Goal: Information Seeking & Learning: Learn about a topic

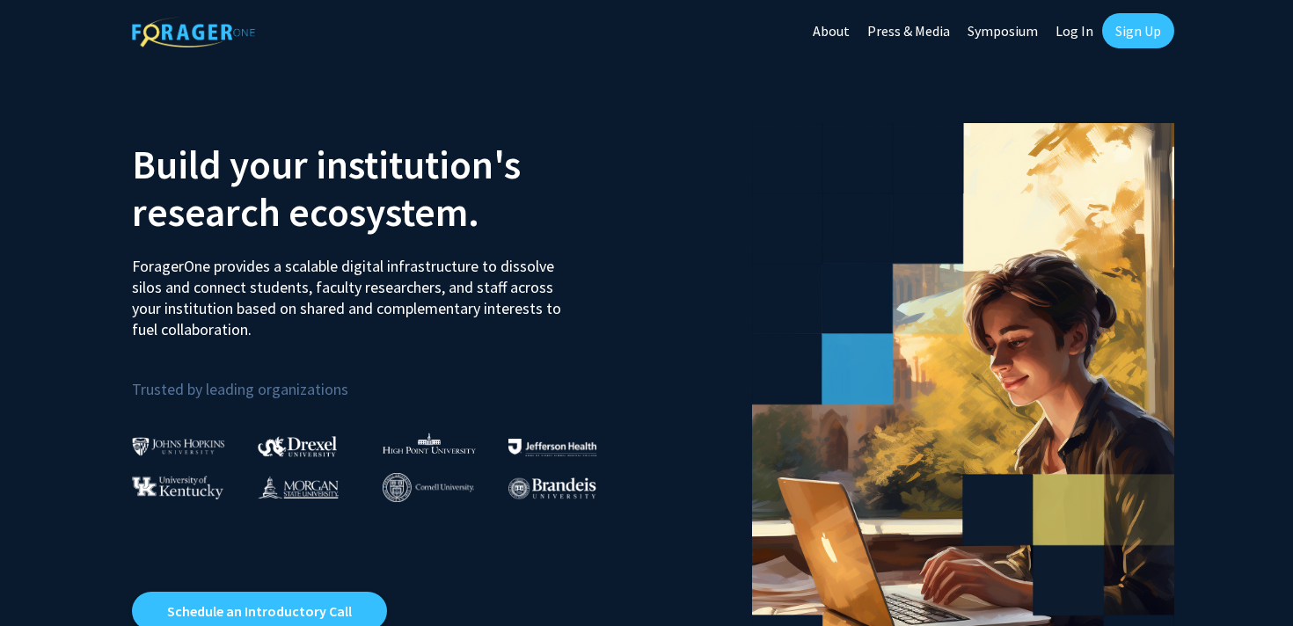
click at [1124, 45] on link "Sign Up" at bounding box center [1138, 30] width 72 height 35
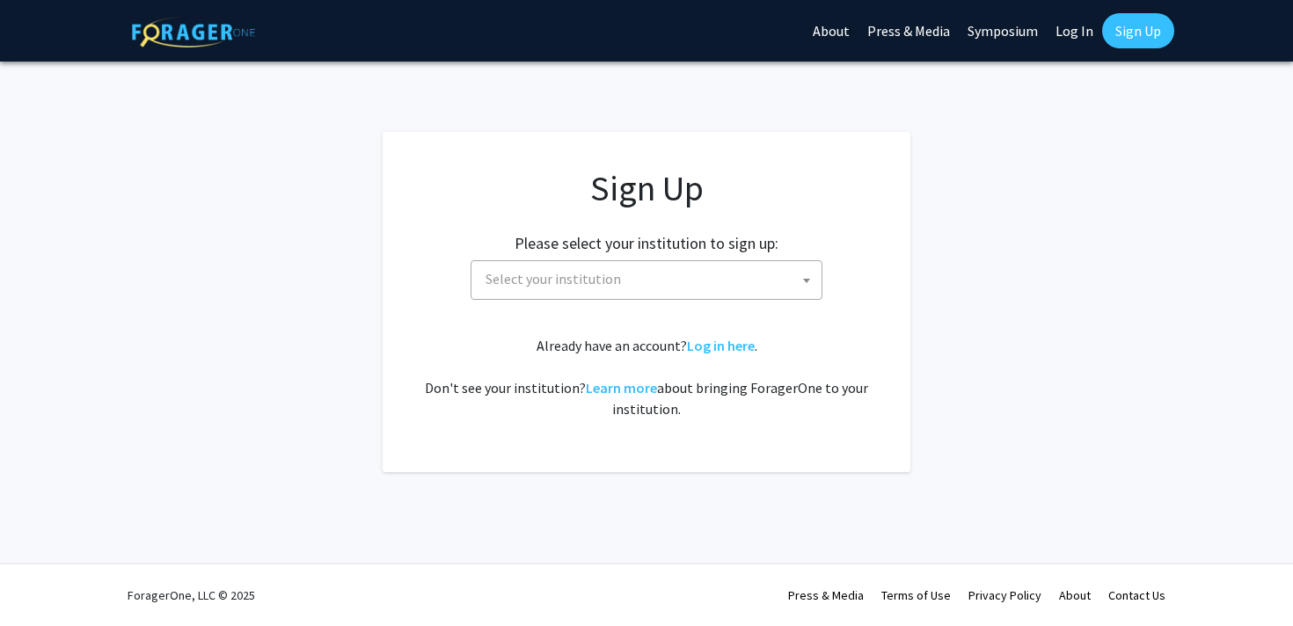
click at [637, 291] on span "Select your institution" at bounding box center [649, 279] width 343 height 36
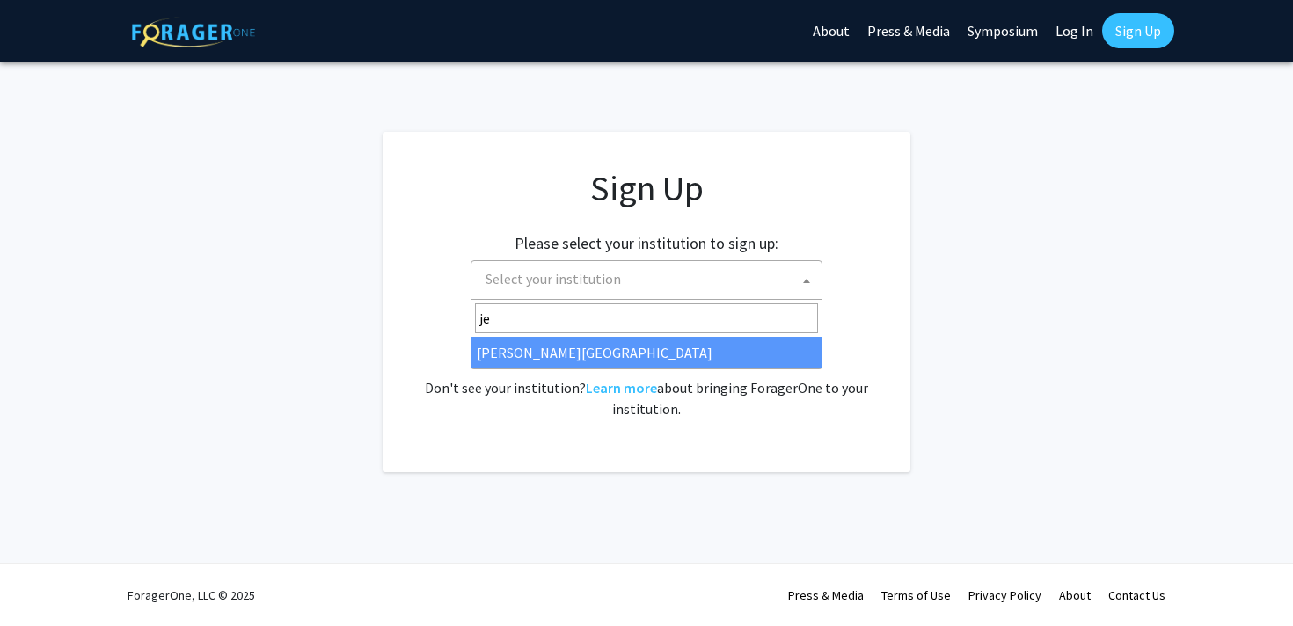
type input "je"
select select "24"
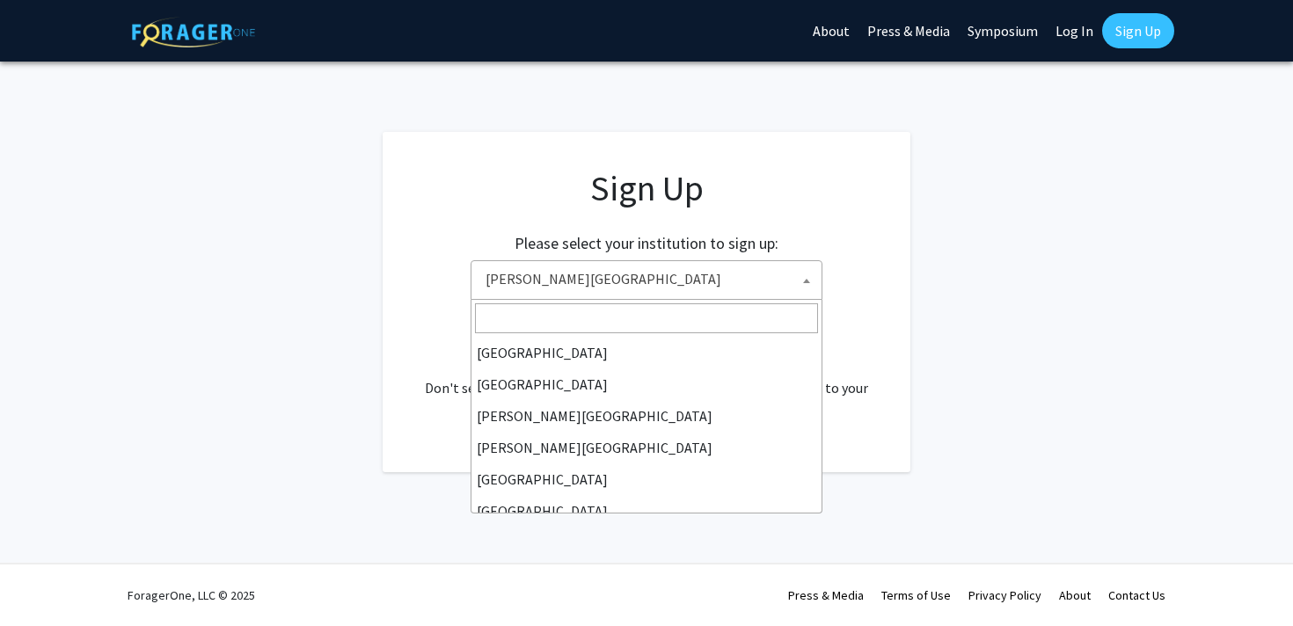
scroll to position [507, 0]
click at [706, 276] on span "Thomas Jefferson University" at bounding box center [649, 279] width 343 height 36
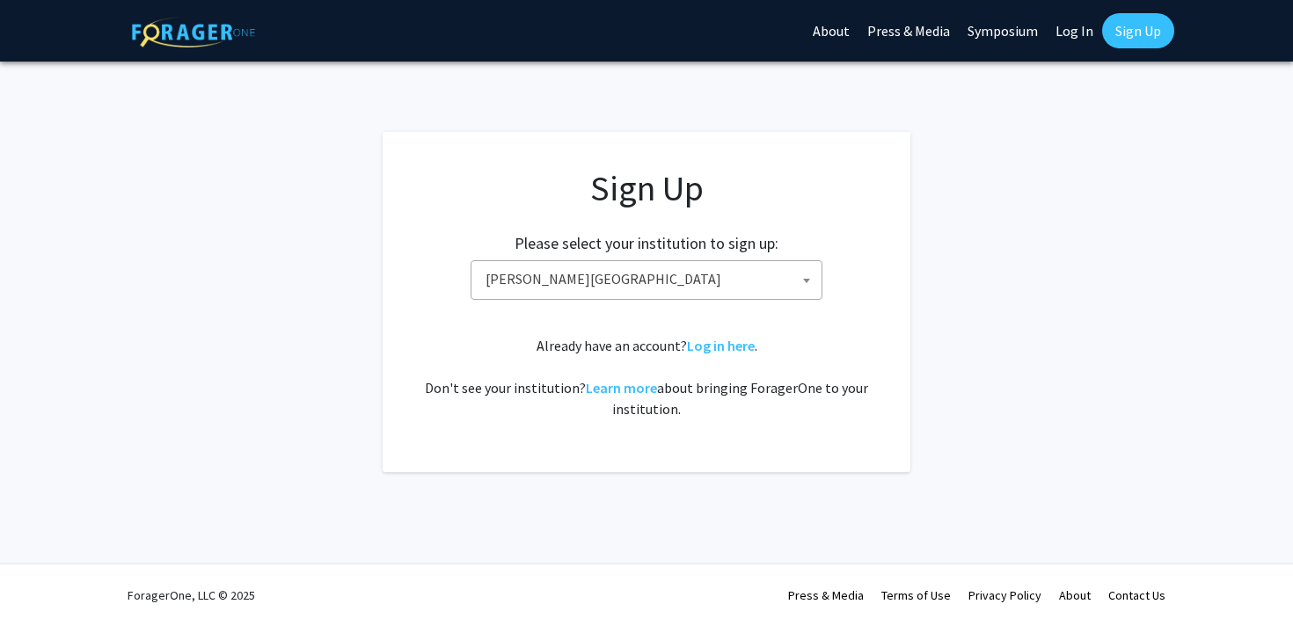
click at [722, 287] on span "Thomas Jefferson University" at bounding box center [649, 279] width 343 height 36
click at [722, 250] on h2 "Please select your institution to sign up:" at bounding box center [647, 243] width 264 height 19
click at [713, 355] on div "Already have an account? Log in here . Don't see your institution? Learn more a…" at bounding box center [646, 377] width 457 height 84
click at [713, 346] on link "Log in here" at bounding box center [721, 346] width 68 height 18
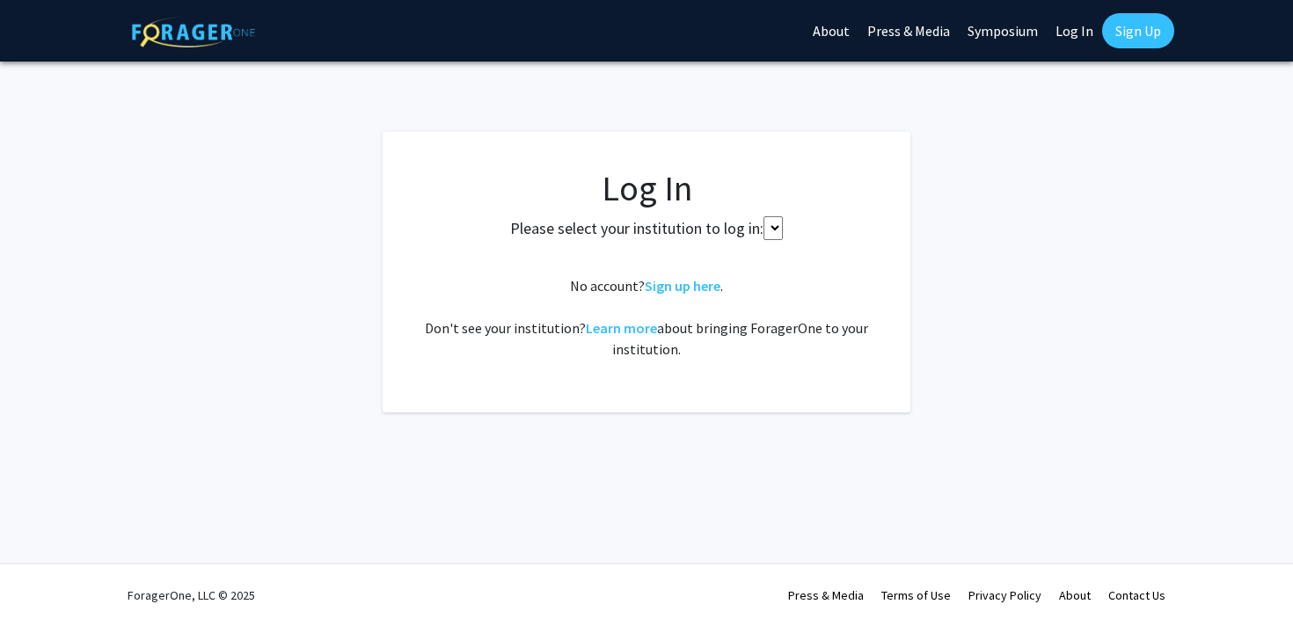
select select
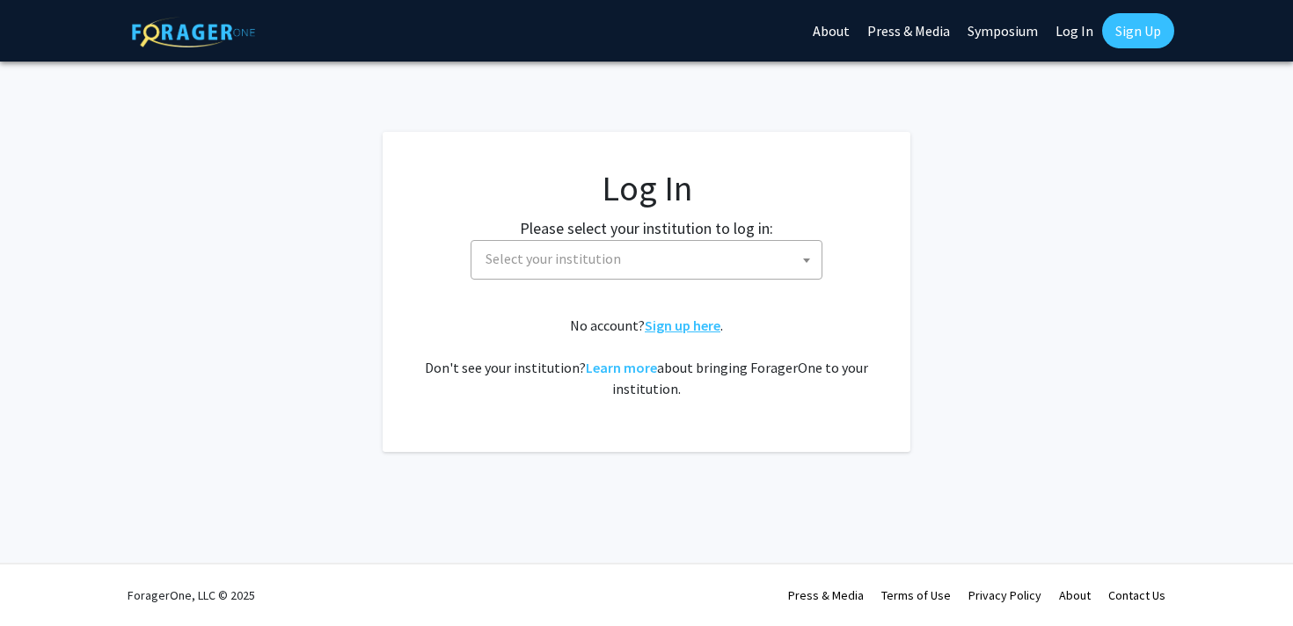
click at [693, 332] on link "Sign up here" at bounding box center [683, 326] width 76 height 18
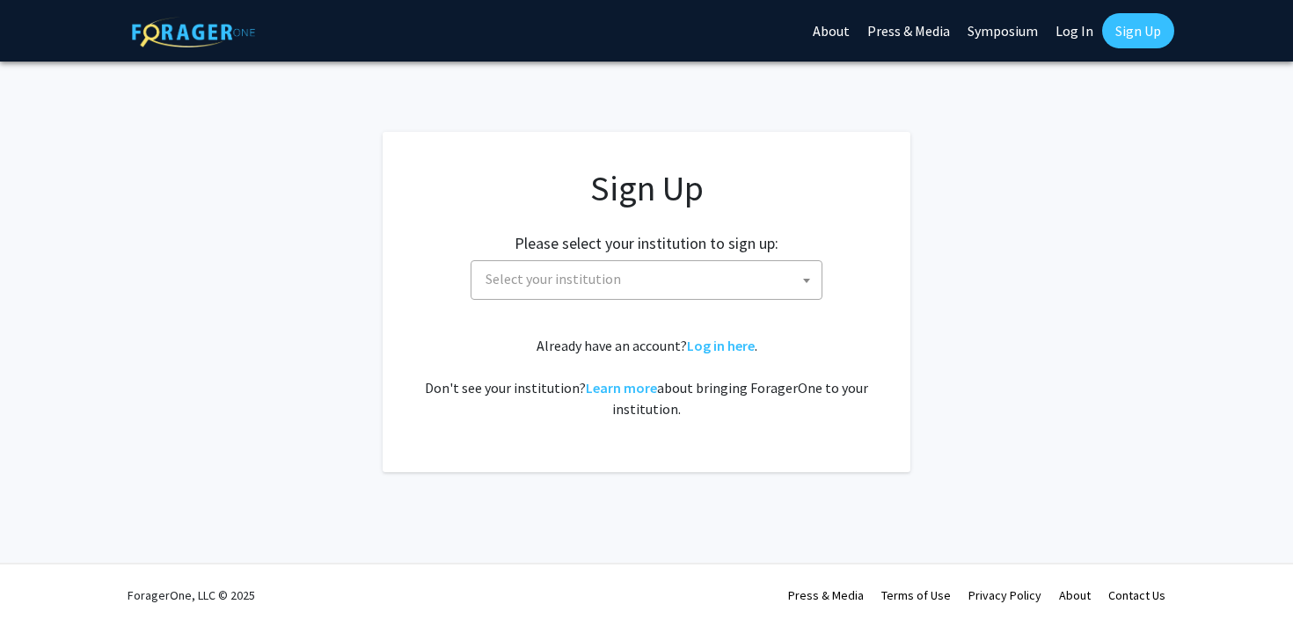
click at [667, 283] on span "Select your institution" at bounding box center [649, 279] width 343 height 36
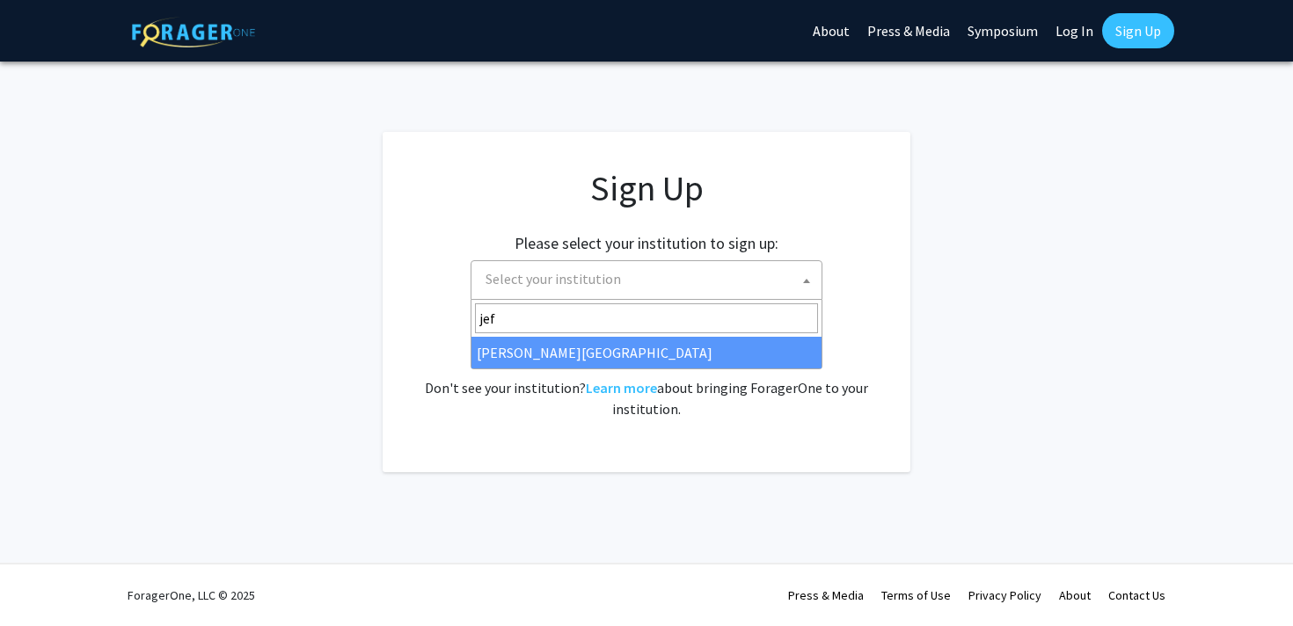
type input "jeff"
select select "24"
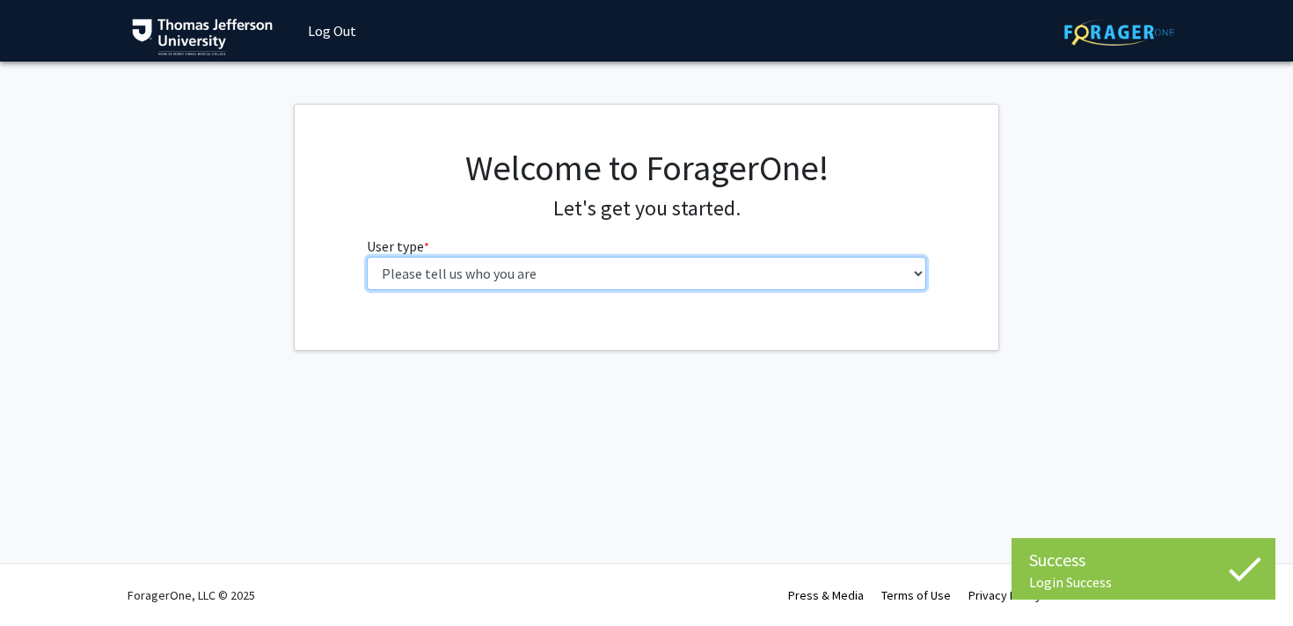
click at [659, 282] on select "Please tell us who you are Undergraduate Student Master's Student Doctoral Cand…" at bounding box center [647, 273] width 560 height 33
select select "3: doc"
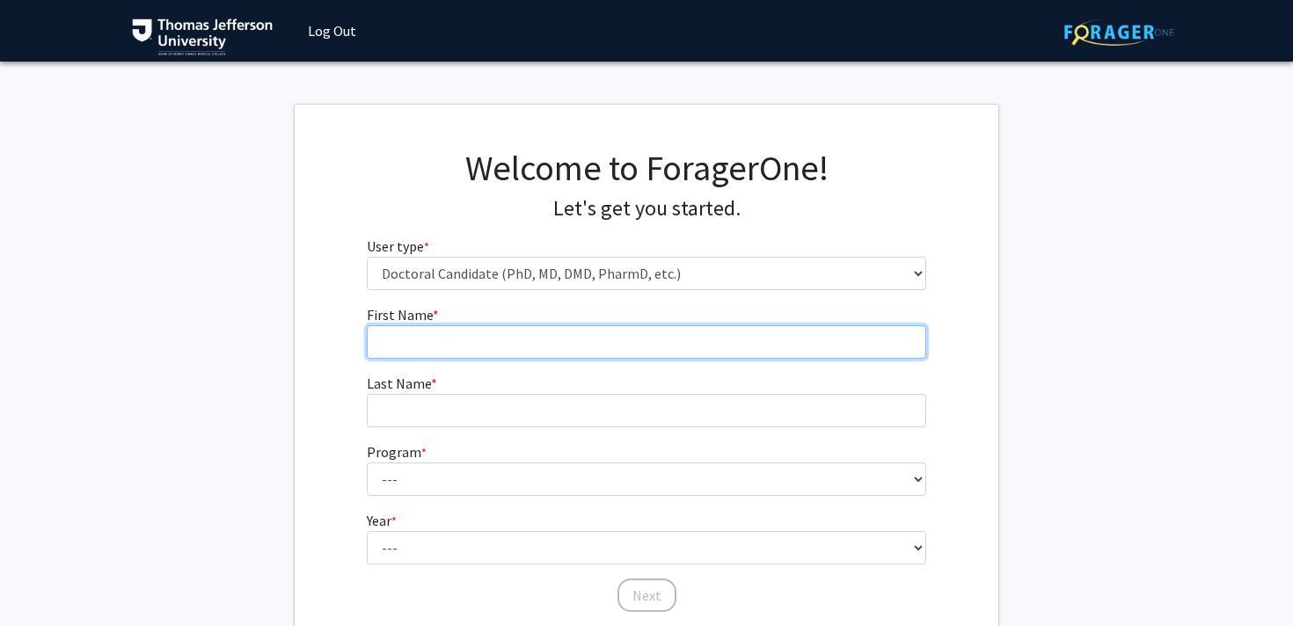
click at [683, 342] on input "First Name * required" at bounding box center [647, 341] width 560 height 33
type input "z"
type input "Pramith"
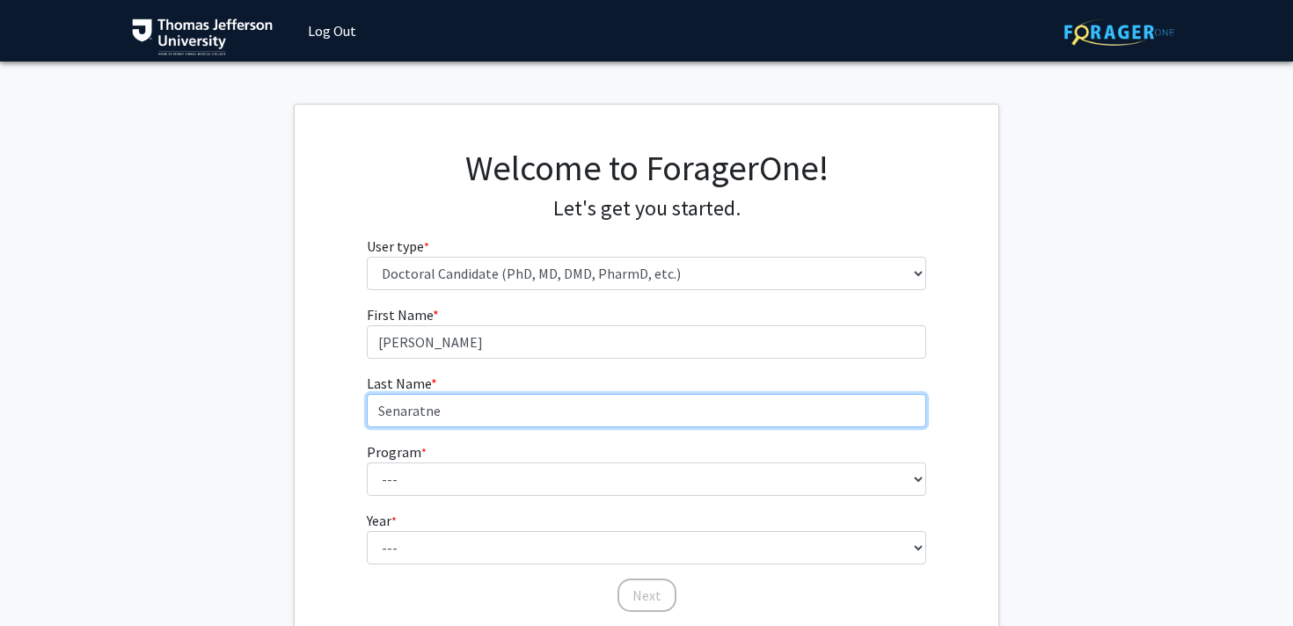
type input "Senaratne"
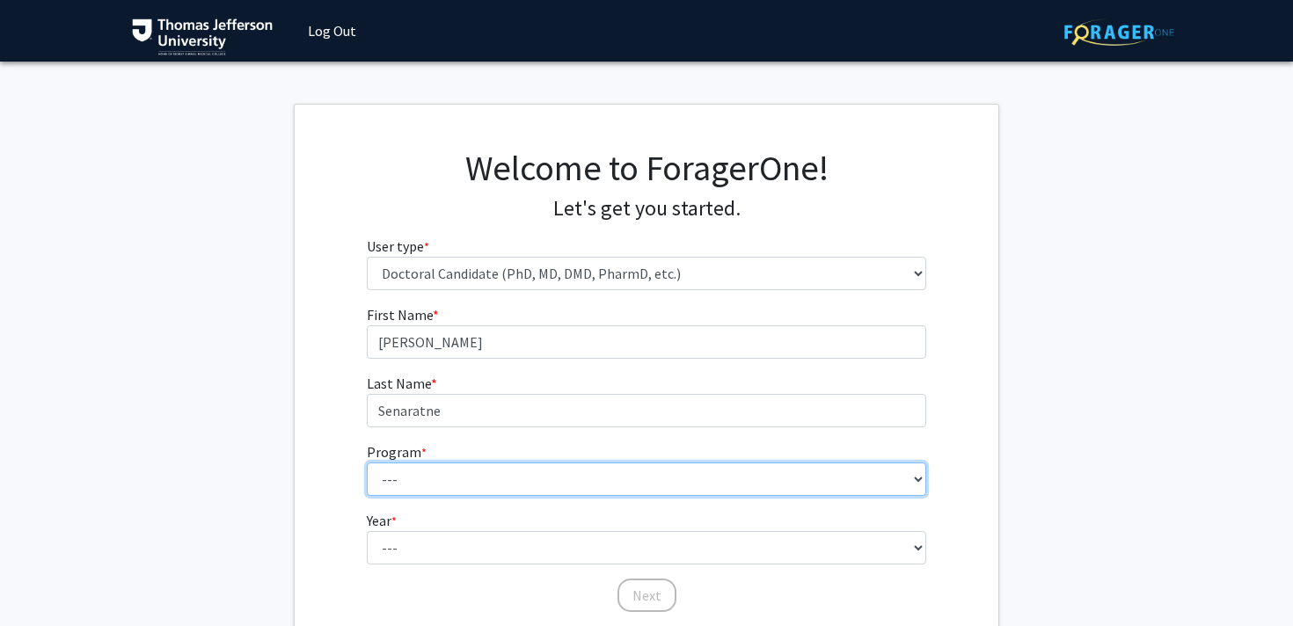
click at [572, 495] on select "--- Accelerated 3+3 BS in Health Sciences/Doctor of Occupational Therapy Accele…" at bounding box center [647, 479] width 560 height 33
select select "35: 815"
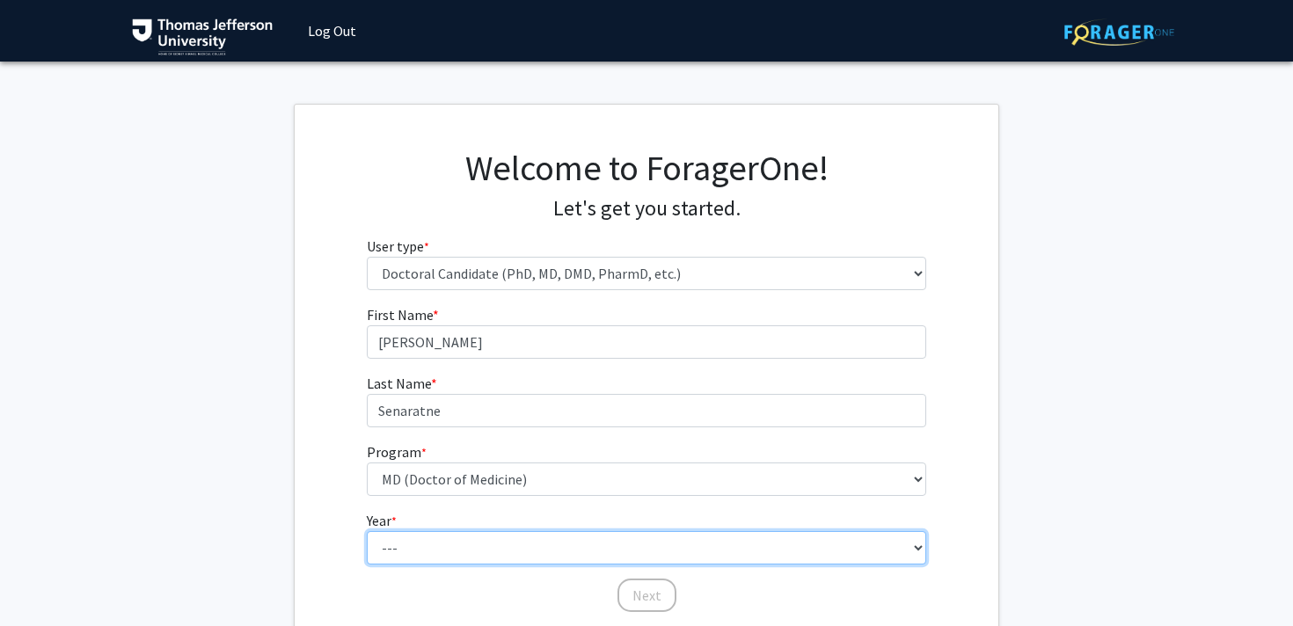
click at [471, 541] on select "--- First Year Second Year Third Year Fourth Year Fifth Year Sixth Year Seventh…" at bounding box center [647, 547] width 560 height 33
select select "1: first_year"
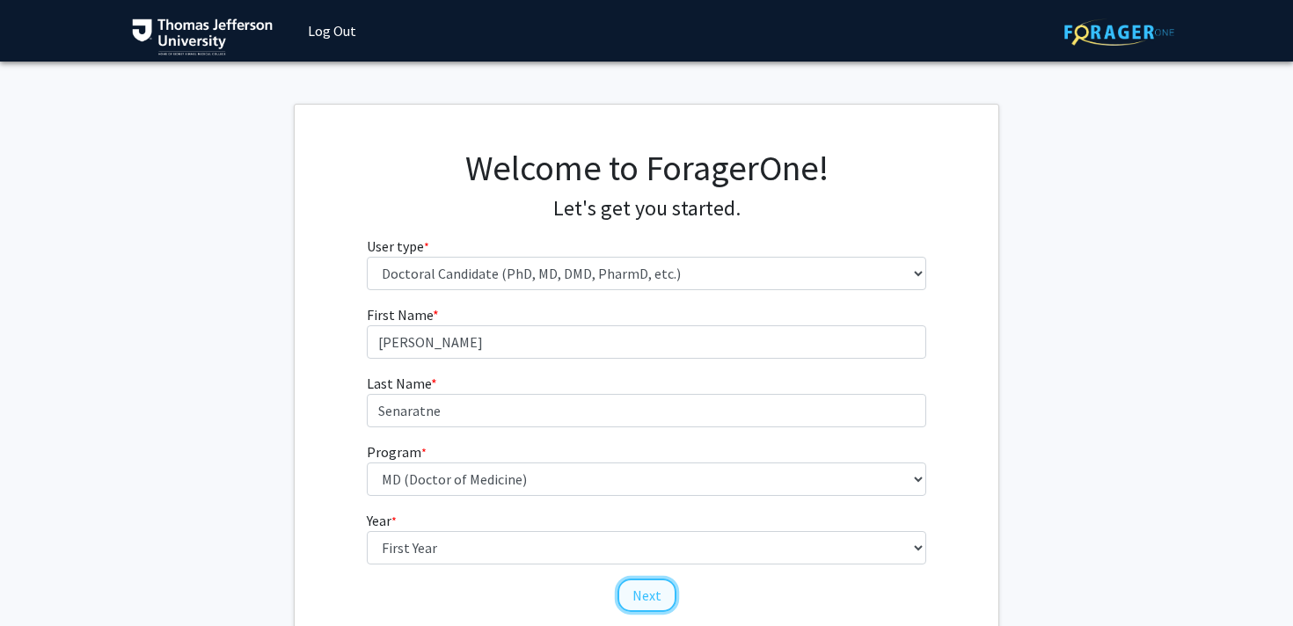
click at [665, 593] on button "Next" at bounding box center [646, 595] width 59 height 33
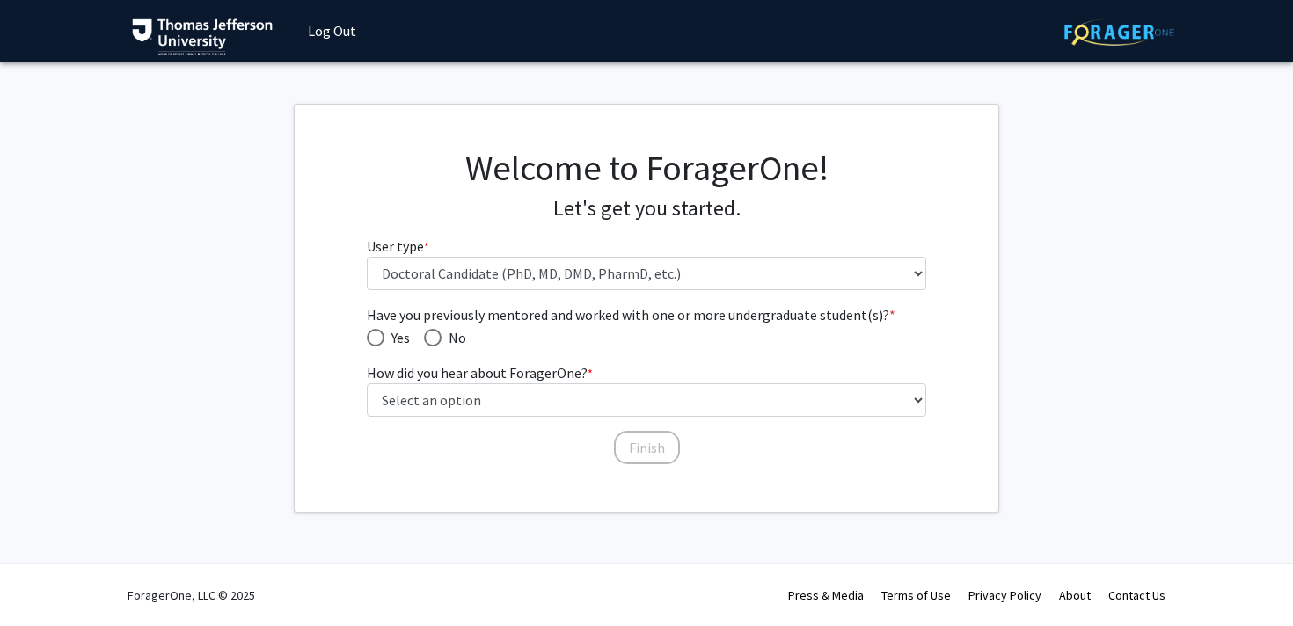
click at [445, 345] on span "No" at bounding box center [454, 337] width 25 height 21
click at [442, 345] on input "No" at bounding box center [433, 338] width 18 height 18
radio input "true"
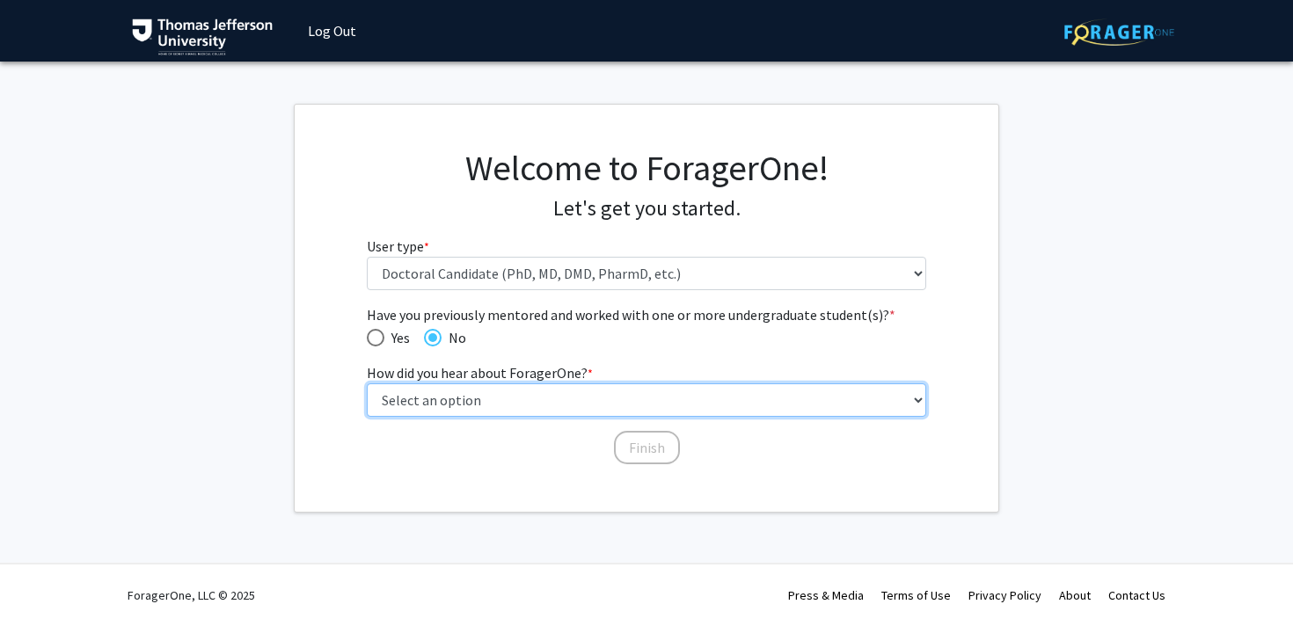
click at [473, 384] on select "Select an option Peer/student recommendation Faculty/staff recommendation Unive…" at bounding box center [647, 399] width 560 height 33
select select "2: faculty_recommendation"
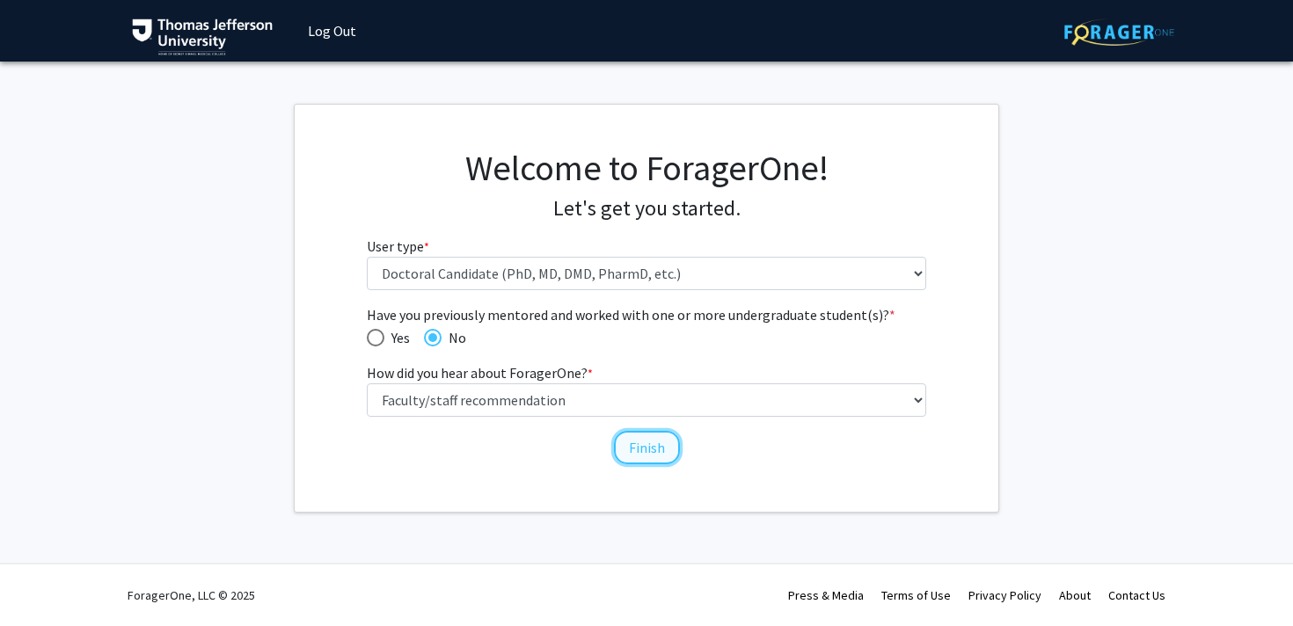
click at [662, 441] on button "Finish" at bounding box center [647, 447] width 66 height 33
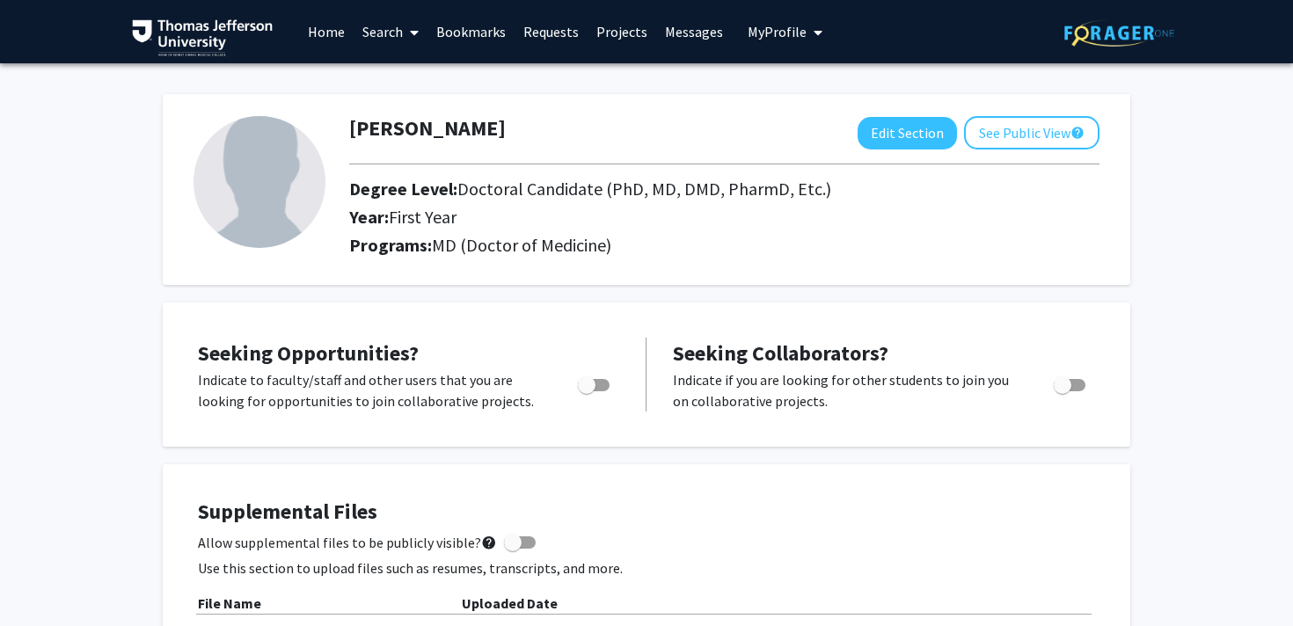
click at [321, 28] on link "Home" at bounding box center [326, 32] width 55 height 62
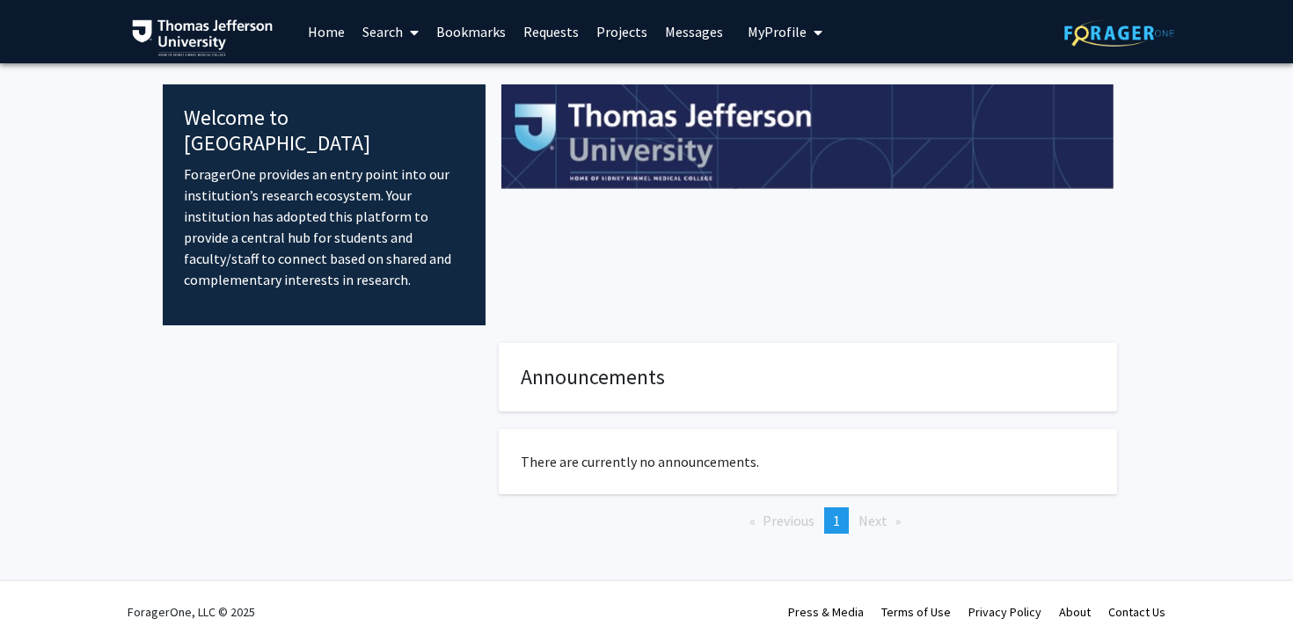
click at [377, 29] on link "Search" at bounding box center [391, 32] width 74 height 62
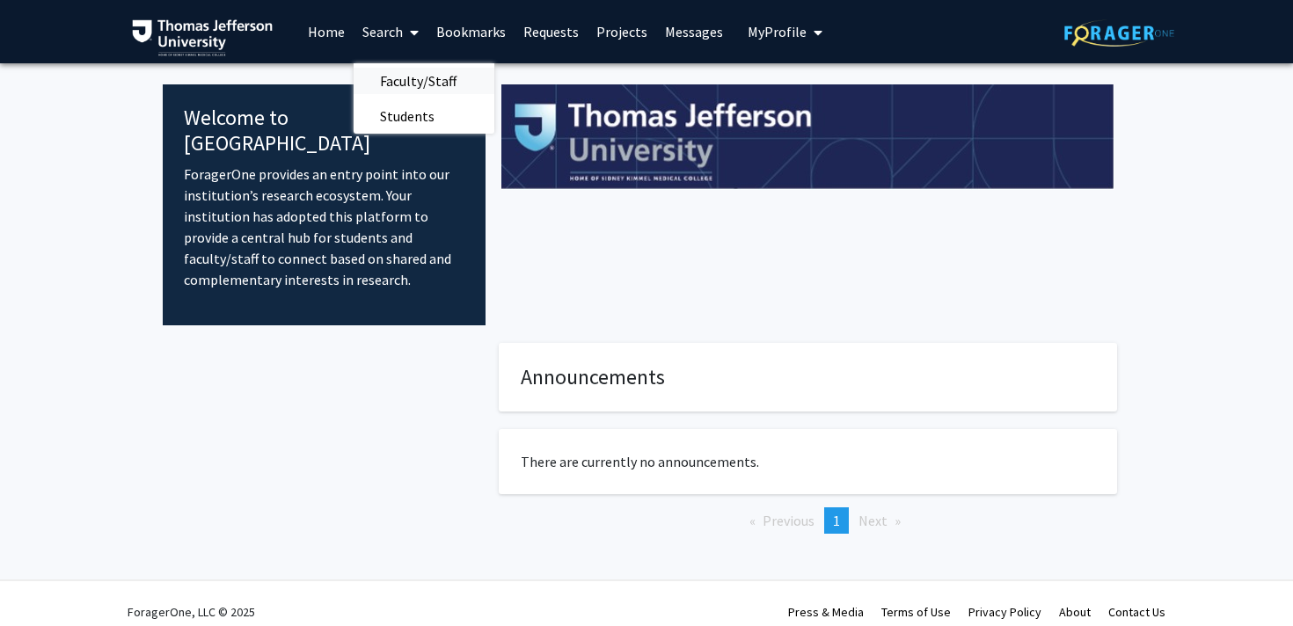
click at [409, 73] on span "Faculty/Staff" at bounding box center [418, 80] width 129 height 35
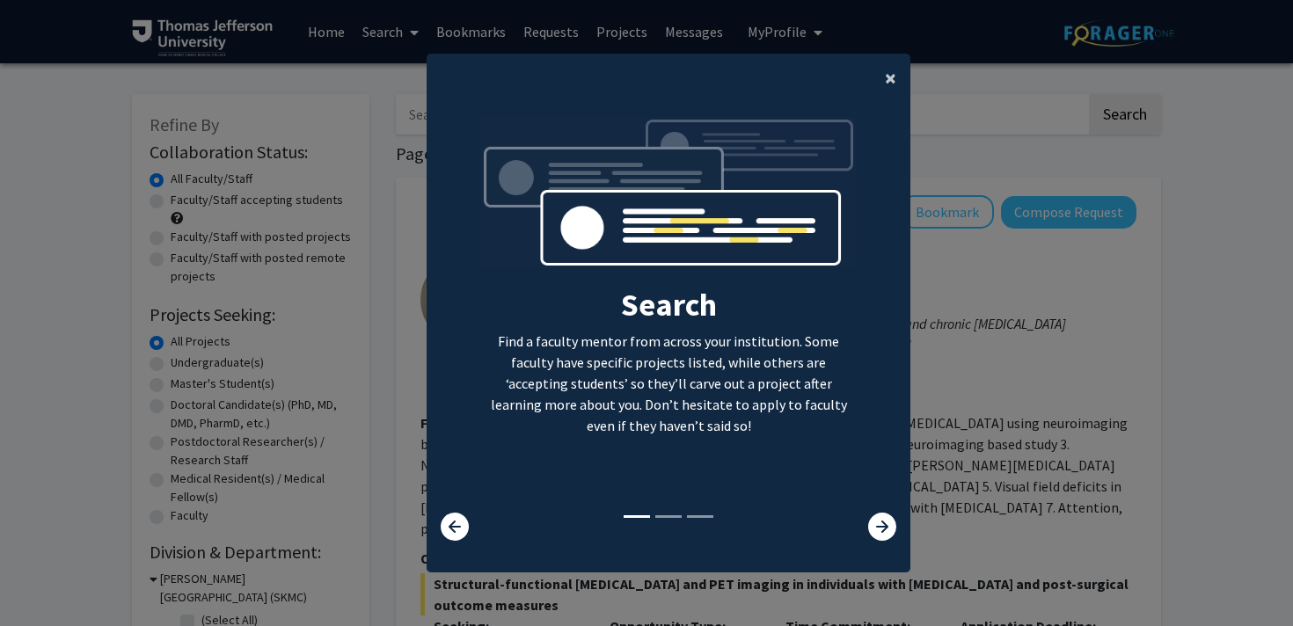
click at [892, 75] on span "×" at bounding box center [890, 77] width 11 height 27
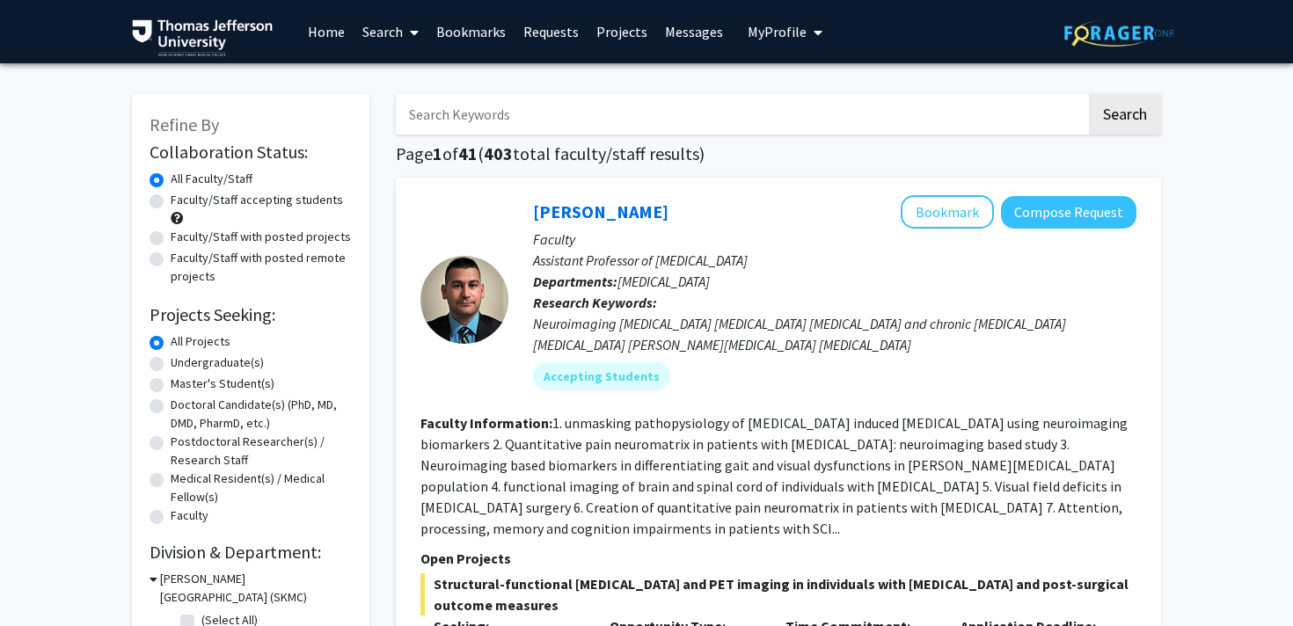
click at [761, 25] on span "My Profile" at bounding box center [777, 32] width 59 height 18
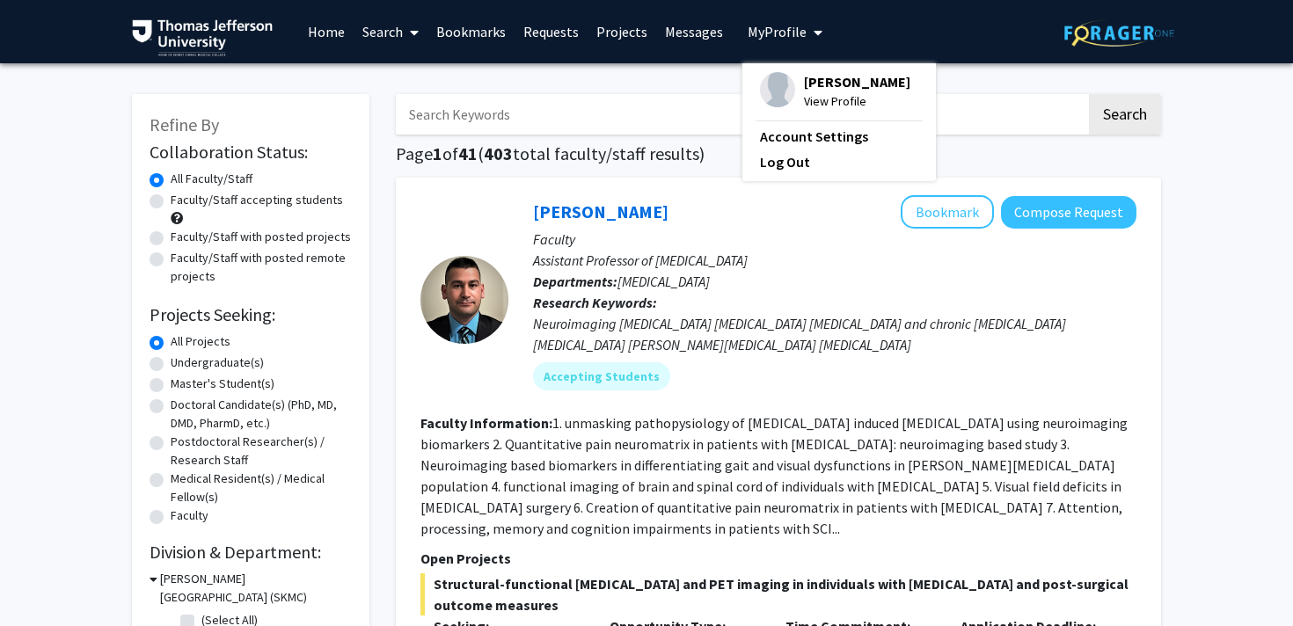
click at [806, 91] on span "[PERSON_NAME]" at bounding box center [857, 81] width 106 height 19
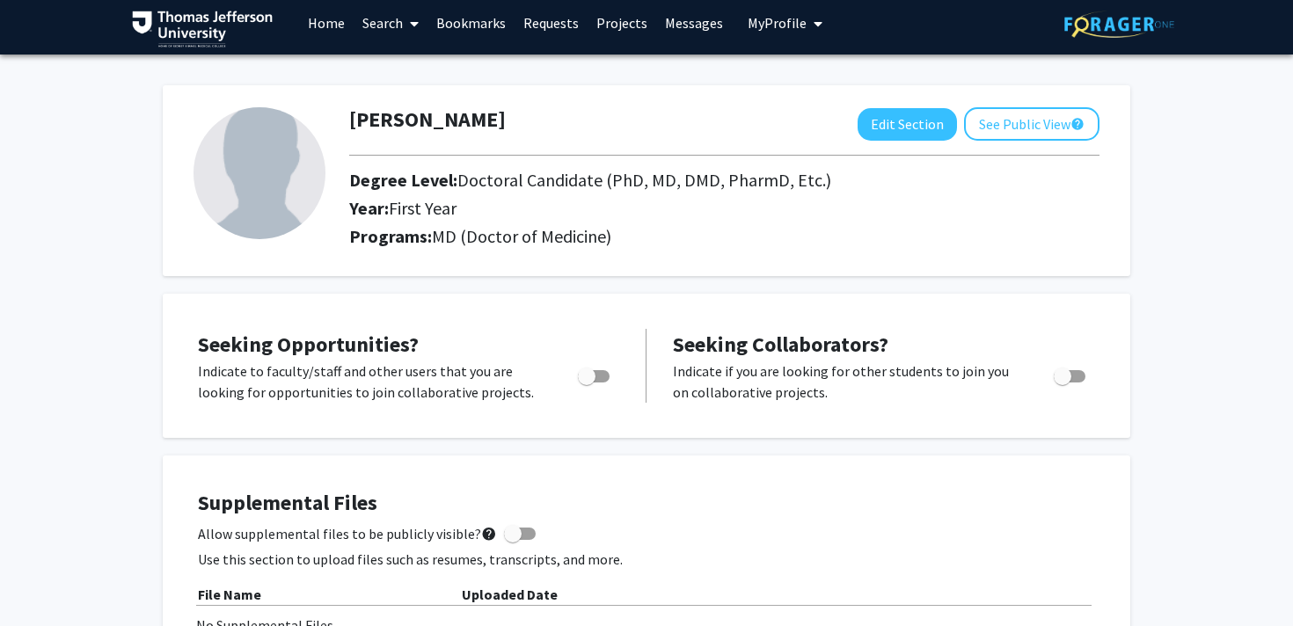
scroll to position [2, 0]
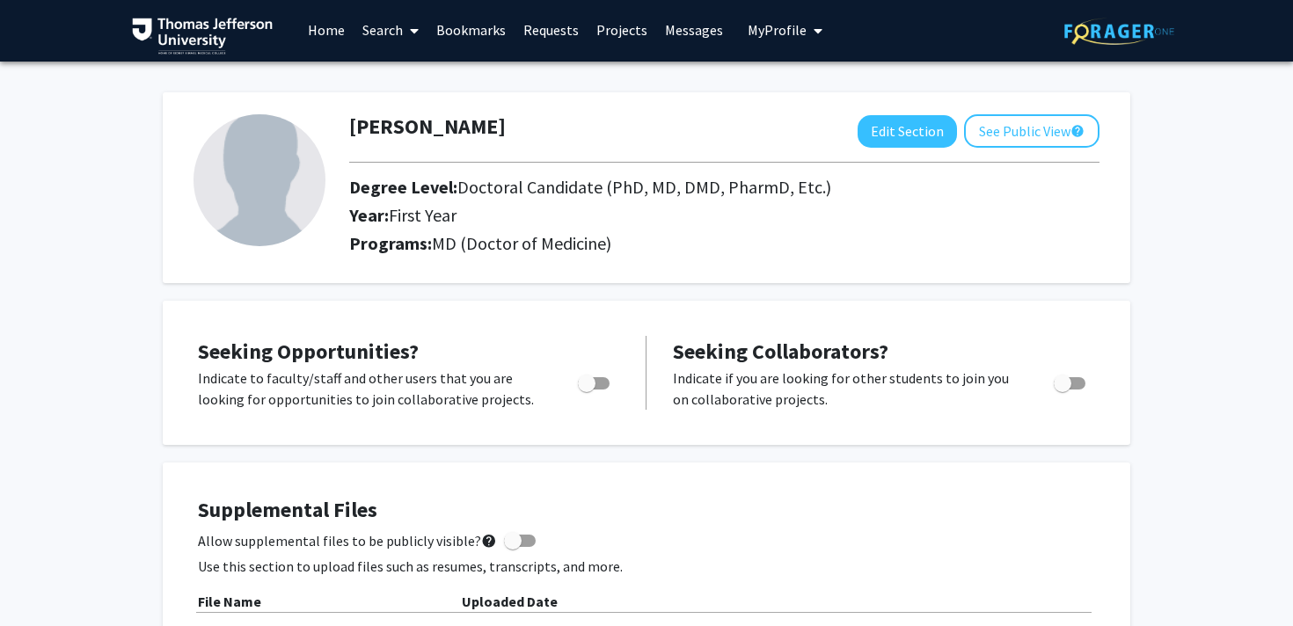
click at [396, 30] on link "Search" at bounding box center [391, 30] width 74 height 62
click at [401, 79] on span "Faculty/Staff" at bounding box center [418, 79] width 129 height 35
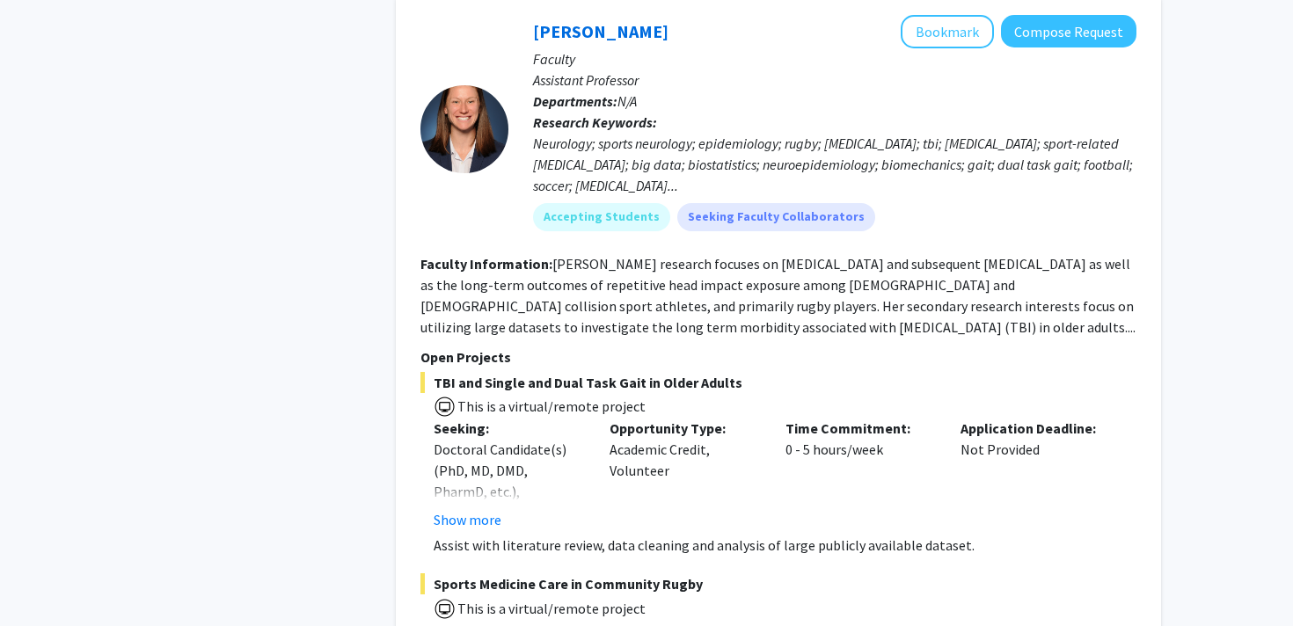
scroll to position [6148, 0]
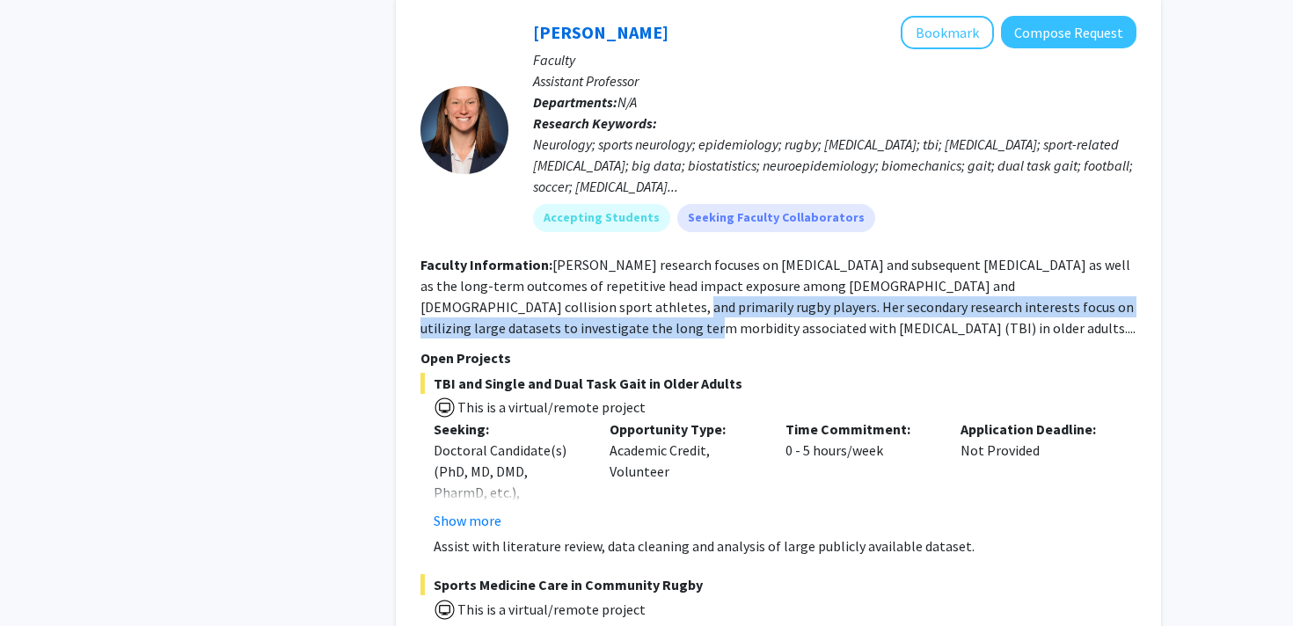
drag, startPoint x: 457, startPoint y: 289, endPoint x: 468, endPoint y: 299, distance: 14.3
click at [468, 299] on fg-read-more "[PERSON_NAME] research focuses on [MEDICAL_DATA] and subsequent [MEDICAL_DATA] …" at bounding box center [777, 296] width 715 height 81
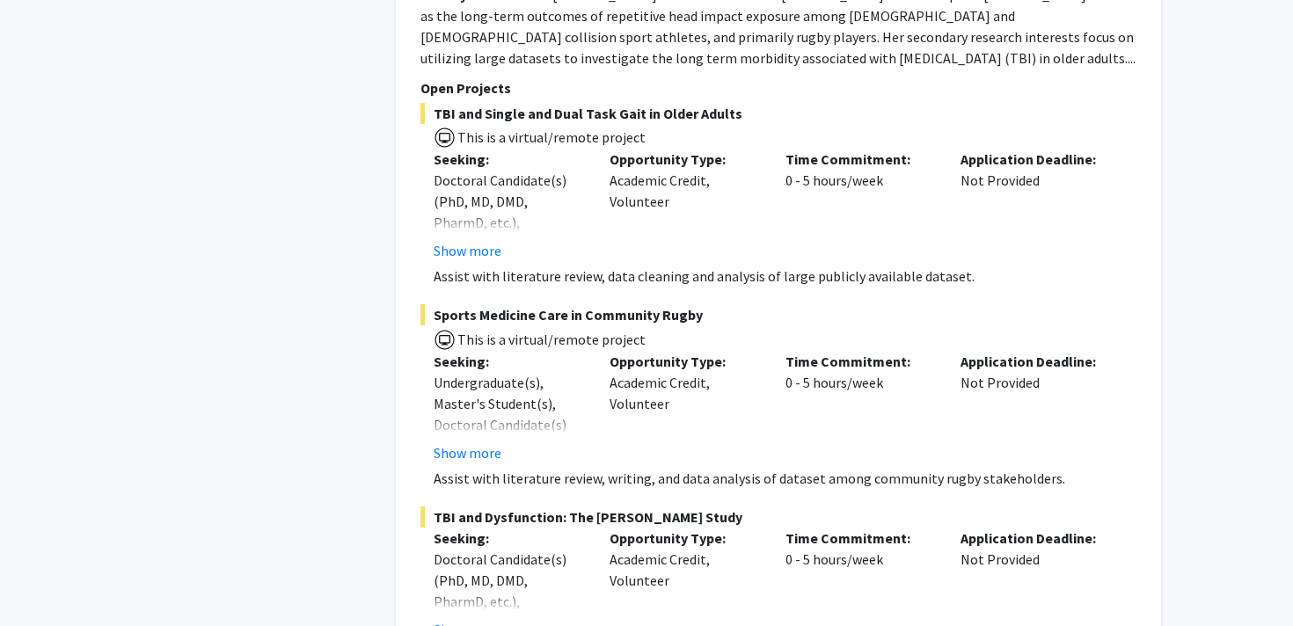
scroll to position [6631, 0]
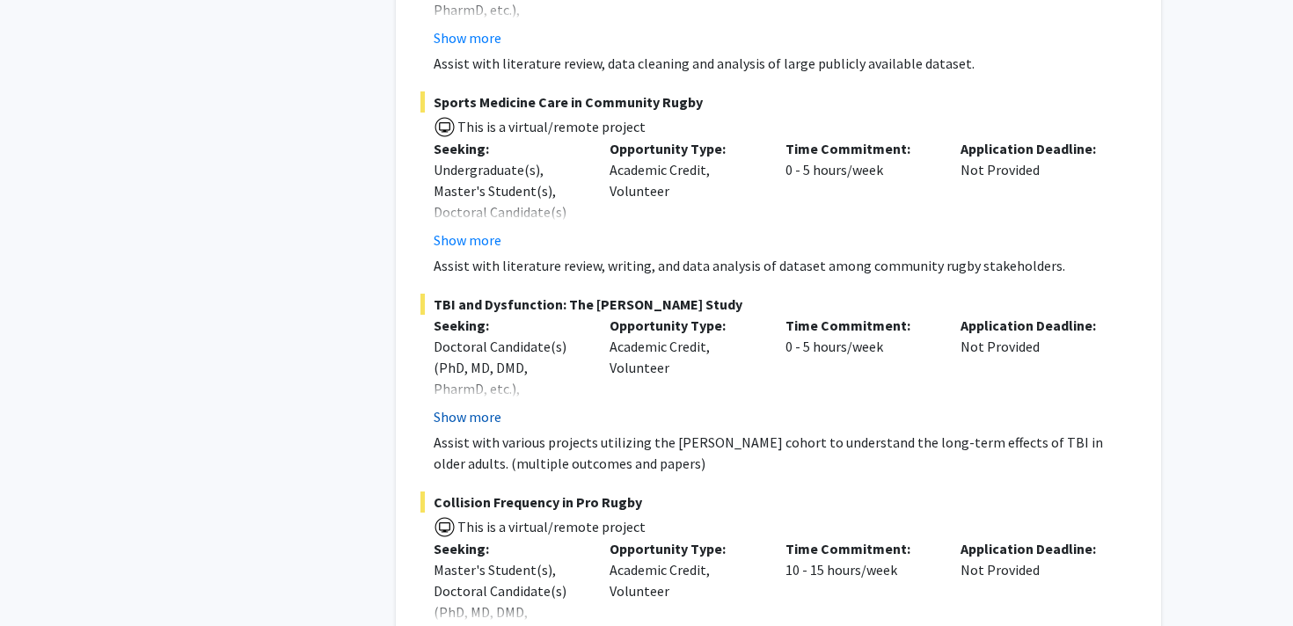
click at [497, 406] on button "Show more" at bounding box center [468, 416] width 68 height 21
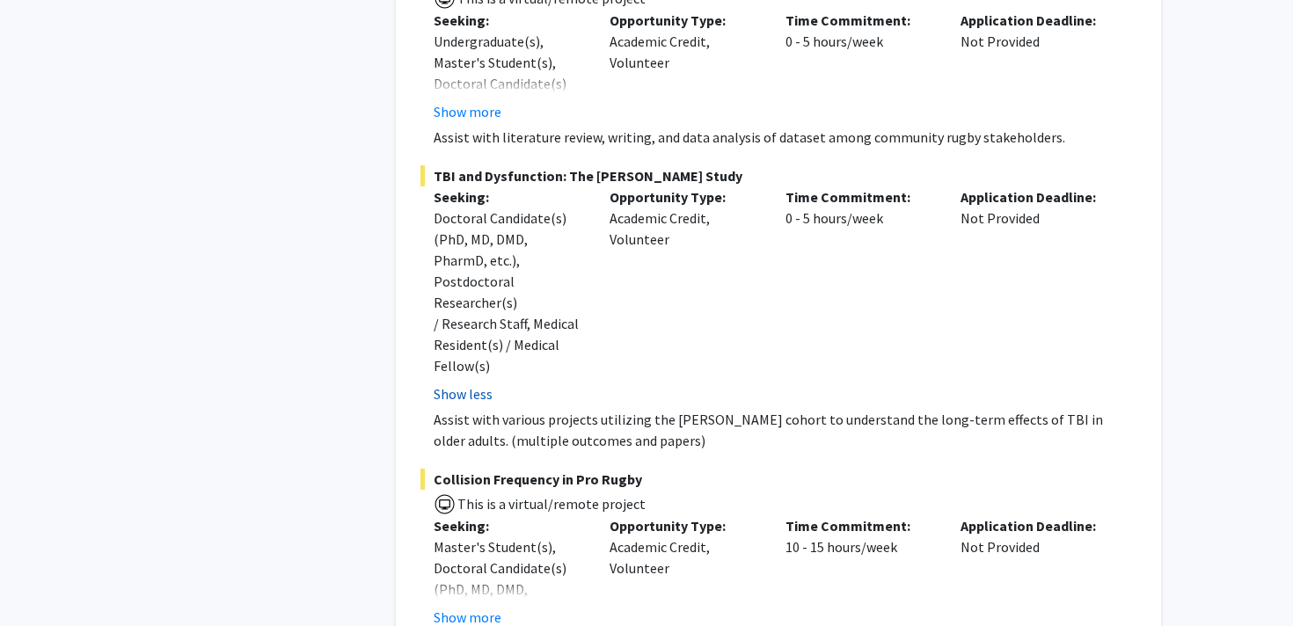
scroll to position [6820, 0]
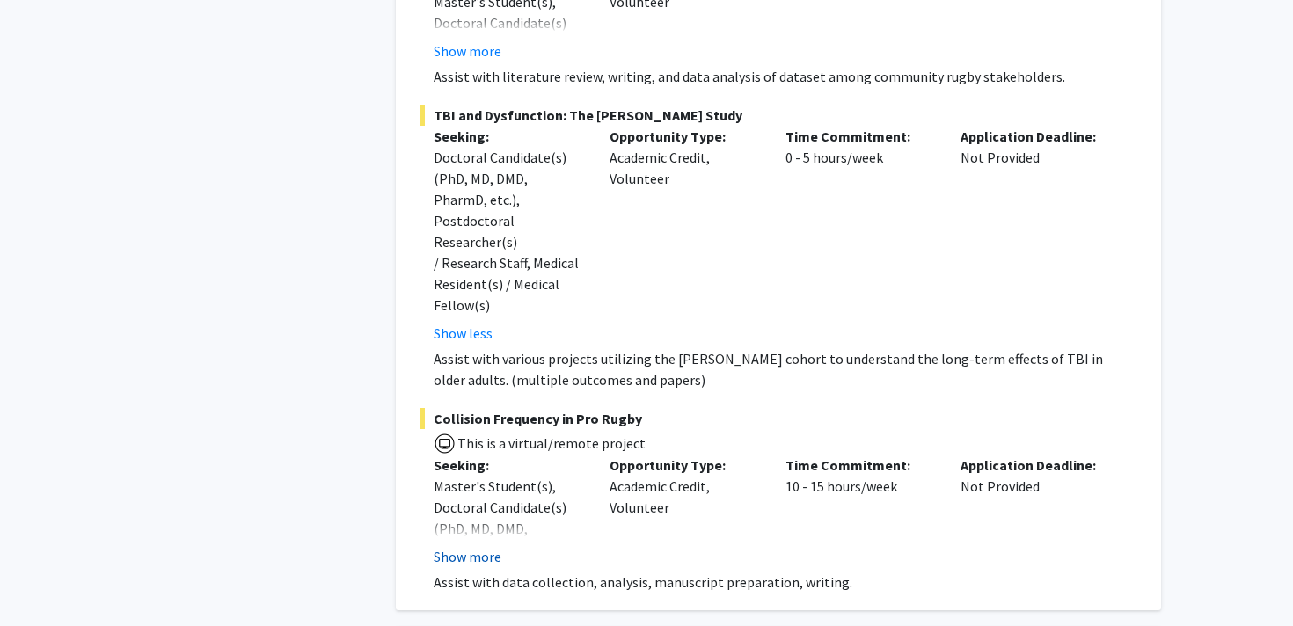
click at [481, 546] on button "Show more" at bounding box center [468, 556] width 68 height 21
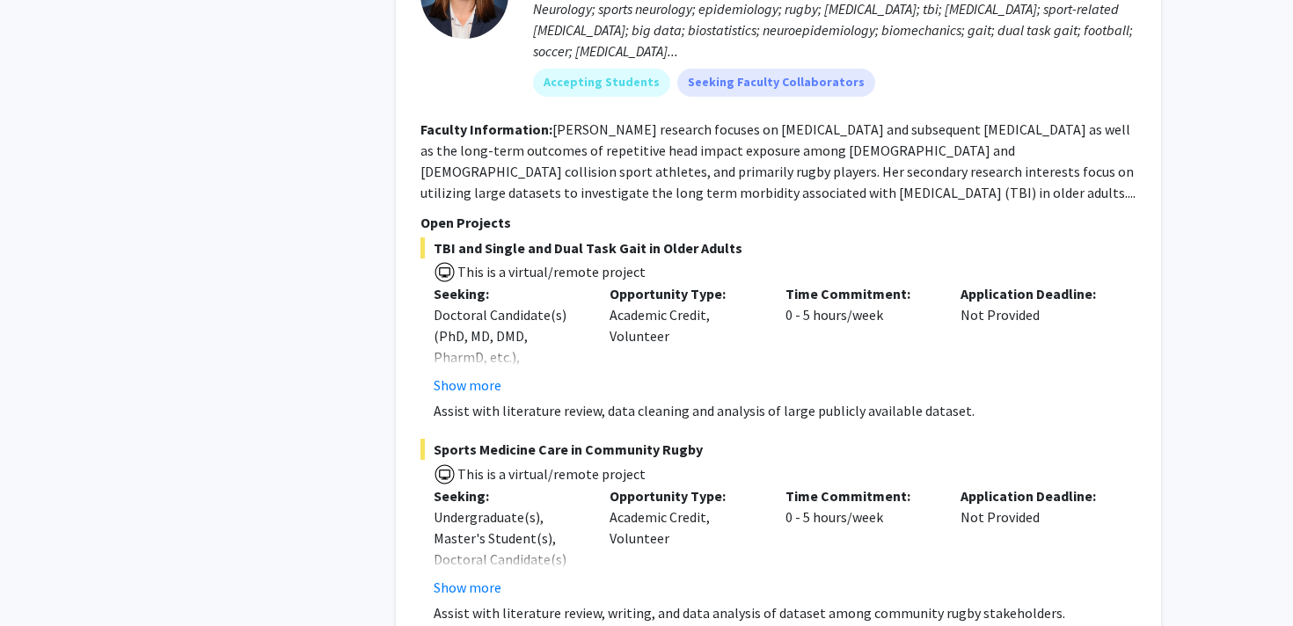
scroll to position [6282, 0]
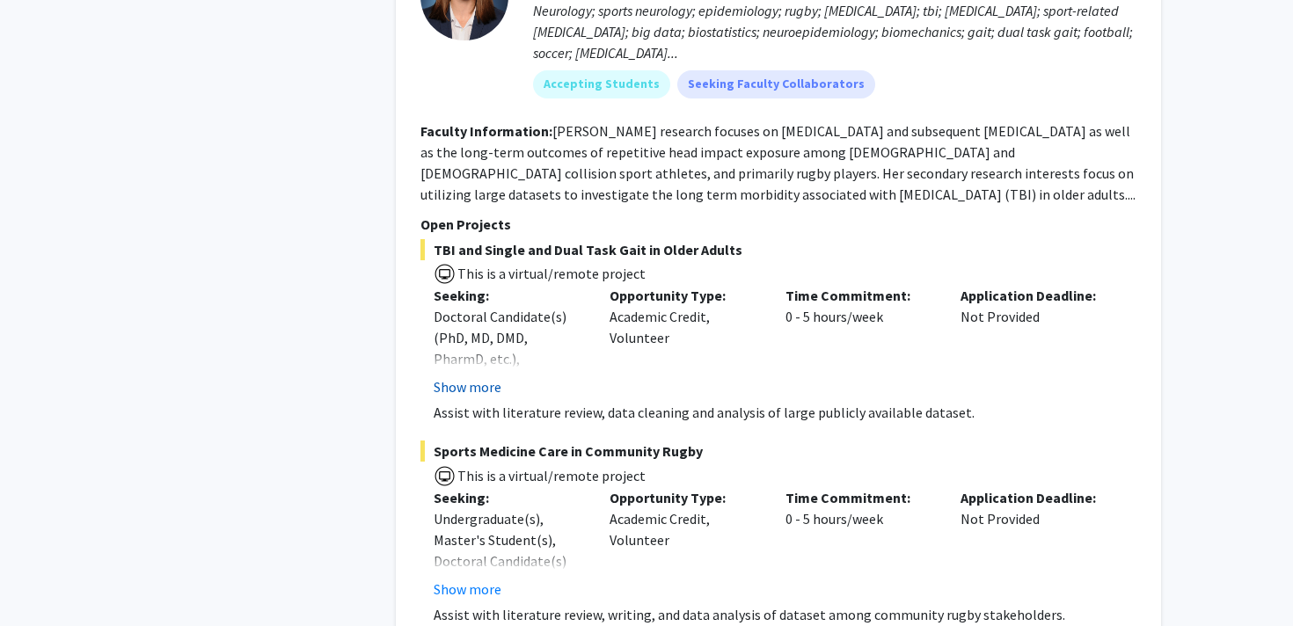
click at [464, 376] on button "Show more" at bounding box center [468, 386] width 68 height 21
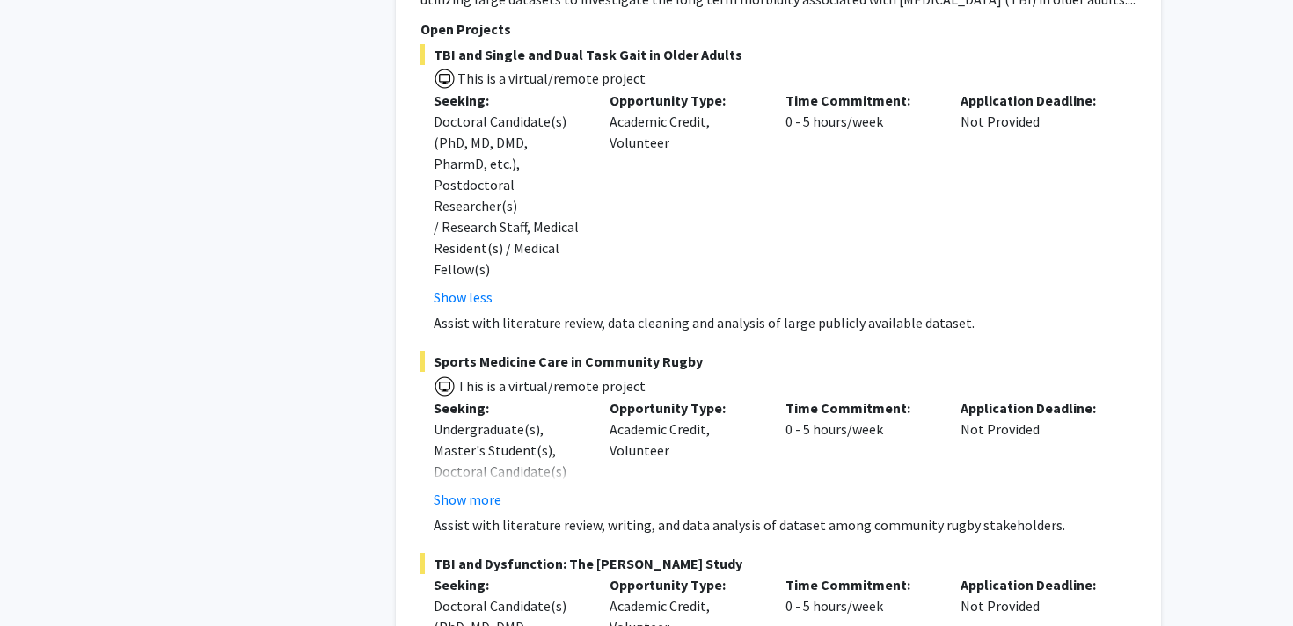
scroll to position [6553, 0]
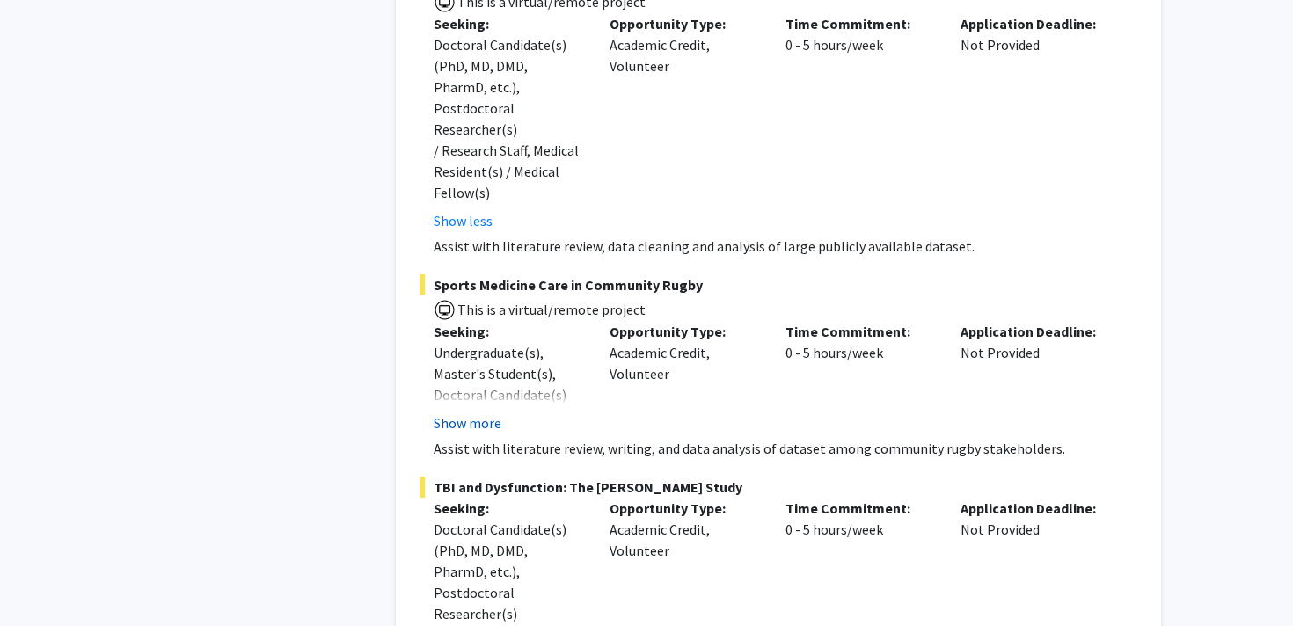
click at [464, 412] on button "Show more" at bounding box center [468, 422] width 68 height 21
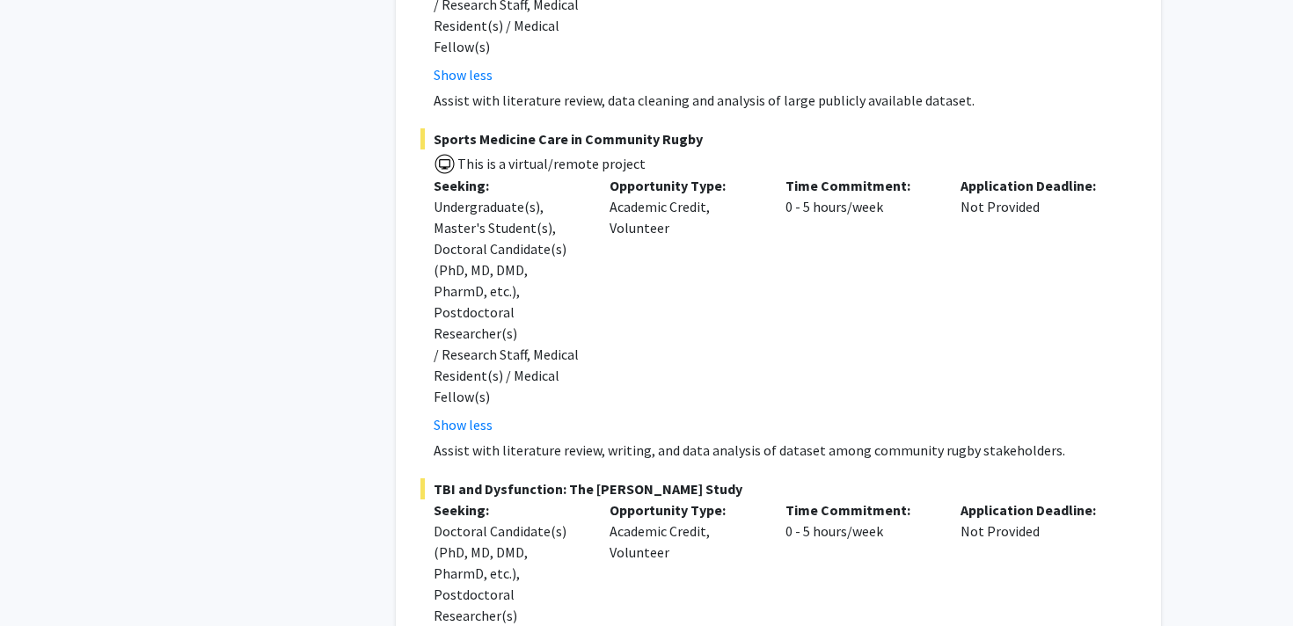
scroll to position [6728, 0]
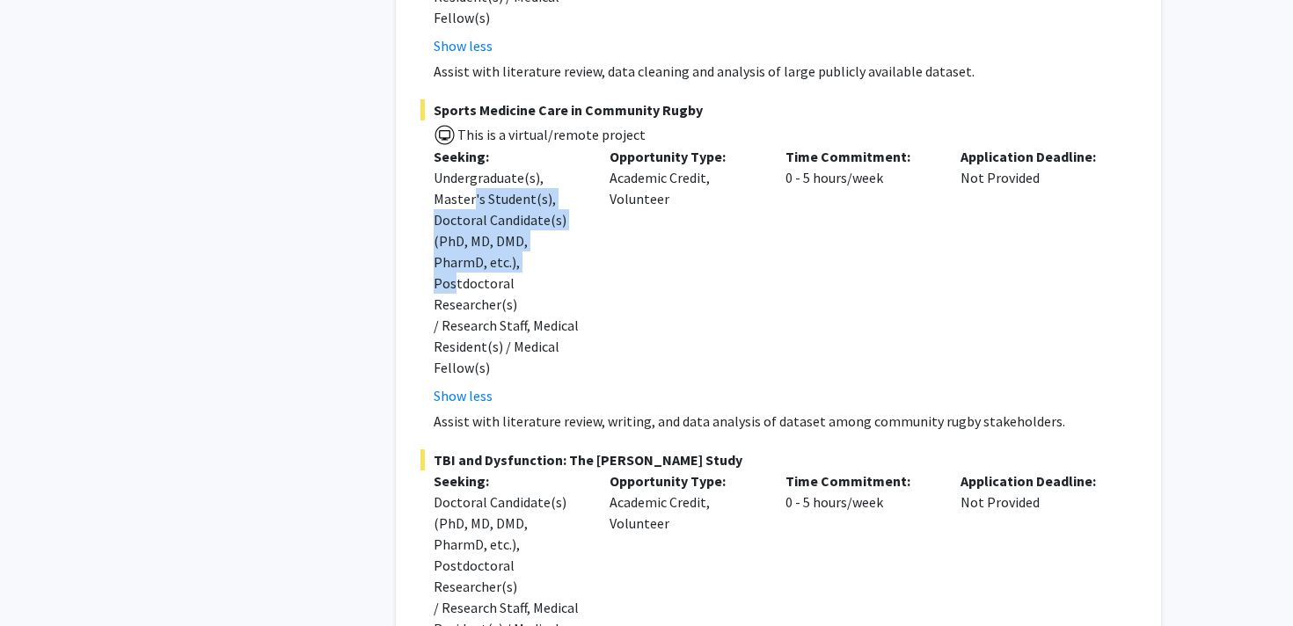
drag, startPoint x: 472, startPoint y: 128, endPoint x: 486, endPoint y: 192, distance: 64.9
click at [486, 192] on div "Undergraduate(s), Master's Student(s), Doctoral Candidate(s) (PhD, MD, DMD, Pha…" at bounding box center [509, 272] width 150 height 211
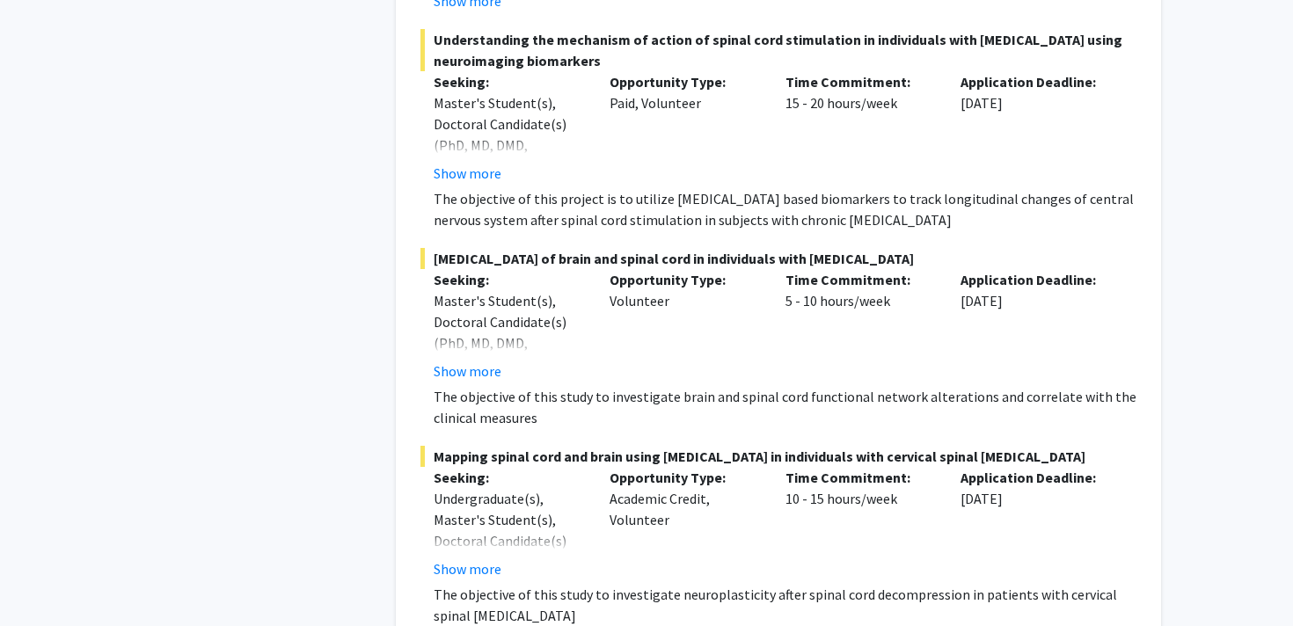
scroll to position [0, 0]
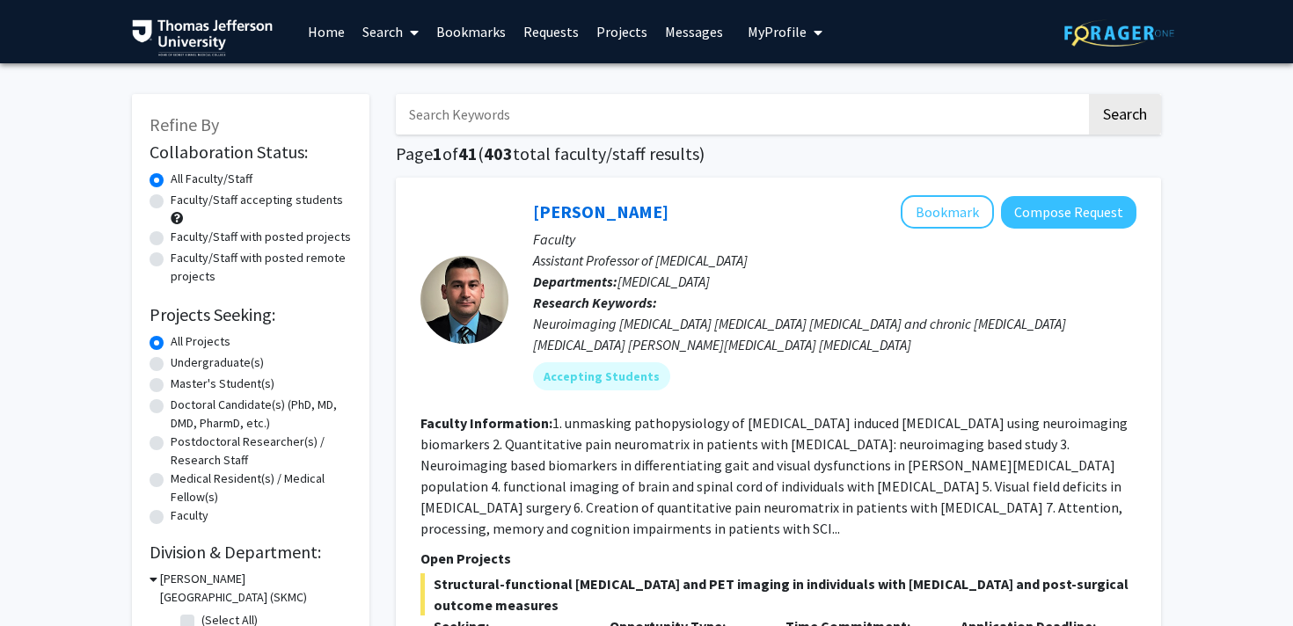
click at [476, 123] on input "Search Keywords" at bounding box center [741, 114] width 690 height 40
click at [1089, 94] on button "Search" at bounding box center [1125, 114] width 72 height 40
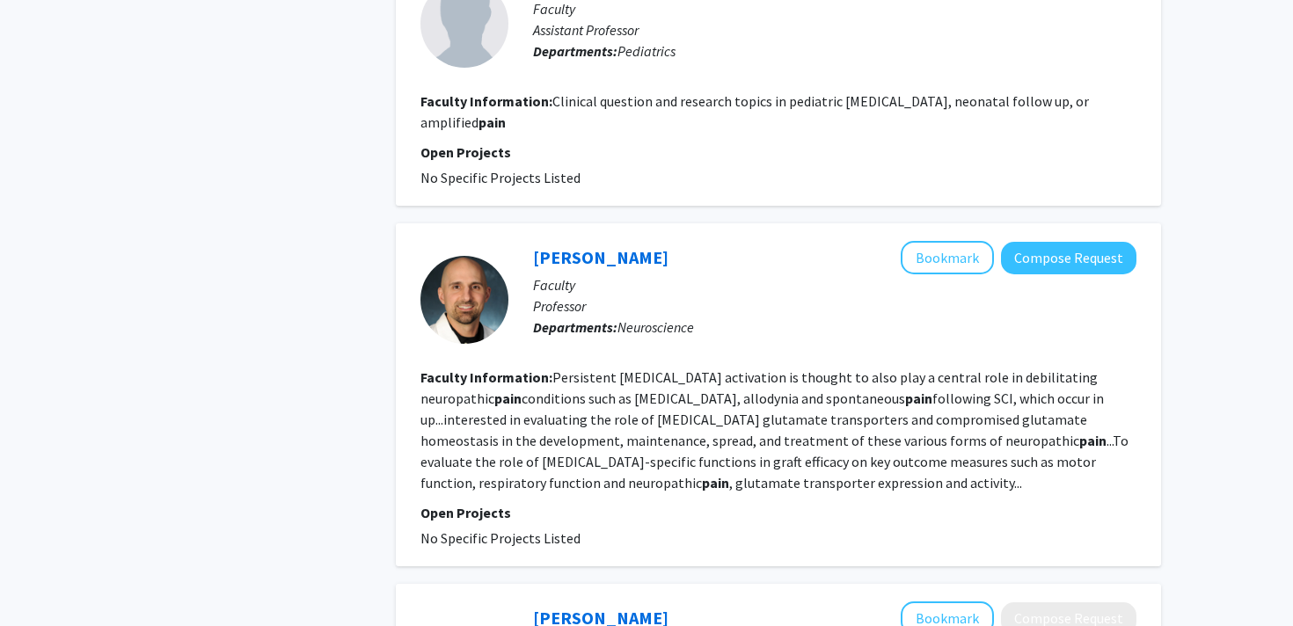
scroll to position [3244, 0]
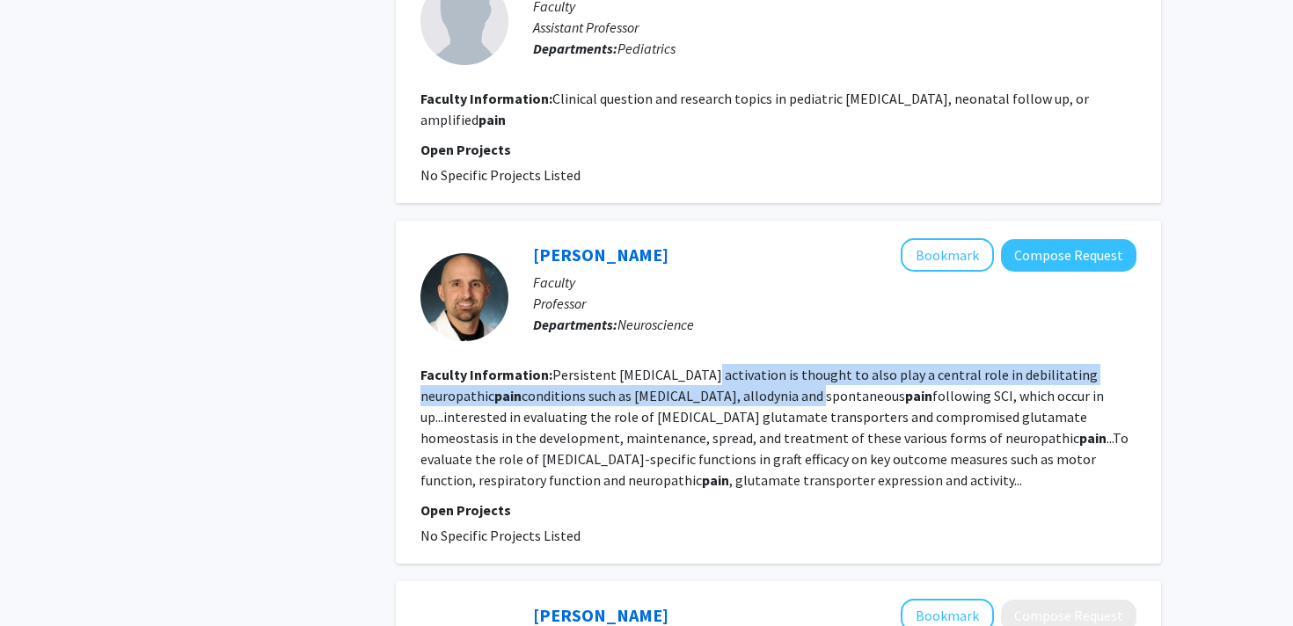
drag, startPoint x: 690, startPoint y: 350, endPoint x: 703, endPoint y: 380, distance: 32.3
click at [703, 380] on fg-read-more "Persistent astrocyte activation is thought to also play a central role in debil…" at bounding box center [774, 427] width 708 height 123
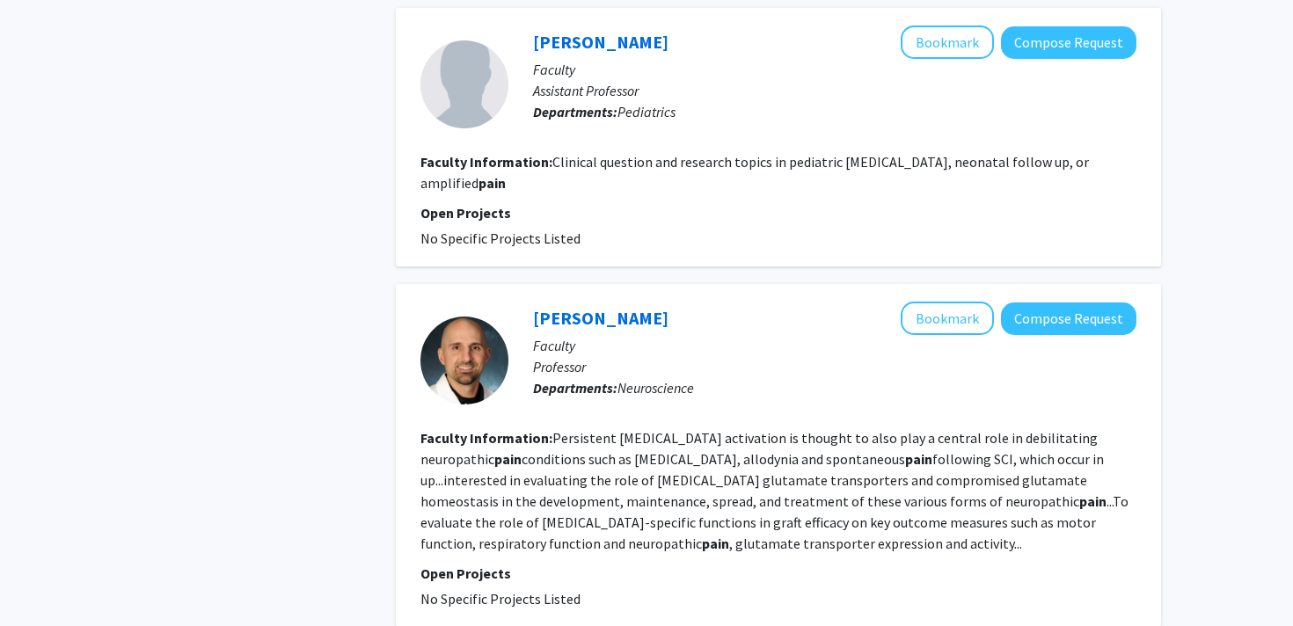
click at [700, 398] on fg-user-badges at bounding box center [834, 401] width 603 height 7
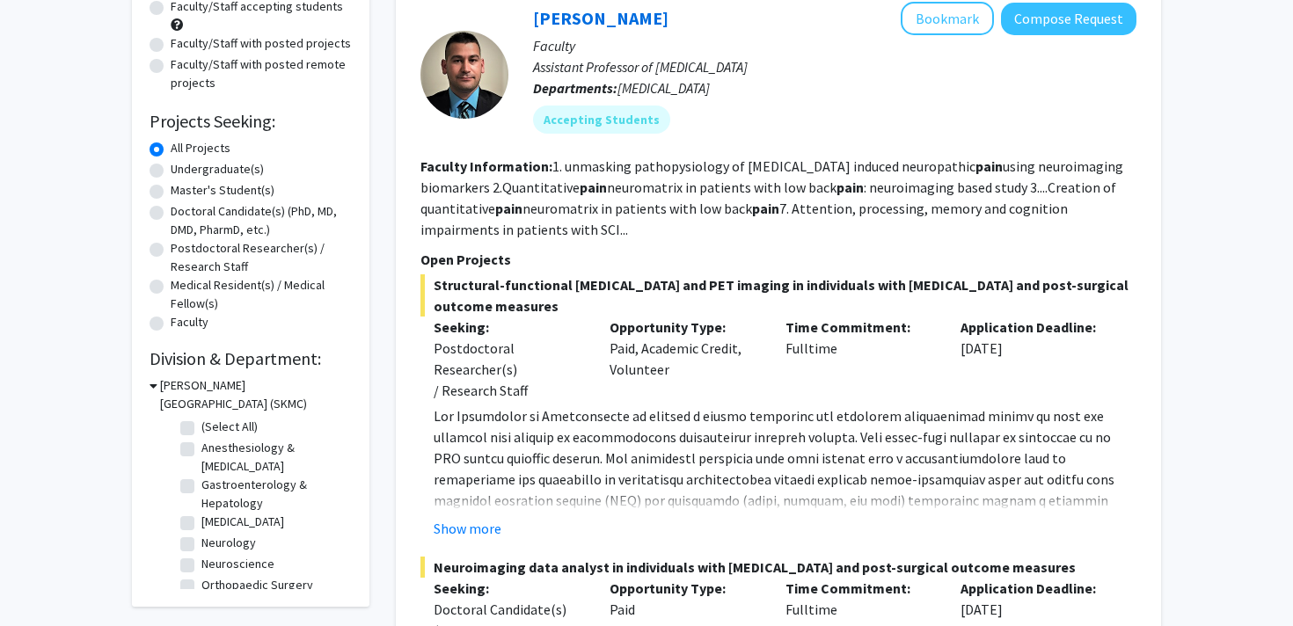
scroll to position [0, 0]
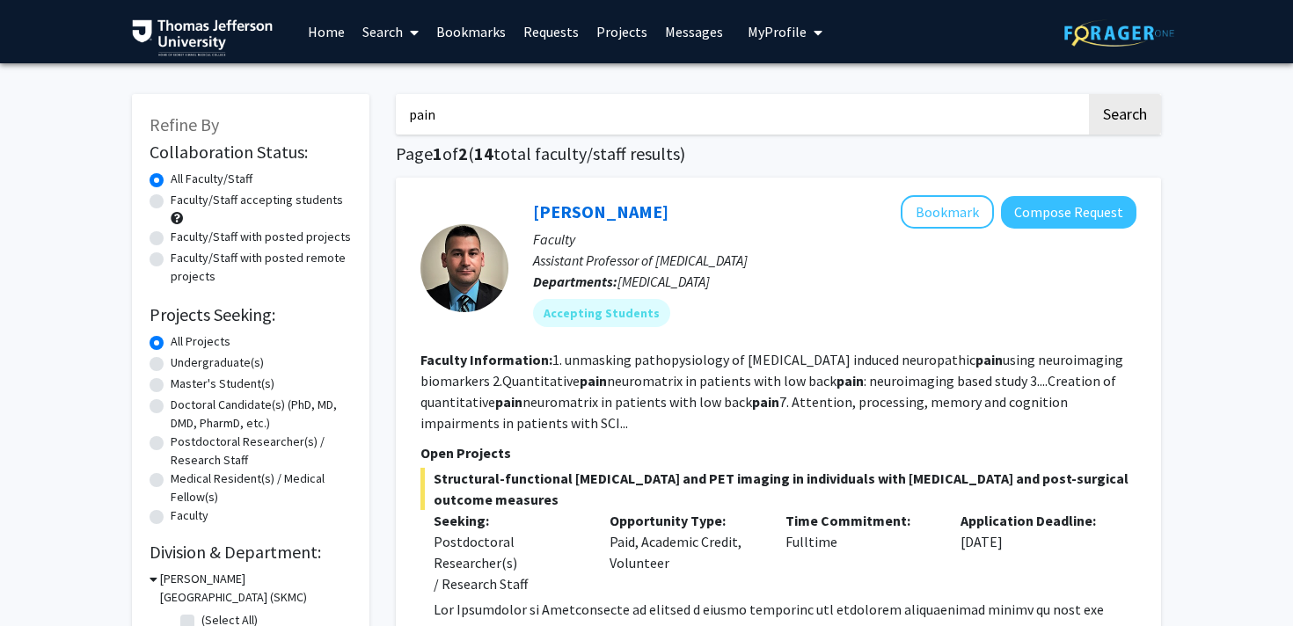
click at [429, 108] on input "pain" at bounding box center [741, 114] width 690 height 40
type input "g"
click at [1089, 94] on button "Search" at bounding box center [1125, 114] width 72 height 40
click at [478, 110] on input "pain" at bounding box center [741, 114] width 690 height 40
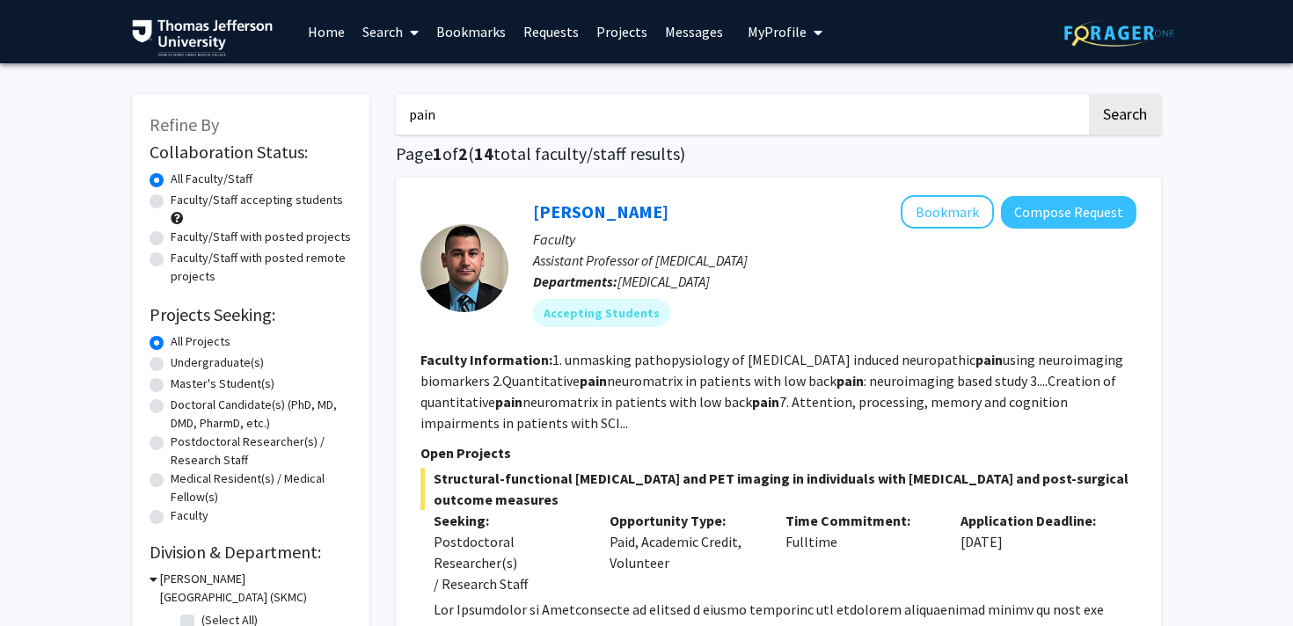
click at [478, 110] on input "pain" at bounding box center [741, 114] width 690 height 40
type input "diabetes"
click at [1089, 94] on button "Search" at bounding box center [1125, 114] width 72 height 40
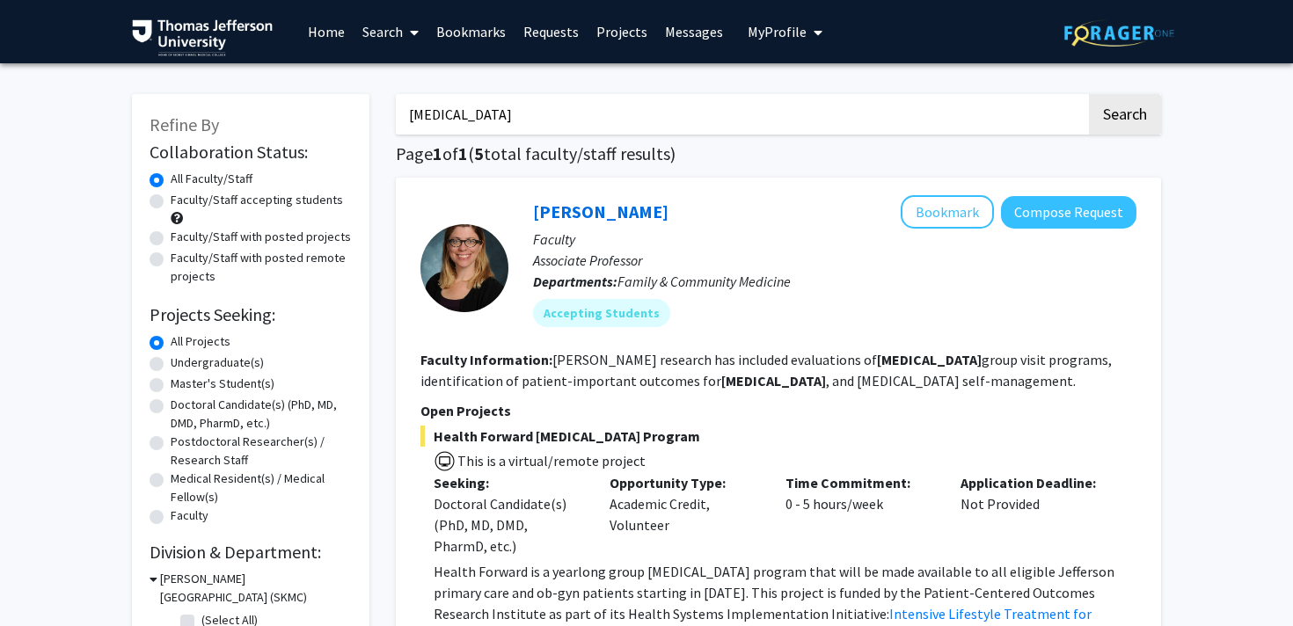
click at [441, 130] on input "diabetes" at bounding box center [741, 114] width 690 height 40
click at [229, 414] on label "Doctoral Candidate(s) (PhD, MD, DMD, PharmD, etc.)" at bounding box center [261, 414] width 181 height 37
click at [182, 407] on input "Doctoral Candidate(s) (PhD, MD, DMD, PharmD, etc.)" at bounding box center [176, 401] width 11 height 11
radio input "true"
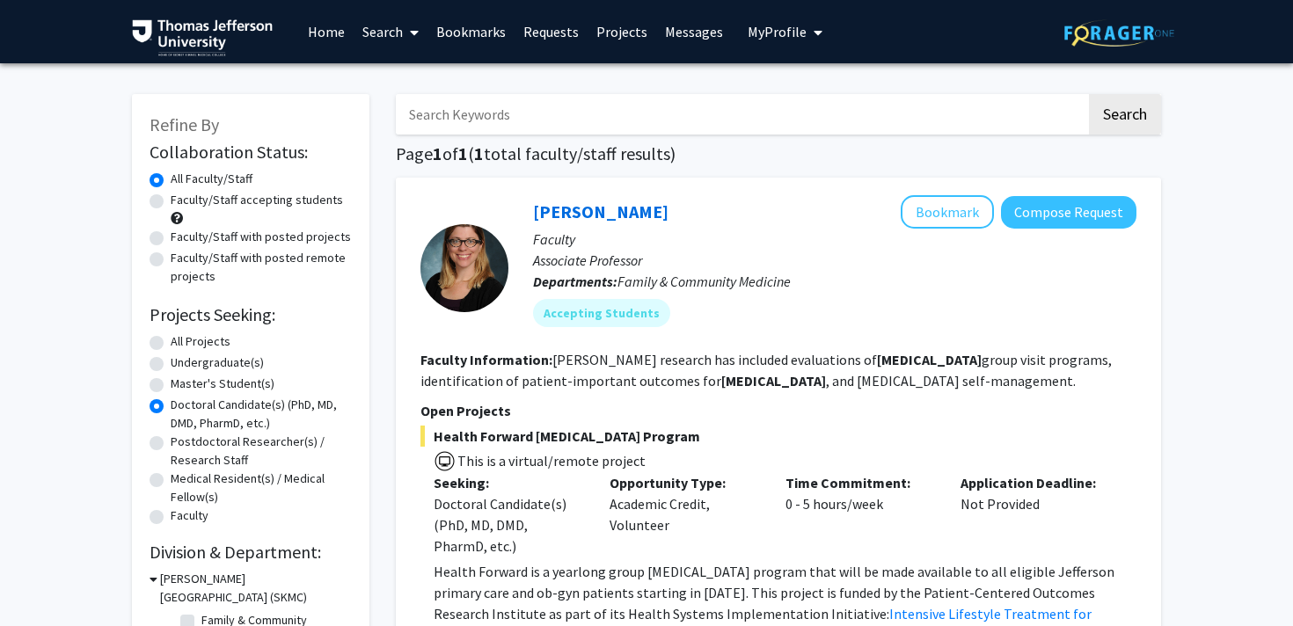
click at [485, 113] on input "Search Keywords" at bounding box center [741, 114] width 690 height 40
type input "pain"
click at [1089, 94] on button "Search" at bounding box center [1125, 114] width 72 height 40
radio input "true"
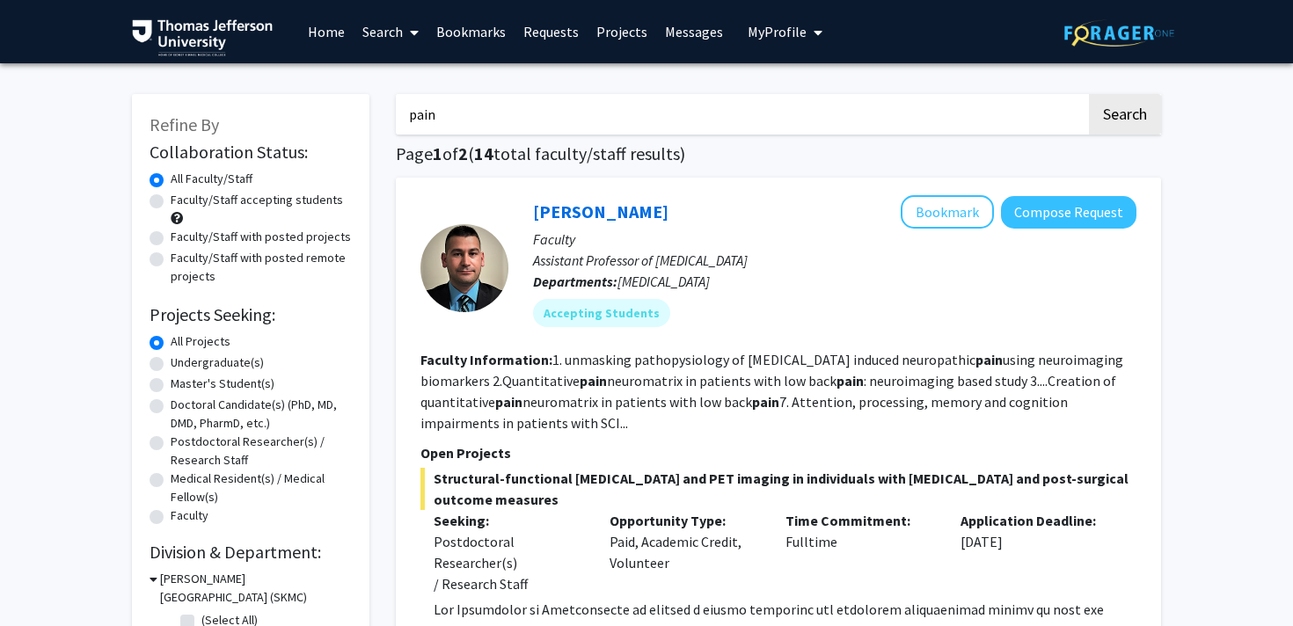
click at [220, 408] on label "Doctoral Candidate(s) (PhD, MD, DMD, PharmD, etc.)" at bounding box center [261, 414] width 181 height 37
click at [182, 407] on input "Doctoral Candidate(s) (PhD, MD, DMD, PharmD, etc.)" at bounding box center [176, 401] width 11 height 11
radio input "true"
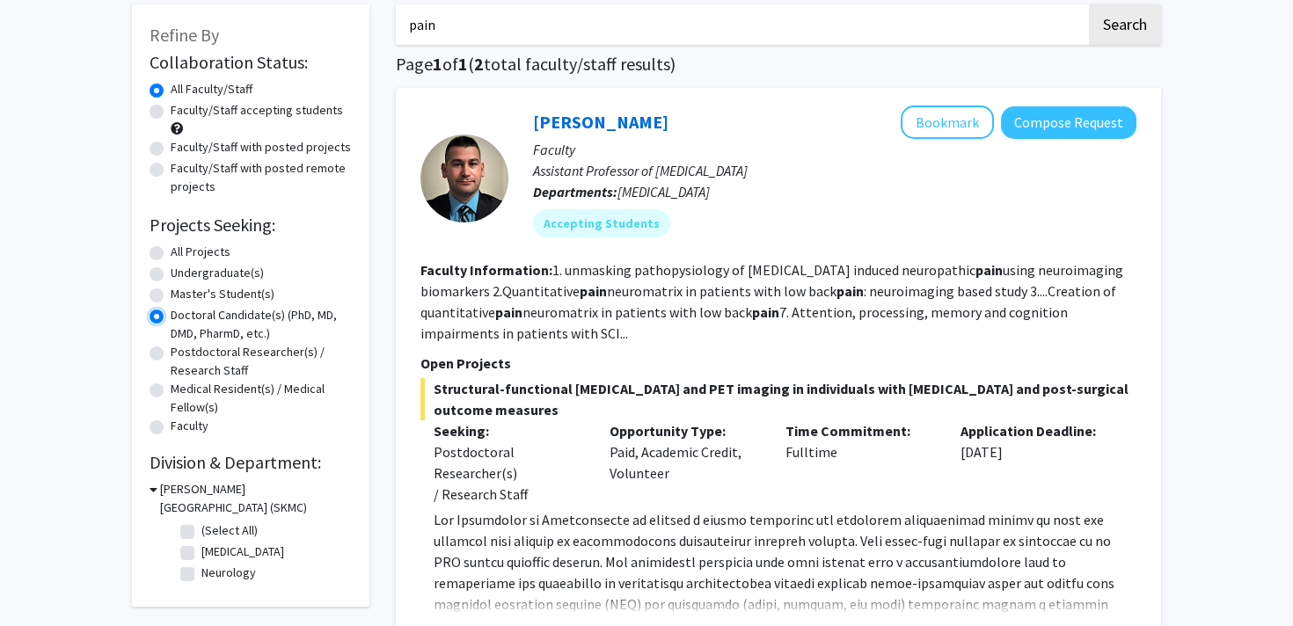
scroll to position [137, 0]
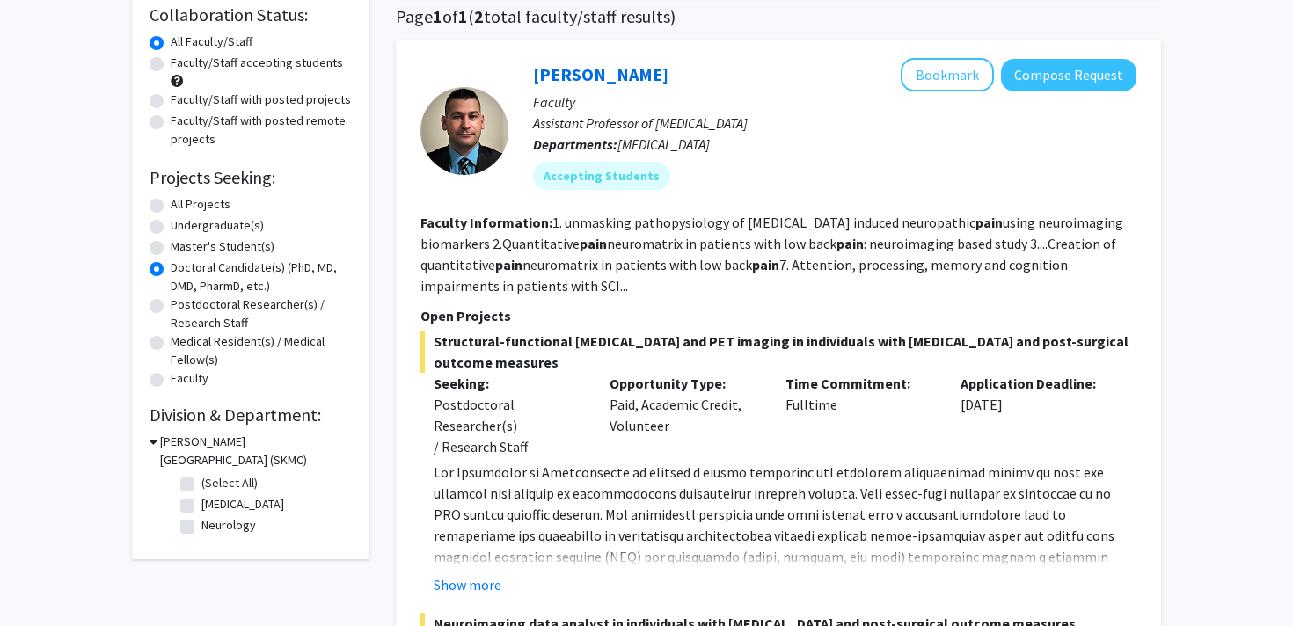
click at [186, 203] on label "All Projects" at bounding box center [201, 204] width 60 height 18
click at [182, 203] on input "All Projects" at bounding box center [176, 200] width 11 height 11
radio input "true"
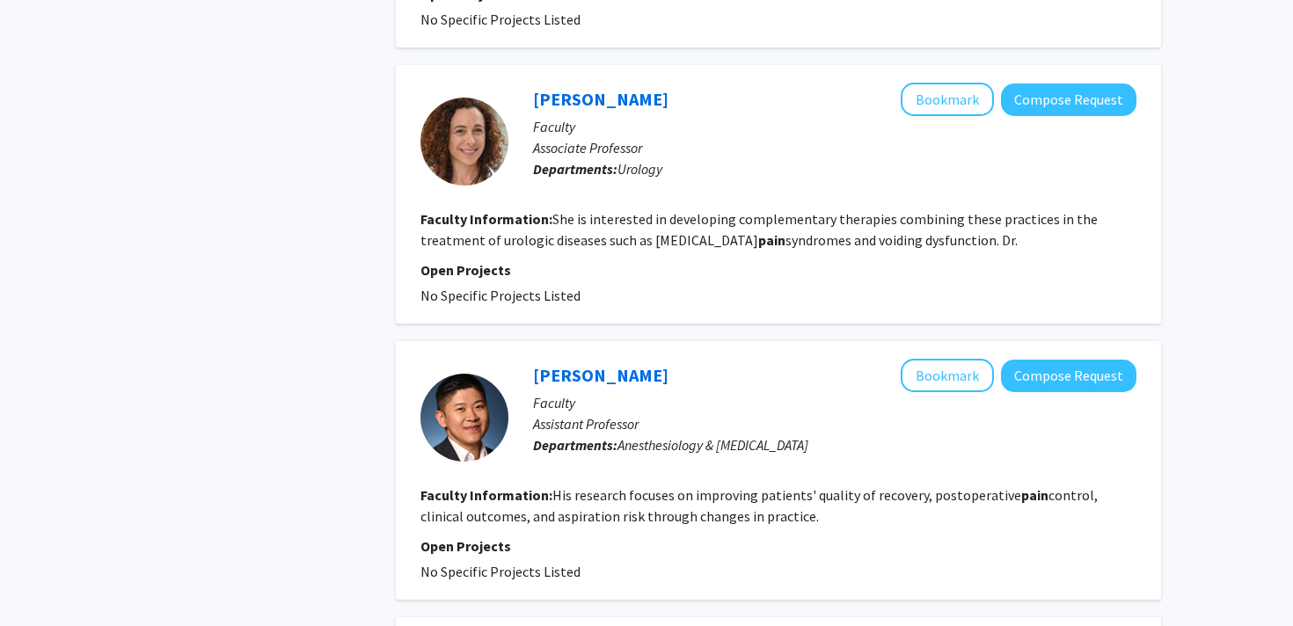
scroll to position [4149, 0]
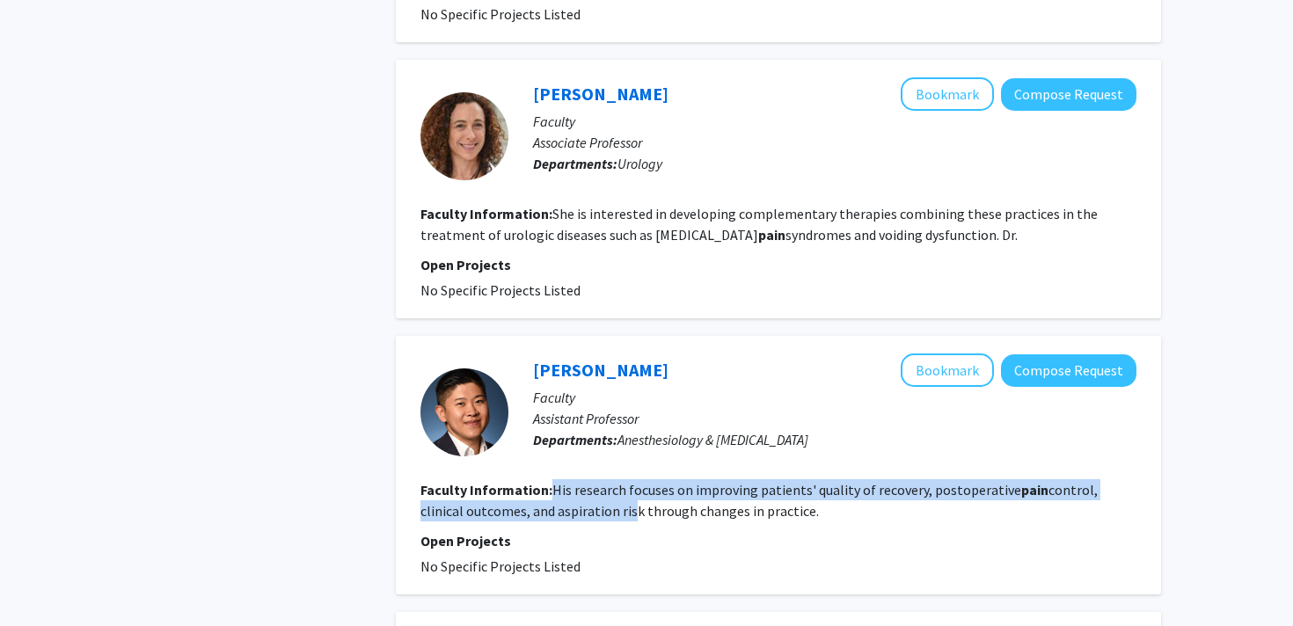
drag, startPoint x: 581, startPoint y: 480, endPoint x: 551, endPoint y: 460, distance: 36.8
click at [551, 481] on fg-read-more "His research focuses on improving patients' quality of recovery, postoperative …" at bounding box center [758, 500] width 677 height 39
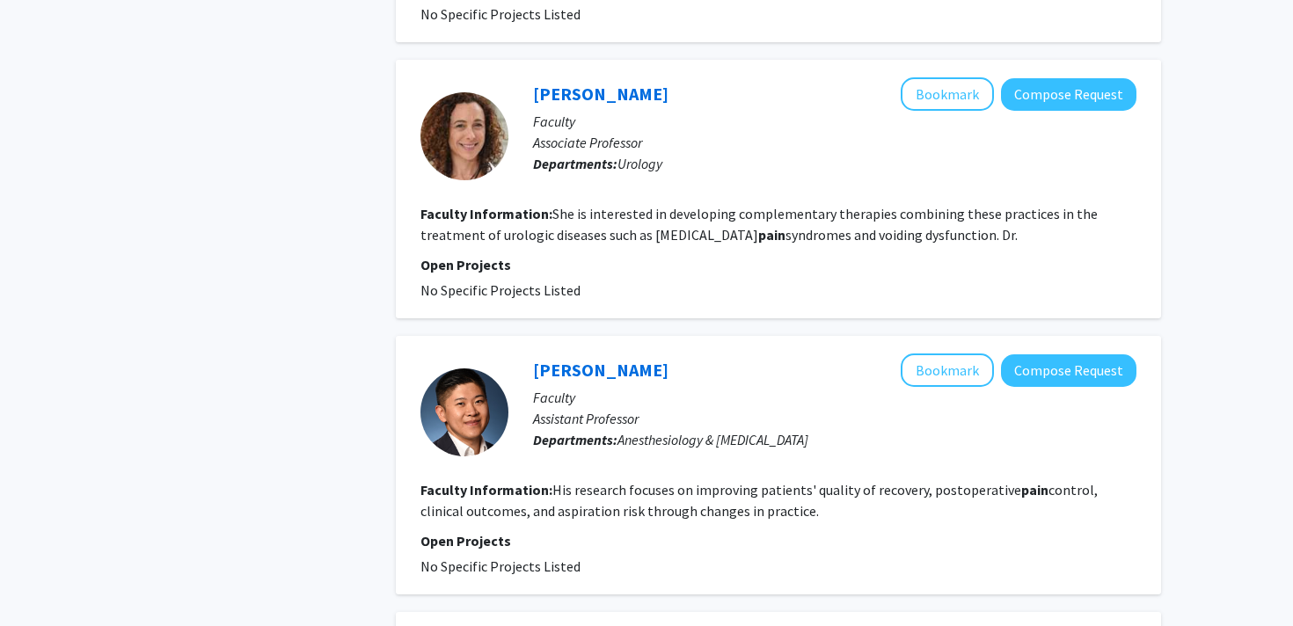
click at [551, 481] on fg-read-more "His research focuses on improving patients' quality of recovery, postoperative …" at bounding box center [758, 500] width 677 height 39
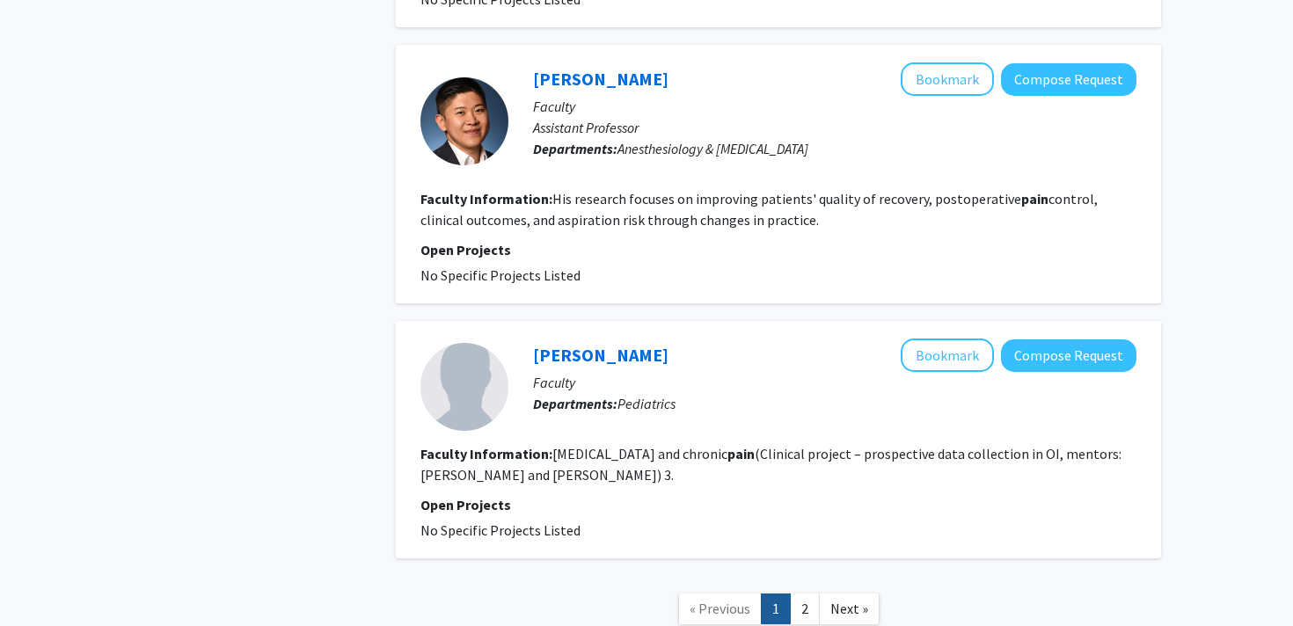
scroll to position [4443, 0]
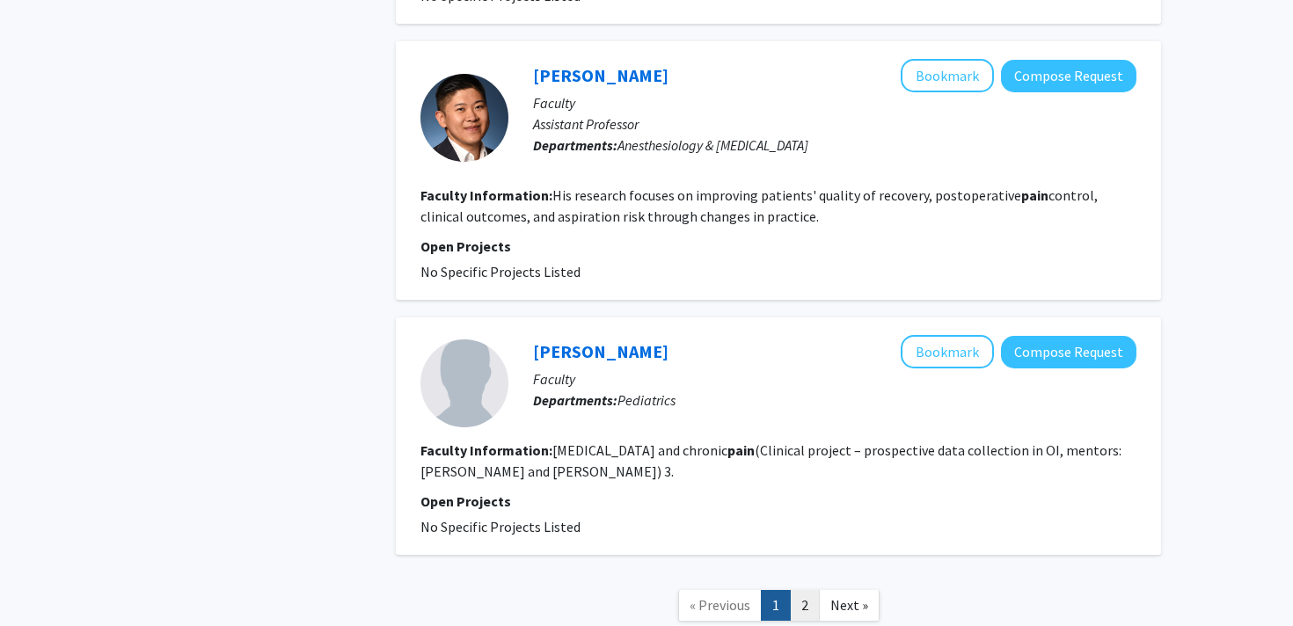
click at [792, 590] on link "2" at bounding box center [805, 605] width 30 height 31
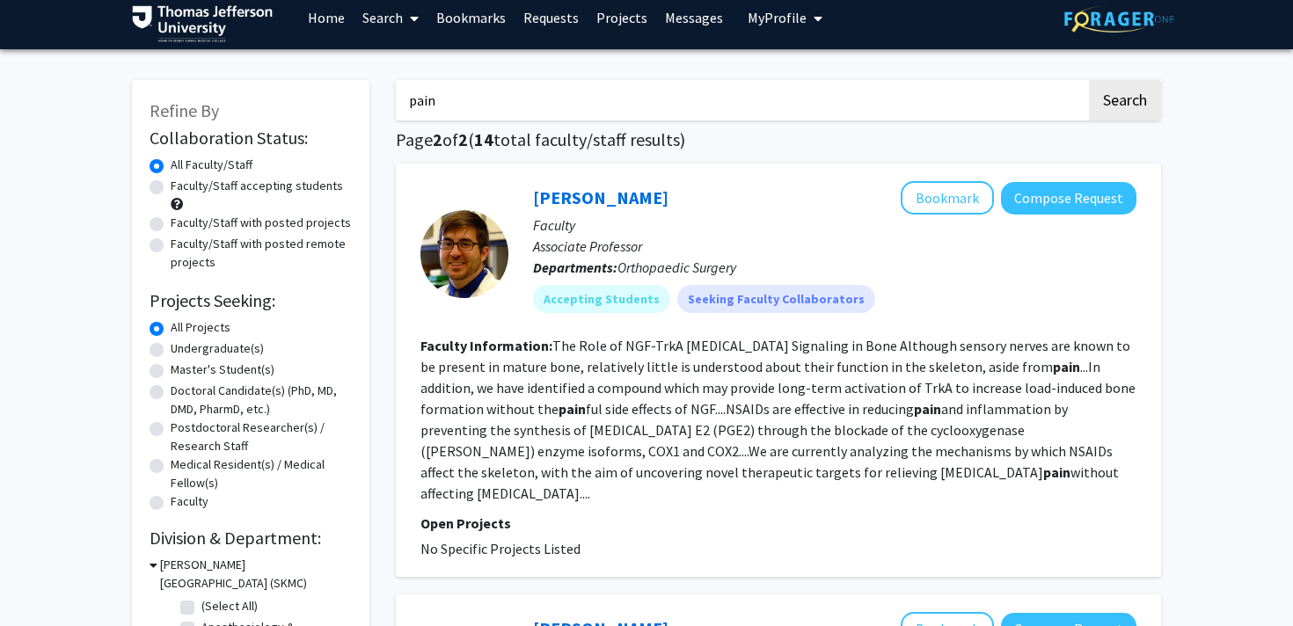
scroll to position [13, 0]
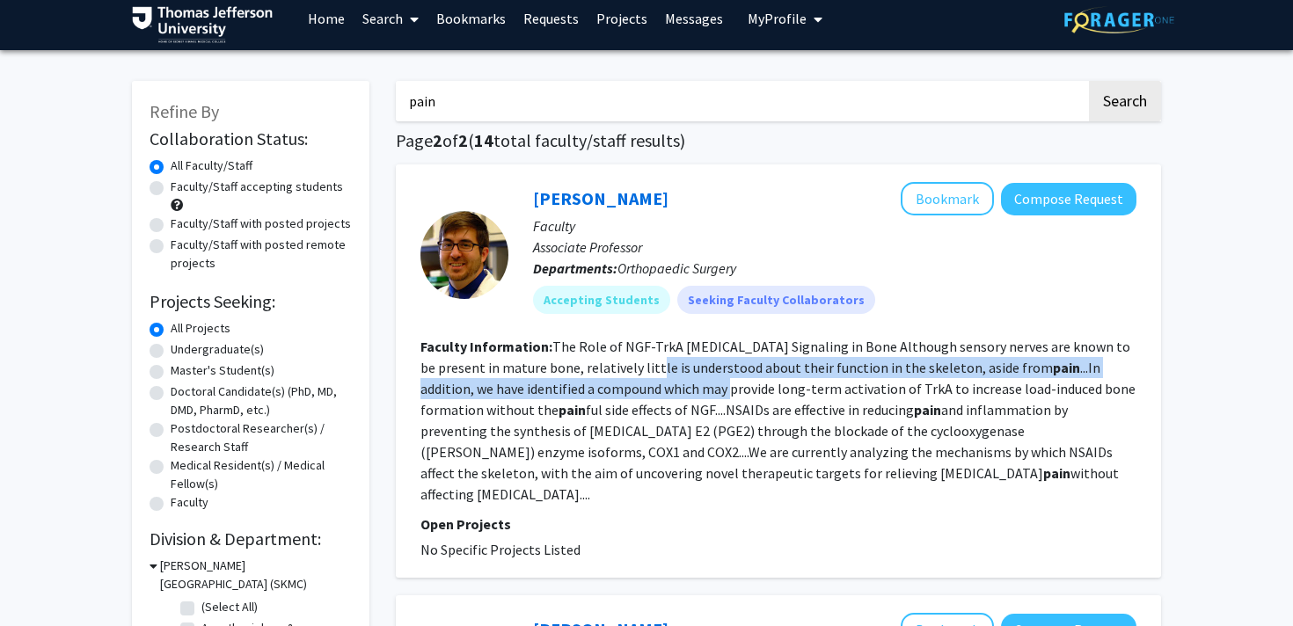
drag, startPoint x: 644, startPoint y: 368, endPoint x: 676, endPoint y: 394, distance: 41.9
click at [677, 394] on fg-read-more "The Role of NGF-TrkA Sensory Nerve Signaling in Bone Although sensory nerves ar…" at bounding box center [777, 420] width 715 height 165
click at [676, 394] on fg-read-more "The Role of NGF-TrkA Sensory Nerve Signaling in Bone Although sensory nerves ar…" at bounding box center [777, 420] width 715 height 165
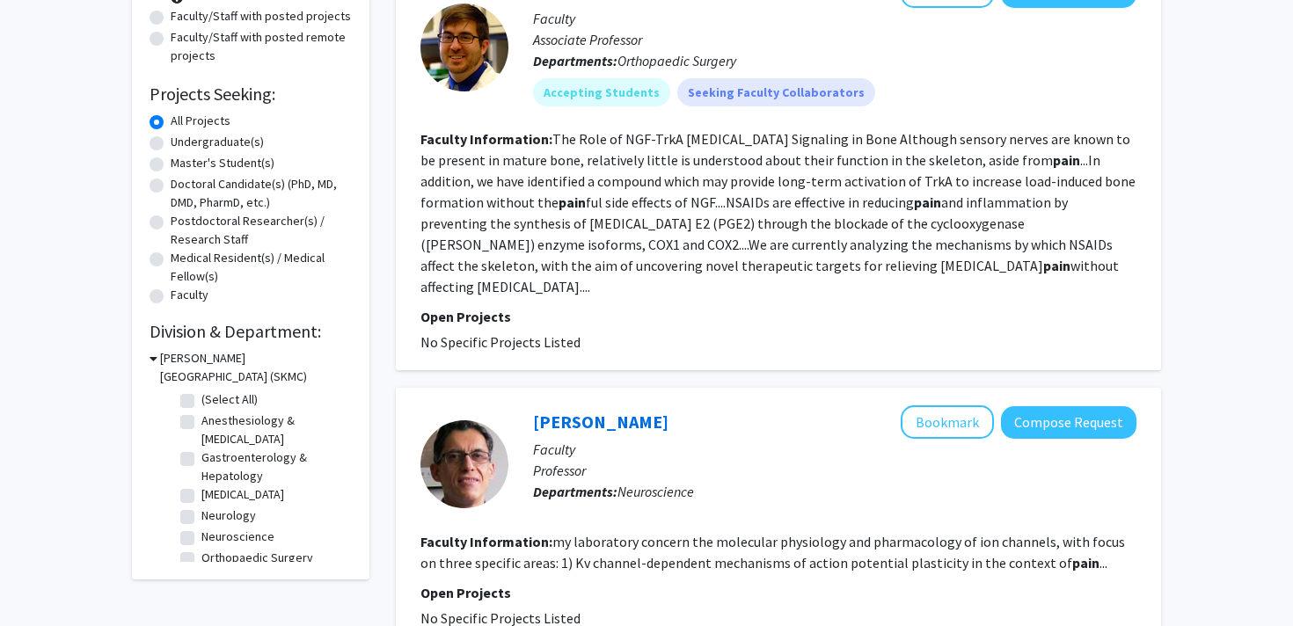
scroll to position [252, 0]
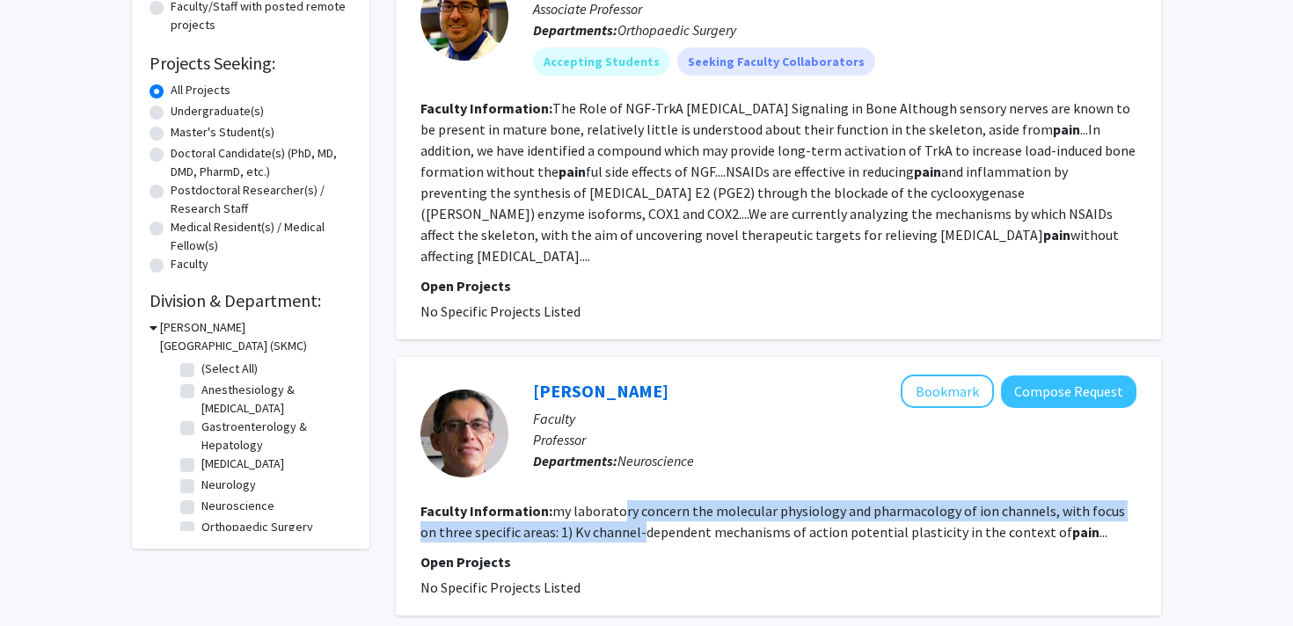
drag, startPoint x: 619, startPoint y: 494, endPoint x: 623, endPoint y: 508, distance: 14.5
click at [623, 508] on fg-read-more "my laboratory concern the molecular physiology and pharmacology of ion channels…" at bounding box center [772, 521] width 704 height 39
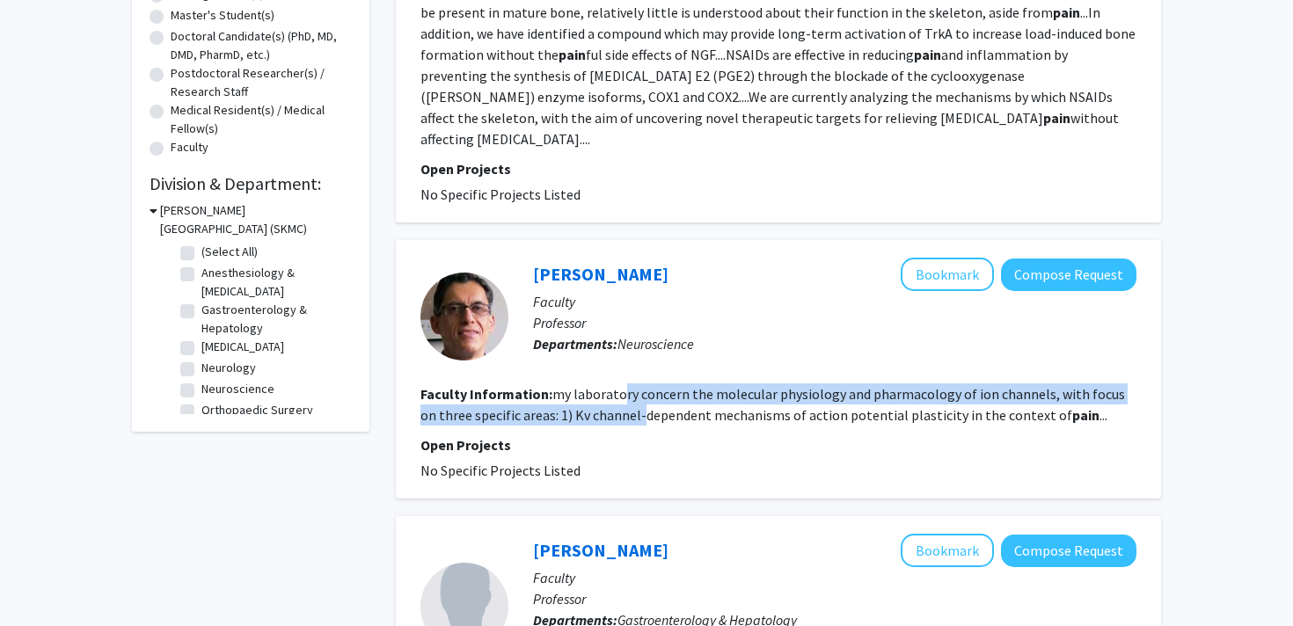
scroll to position [365, 0]
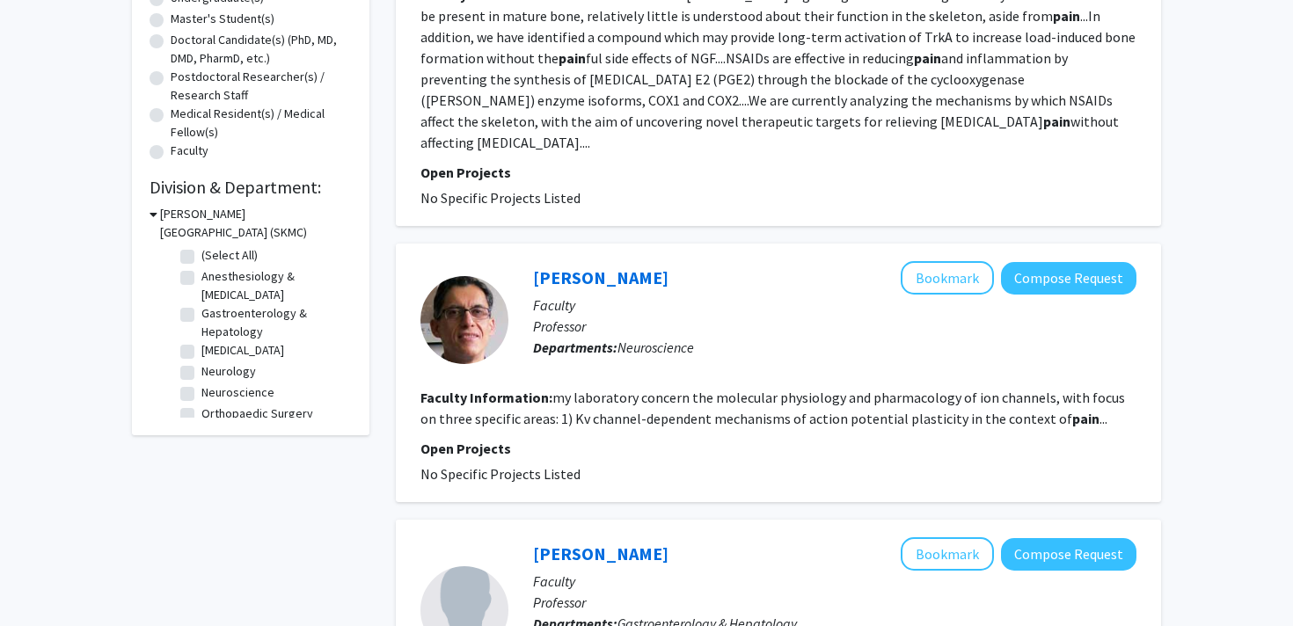
click at [935, 438] on p "Open Projects" at bounding box center [778, 448] width 716 height 21
click at [940, 398] on fg-read-more "my laboratory concern the molecular physiology and pharmacology of ion channels…" at bounding box center [772, 408] width 704 height 39
click at [993, 393] on fg-read-more "my laboratory concern the molecular physiology and pharmacology of ion channels…" at bounding box center [772, 408] width 704 height 39
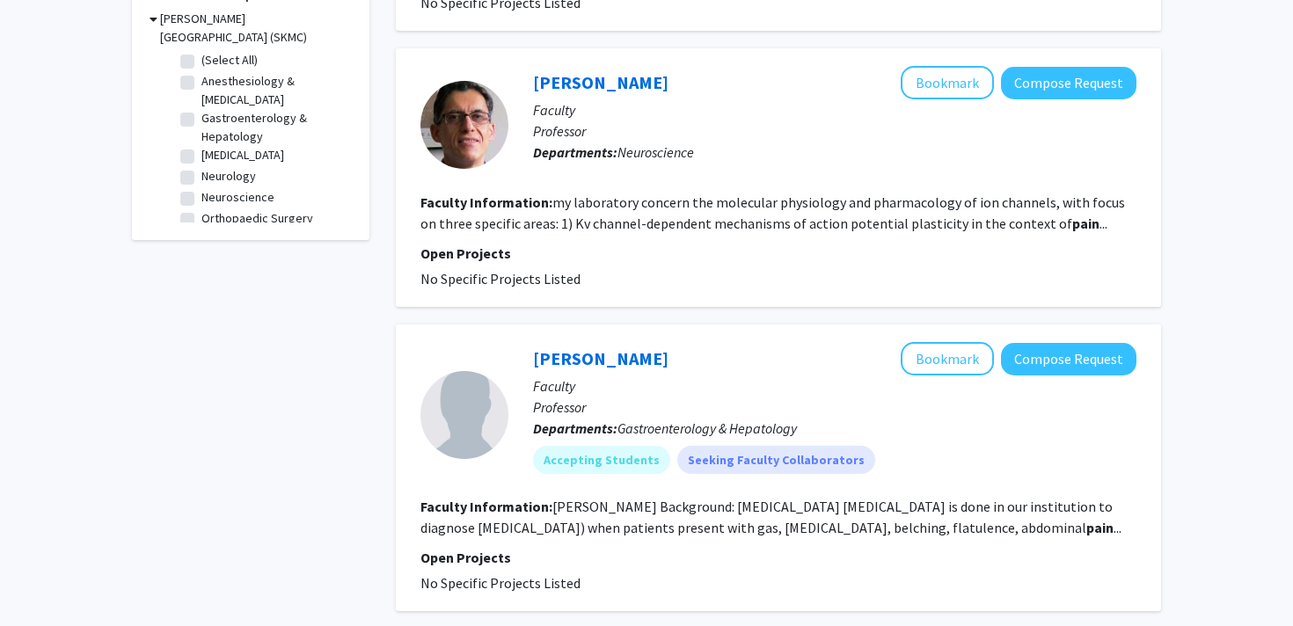
scroll to position [561, 0]
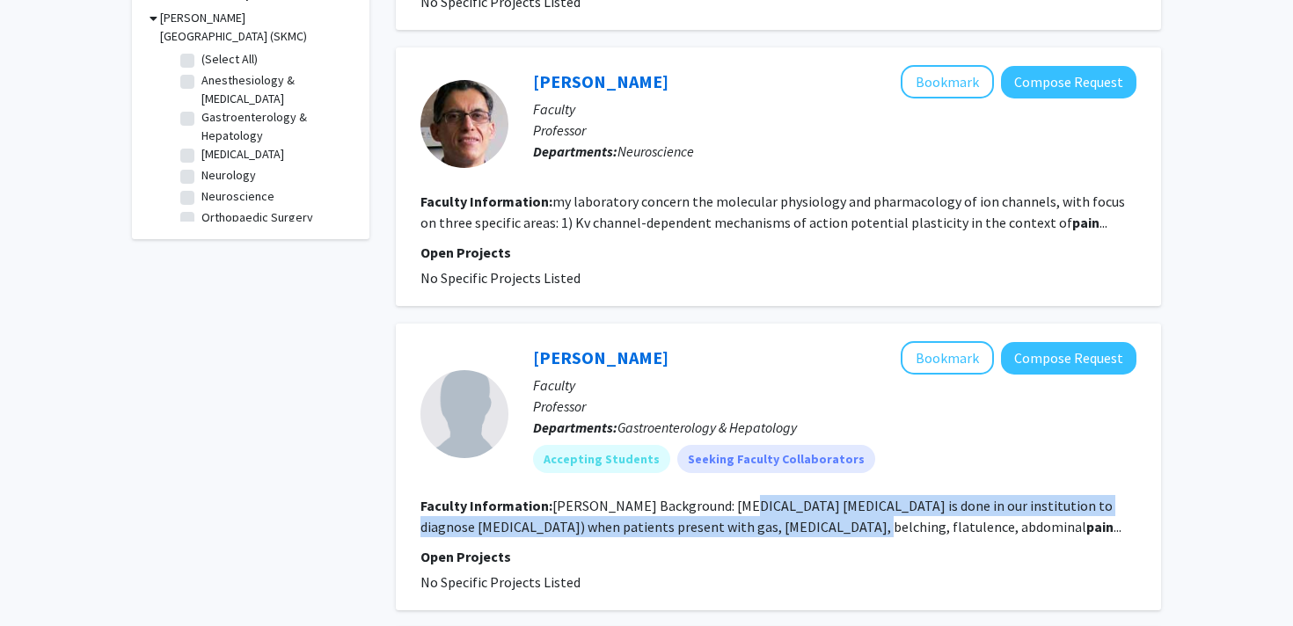
drag, startPoint x: 741, startPoint y: 489, endPoint x: 791, endPoint y: 499, distance: 51.1
click at [791, 499] on fg-read-more "Ahmed Background: Lactulose breath test is done in our institution to diagnose …" at bounding box center [770, 516] width 701 height 39
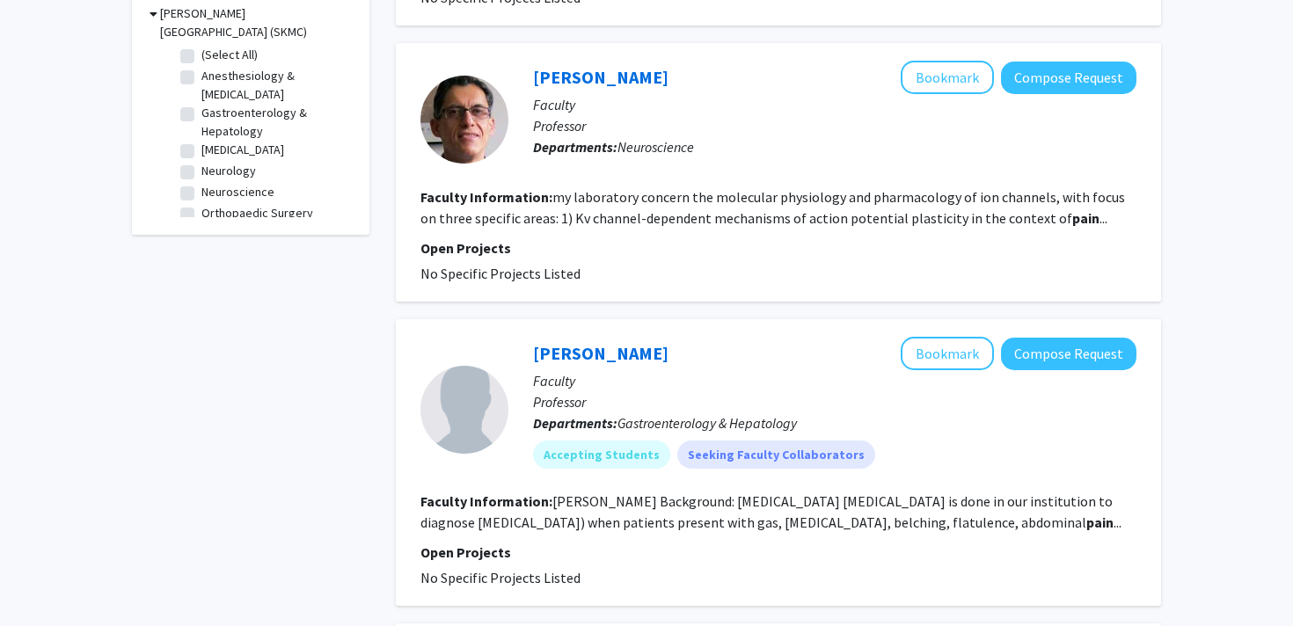
click at [866, 500] on fg-read-more "Ahmed Background: Lactulose breath test is done in our institution to diagnose …" at bounding box center [770, 512] width 701 height 39
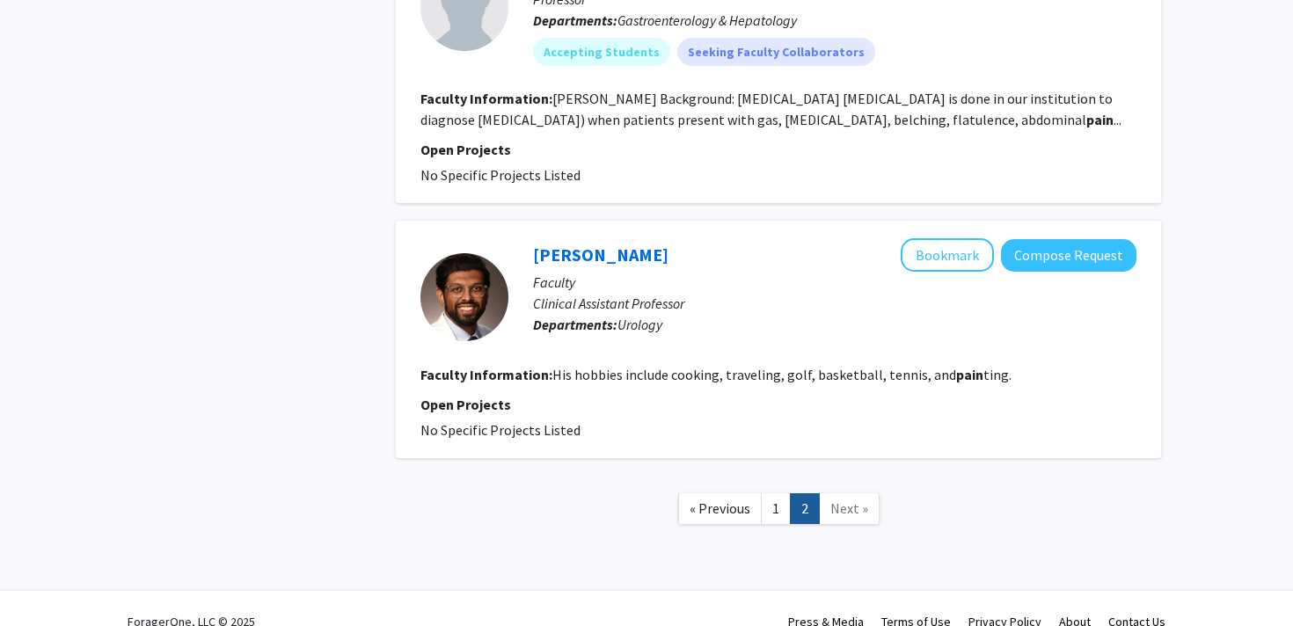
scroll to position [974, 0]
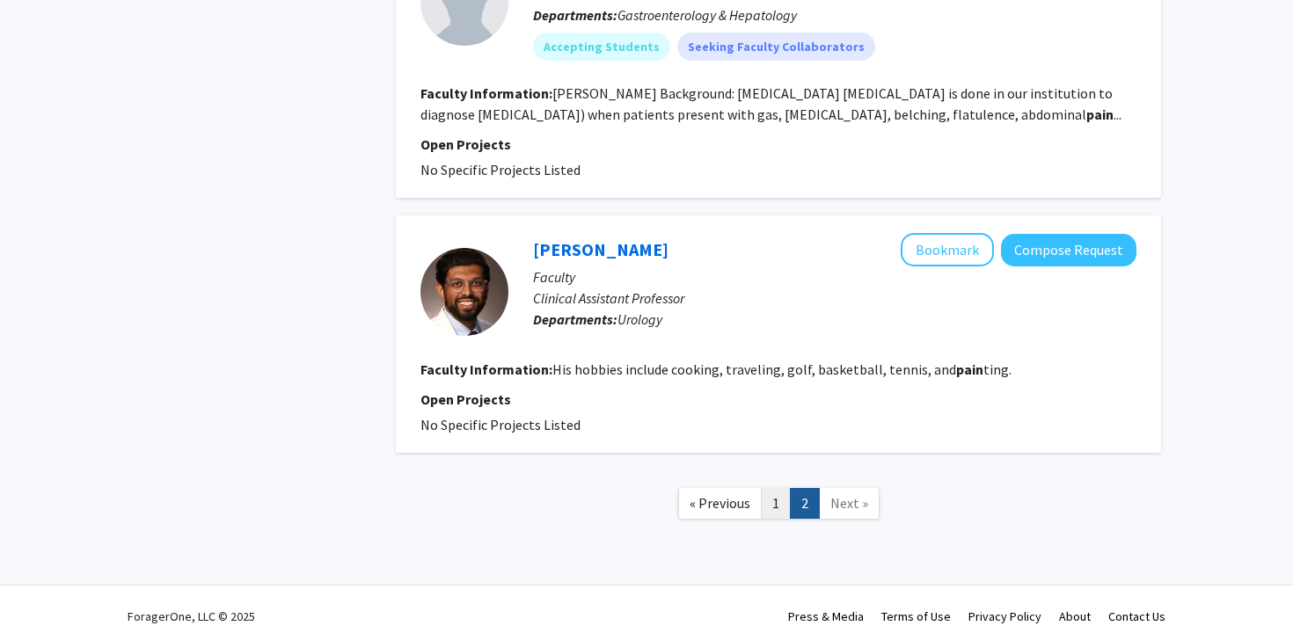
click at [764, 488] on link "1" at bounding box center [776, 503] width 30 height 31
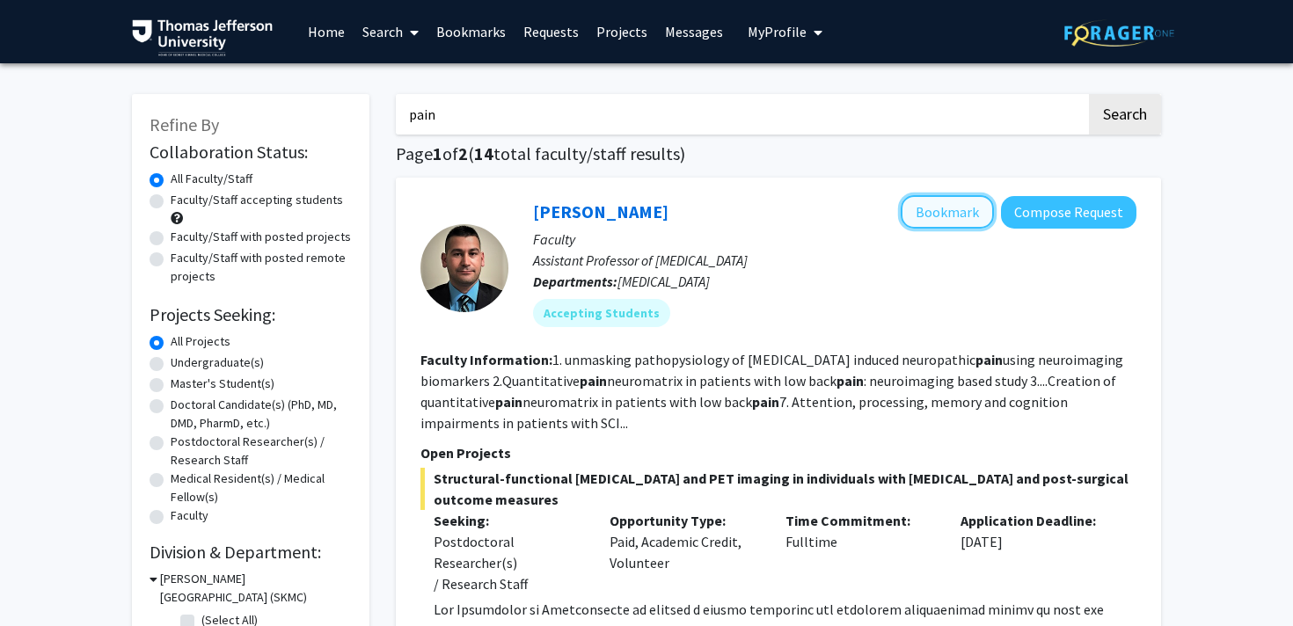
click at [980, 205] on button "Bookmark" at bounding box center [947, 211] width 93 height 33
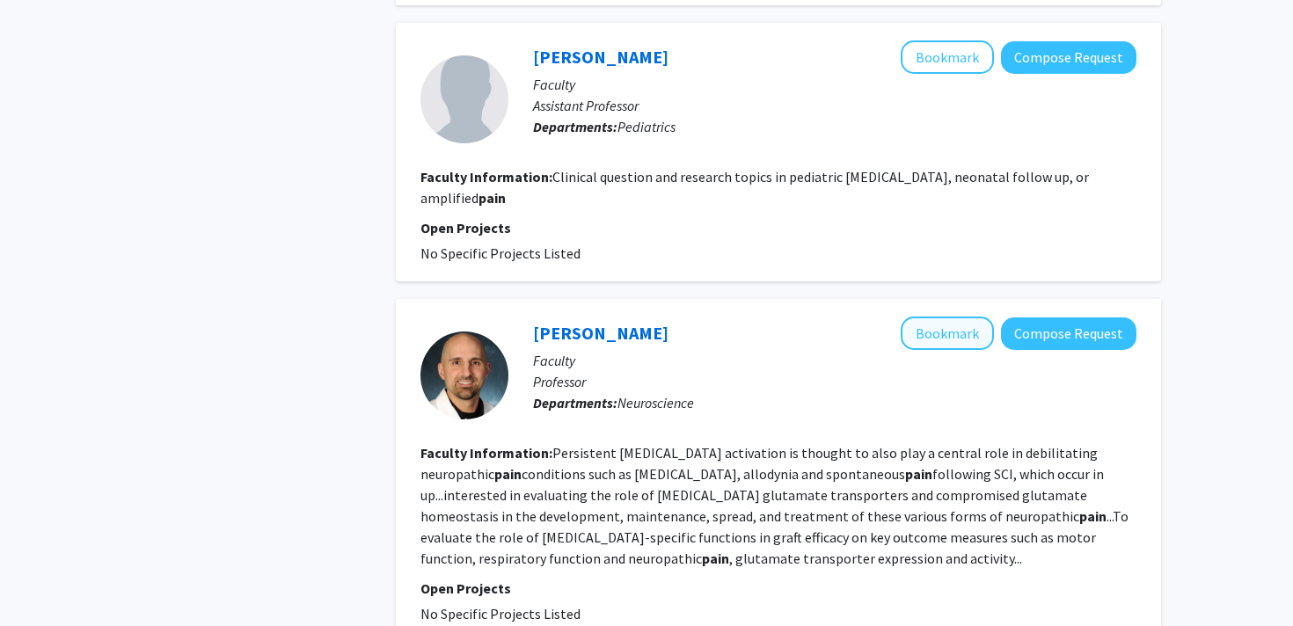
scroll to position [3177, 0]
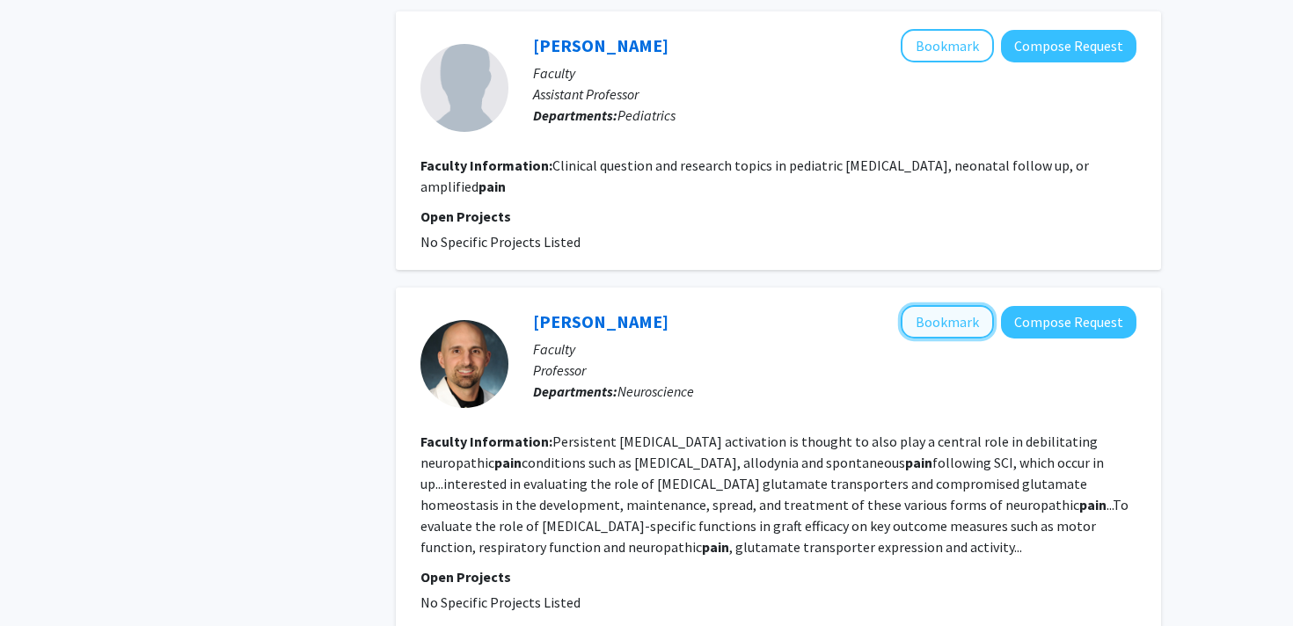
click at [966, 313] on button "Bookmark" at bounding box center [947, 321] width 93 height 33
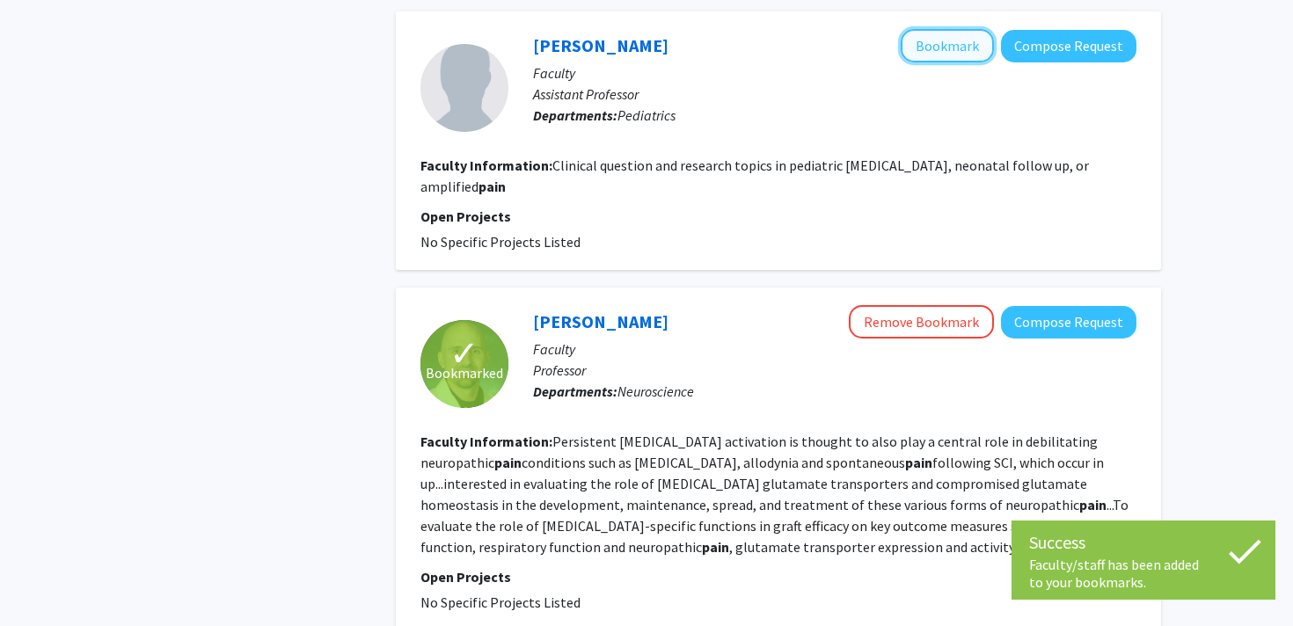
click at [936, 61] on button "Bookmark" at bounding box center [947, 45] width 93 height 33
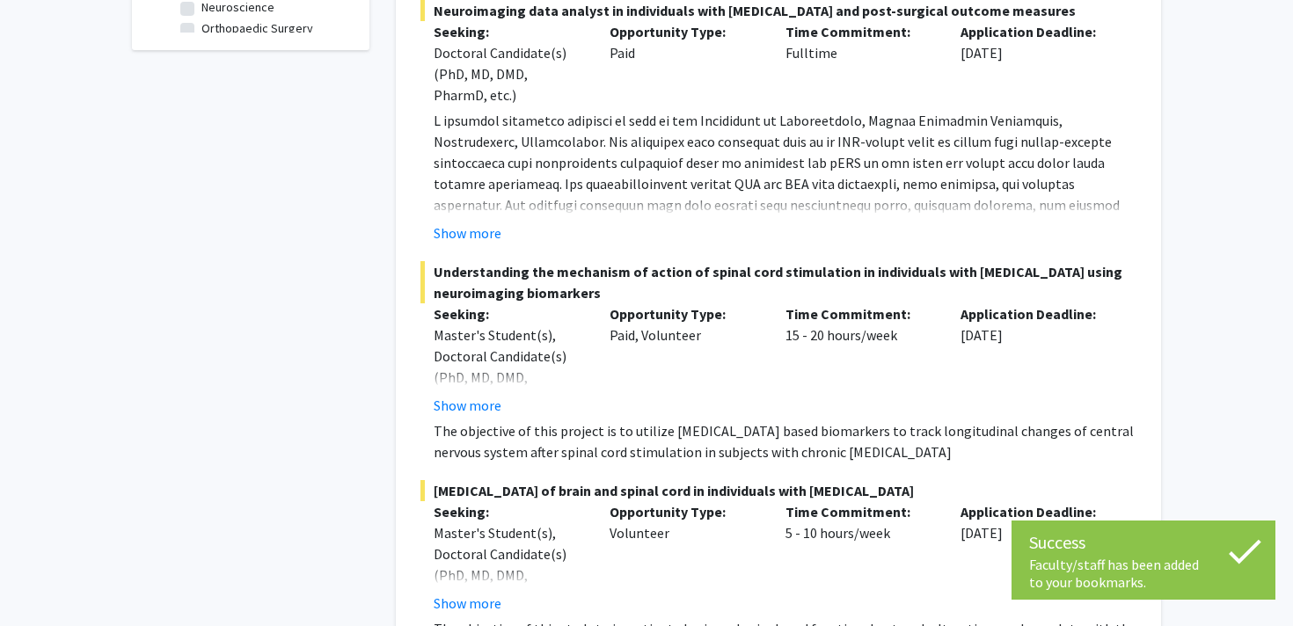
scroll to position [0, 0]
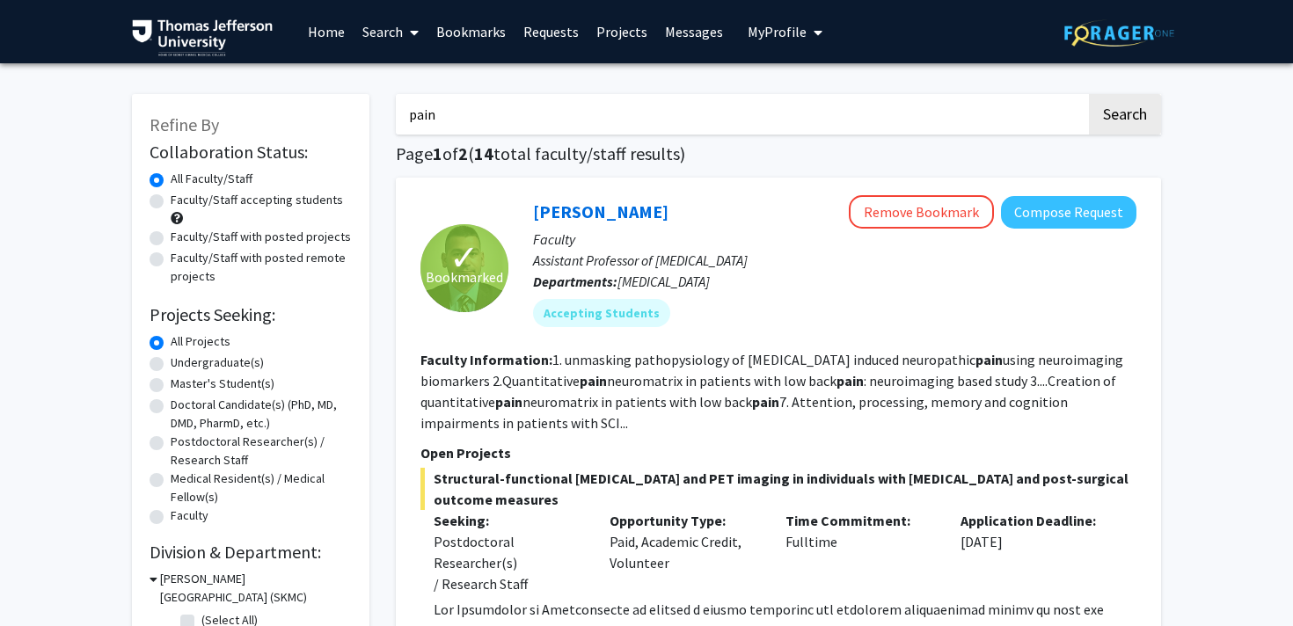
click at [439, 126] on input "pain" at bounding box center [741, 114] width 690 height 40
type input "sport"
click at [1089, 94] on button "Search" at bounding box center [1125, 114] width 72 height 40
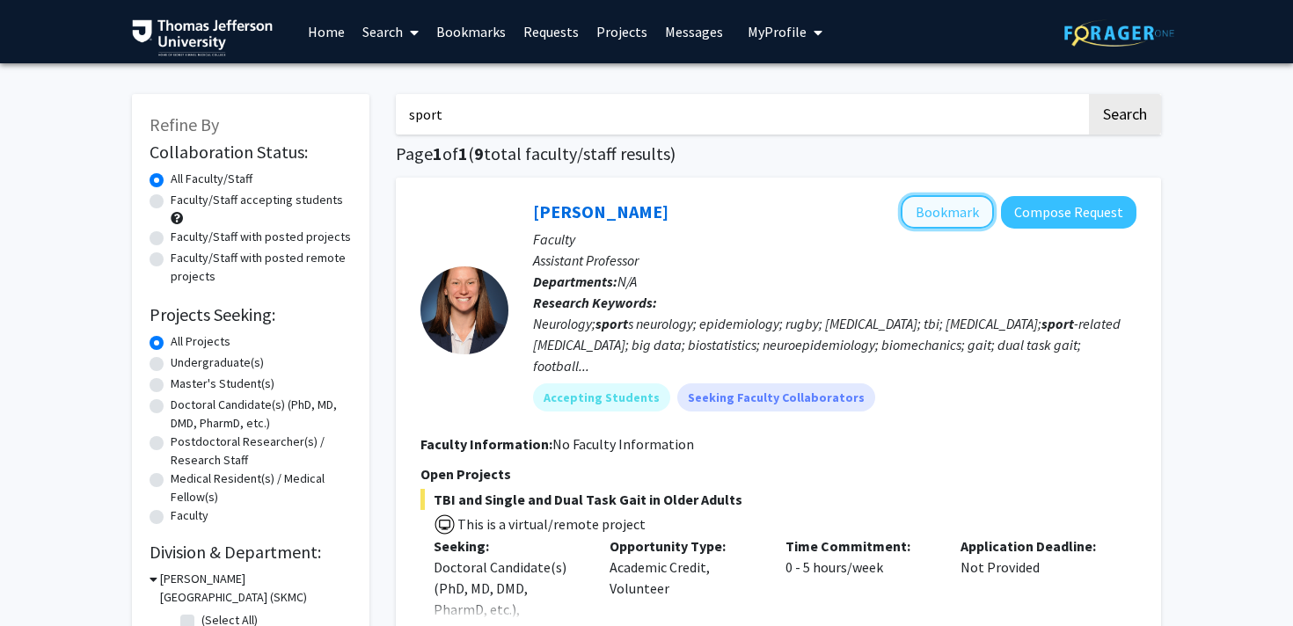
click at [949, 208] on button "Bookmark" at bounding box center [947, 211] width 93 height 33
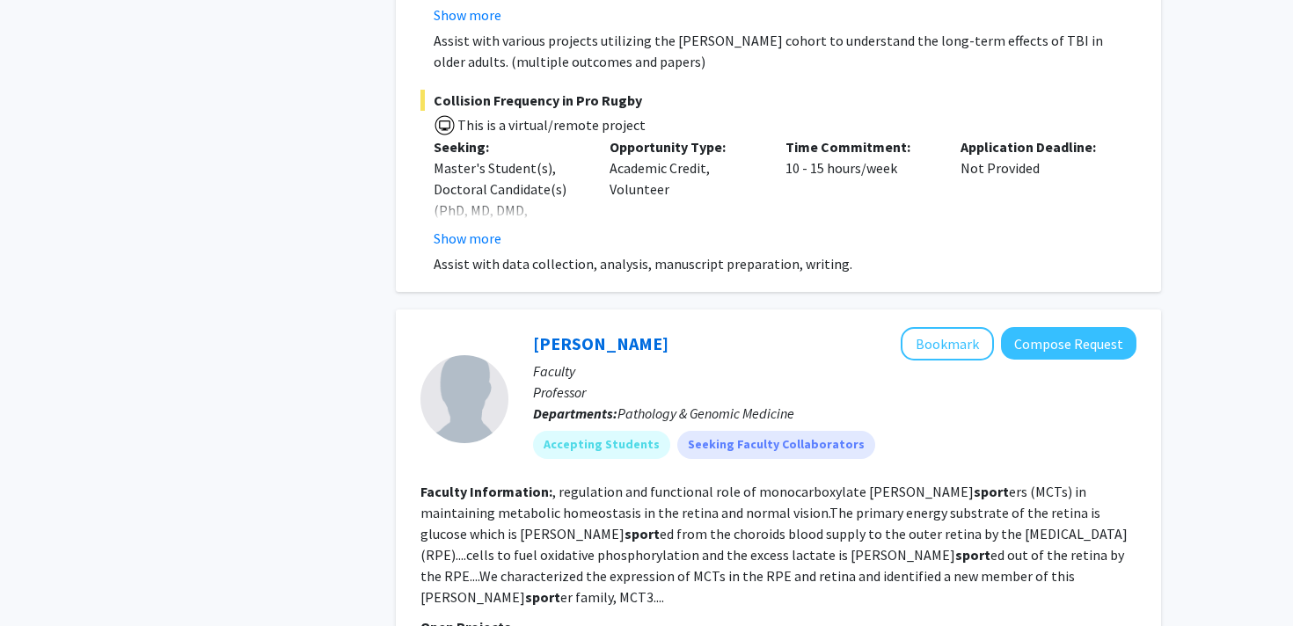
scroll to position [1100, 0]
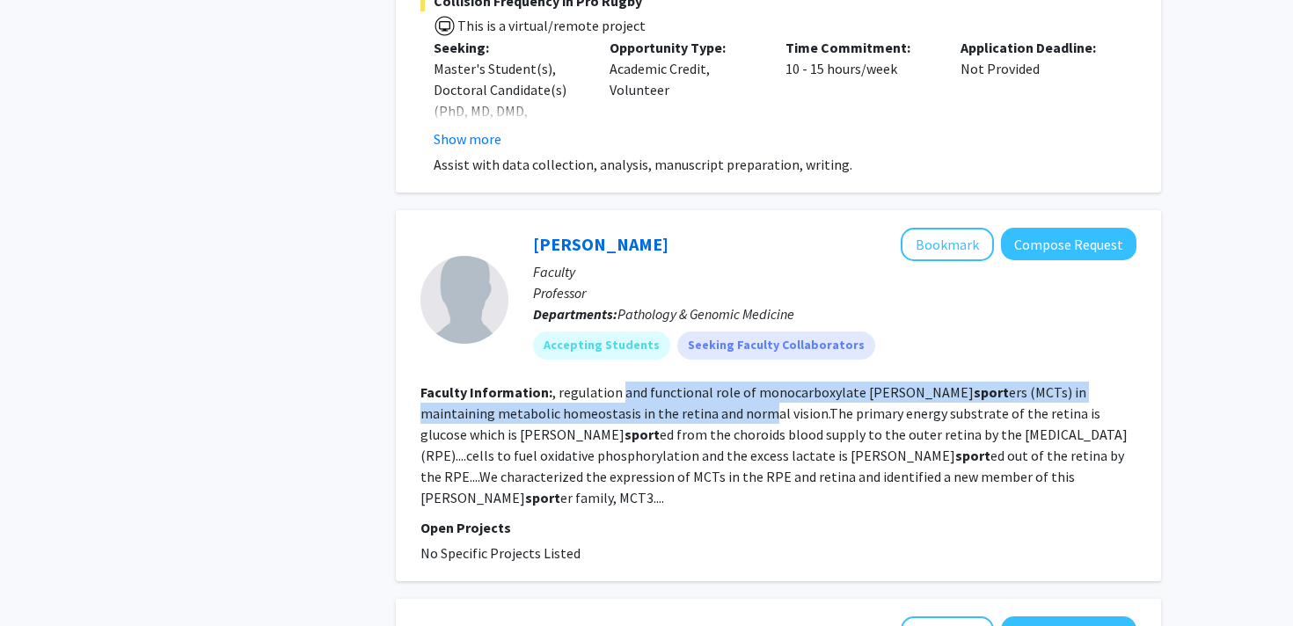
drag, startPoint x: 620, startPoint y: 372, endPoint x: 630, endPoint y: 386, distance: 17.1
click at [630, 386] on fg-read-more ", regulation and functional role of monocarboxylate tran sport ers (MCTs) in ma…" at bounding box center [773, 444] width 707 height 123
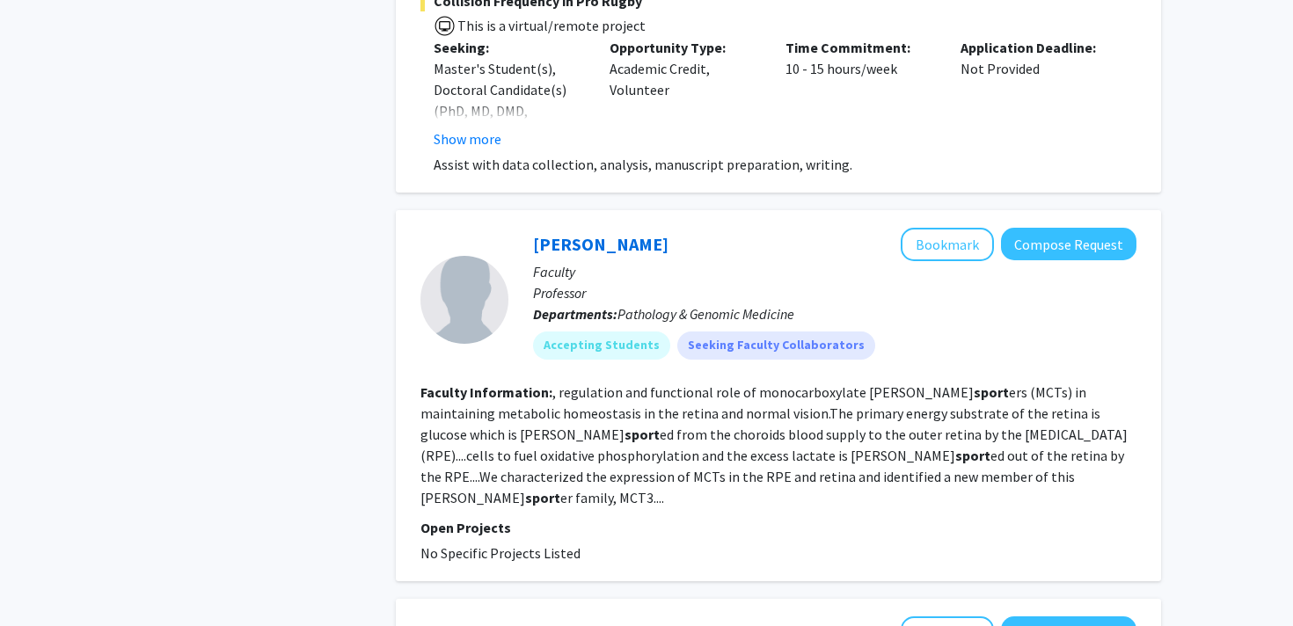
click at [631, 394] on fg-read-more ", regulation and functional role of monocarboxylate tran sport ers (MCTs) in ma…" at bounding box center [773, 444] width 707 height 123
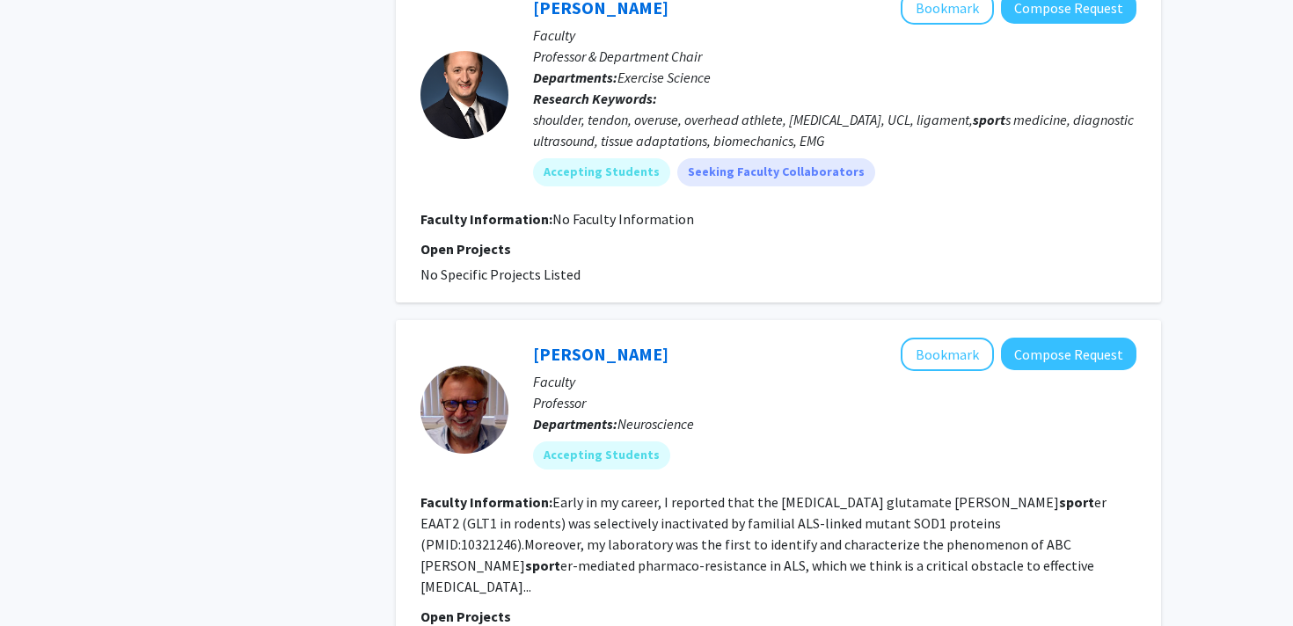
scroll to position [1725, 0]
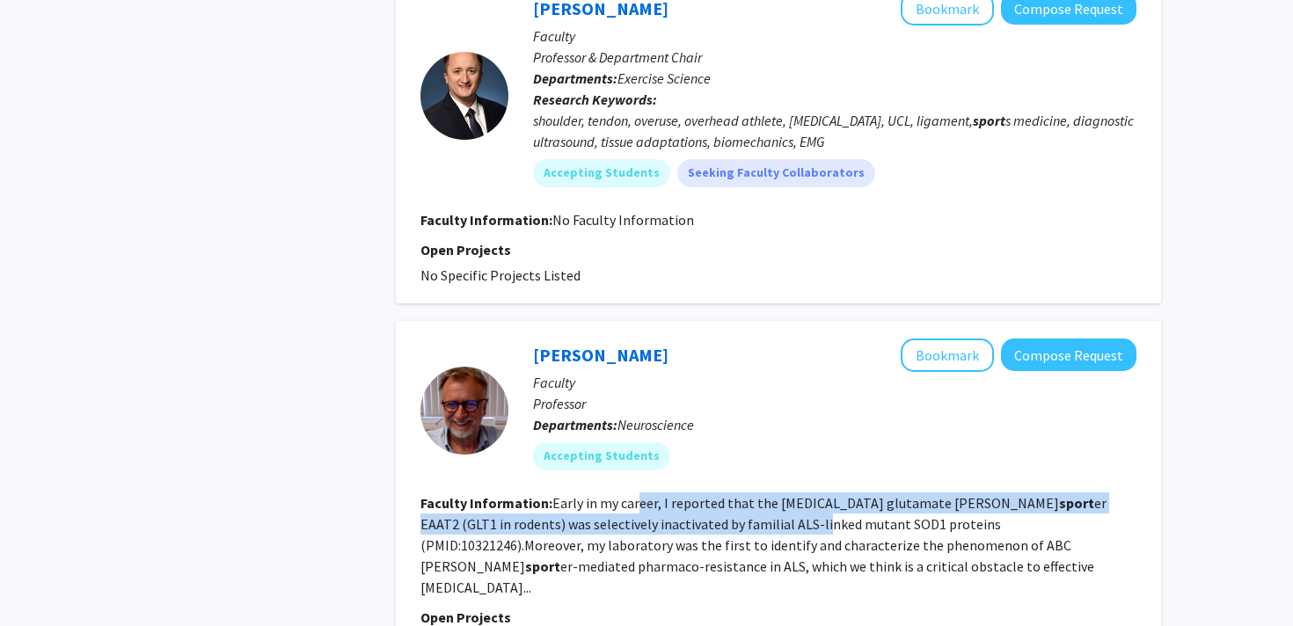
drag, startPoint x: 635, startPoint y: 455, endPoint x: 648, endPoint y: 478, distance: 26.4
click at [648, 494] on fg-read-more "Early in my career, I reported that the astroglia glutamate tran sport er EAAT2…" at bounding box center [763, 545] width 686 height 102
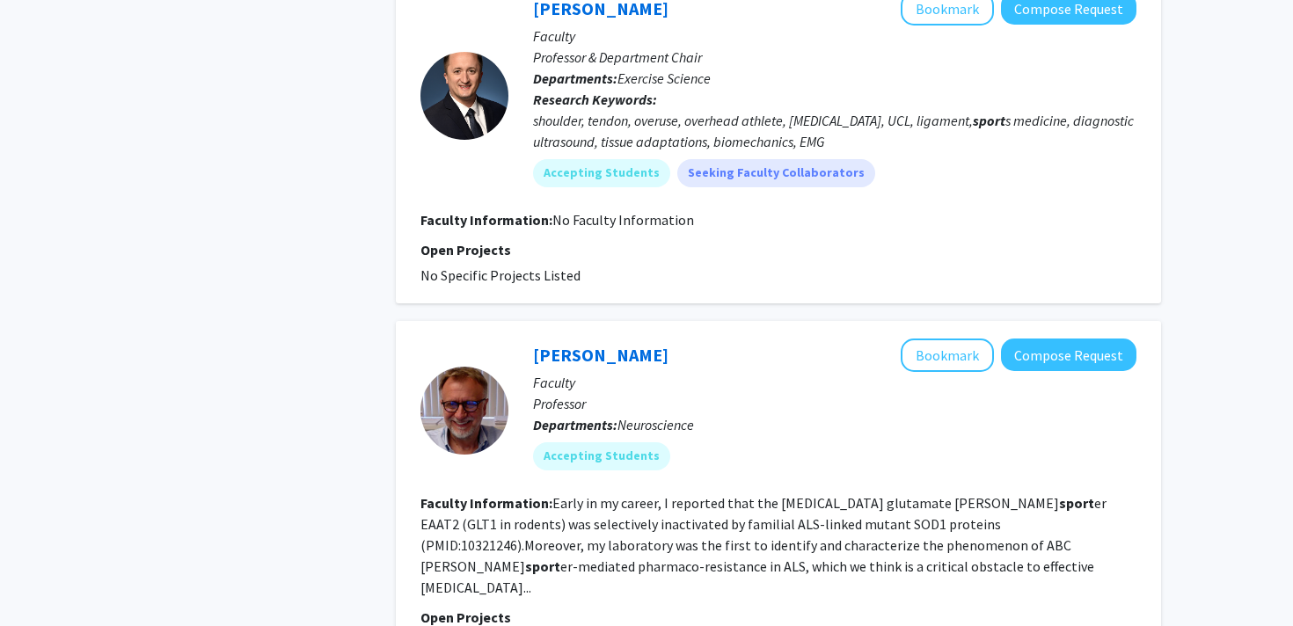
click at [648, 494] on fg-read-more "Early in my career, I reported that the astroglia glutamate tran sport er EAAT2…" at bounding box center [763, 545] width 686 height 102
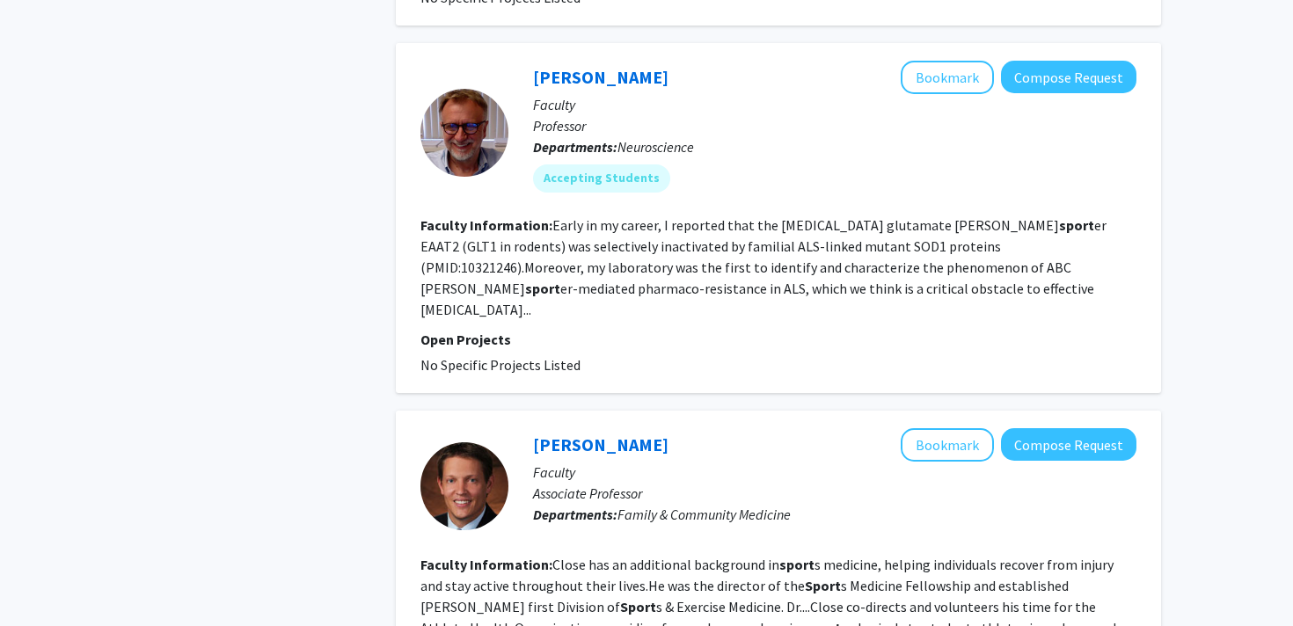
scroll to position [2004, 0]
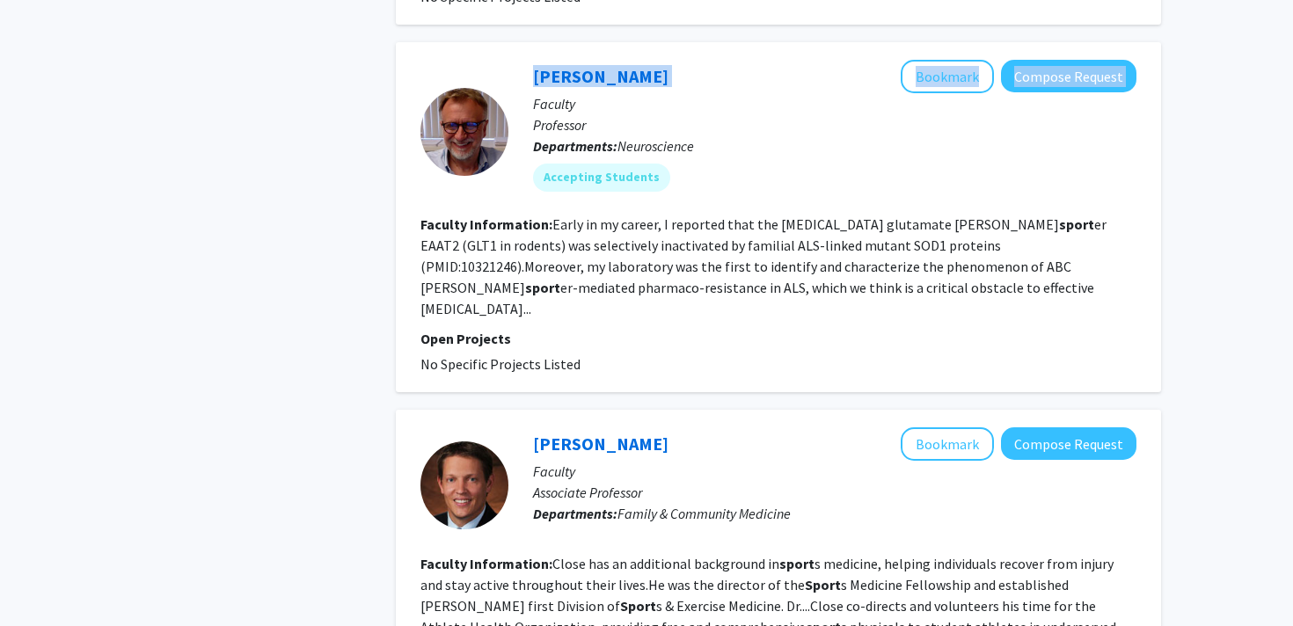
drag, startPoint x: 641, startPoint y: 44, endPoint x: 505, endPoint y: 44, distance: 136.3
click at [505, 60] on section "Davide Trotti Bookmark Compose Request Faculty Professor Departments: Neuroscie…" at bounding box center [778, 132] width 716 height 145
copy section "Davide Trotti Bookmark Compose Request"
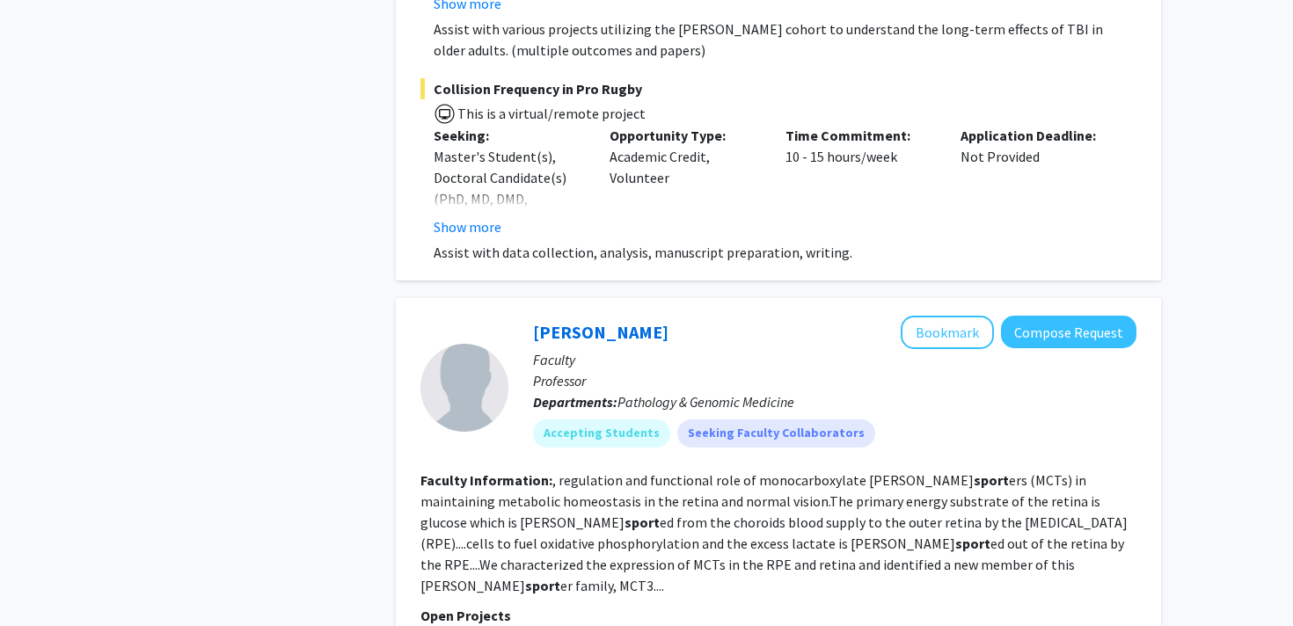
scroll to position [0, 0]
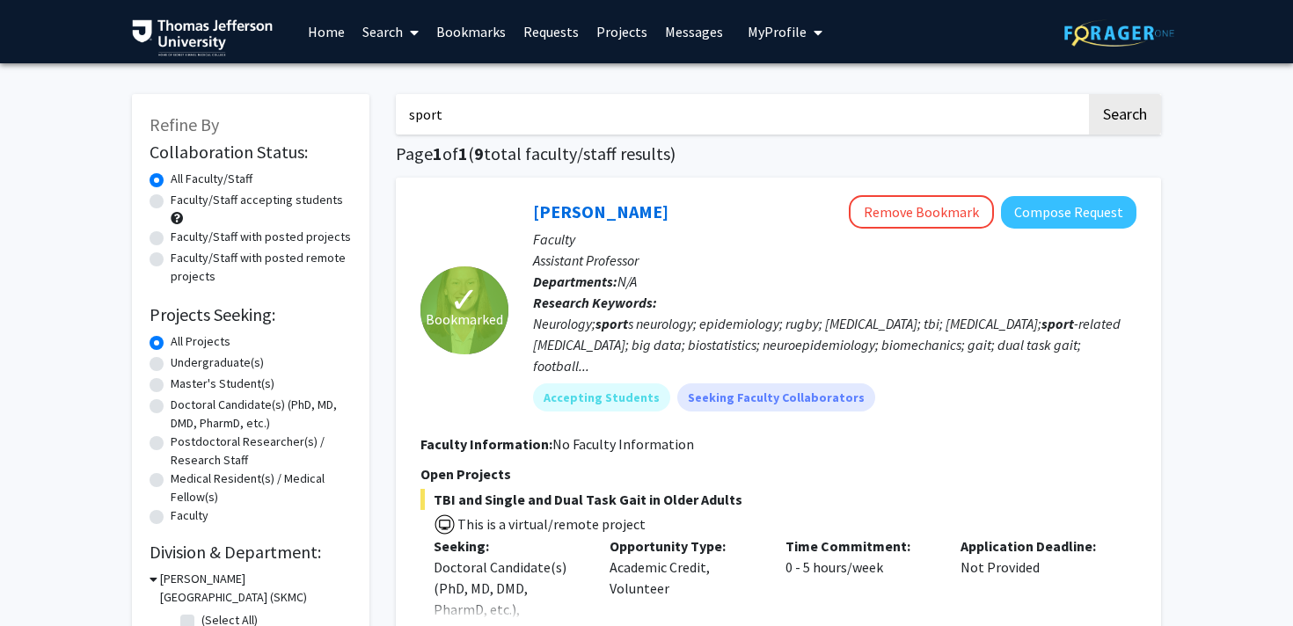
click at [488, 115] on input "sport" at bounding box center [741, 114] width 690 height 40
click at [488, 114] on input "sport" at bounding box center [741, 114] width 690 height 40
click at [1089, 94] on button "Search" at bounding box center [1125, 114] width 72 height 40
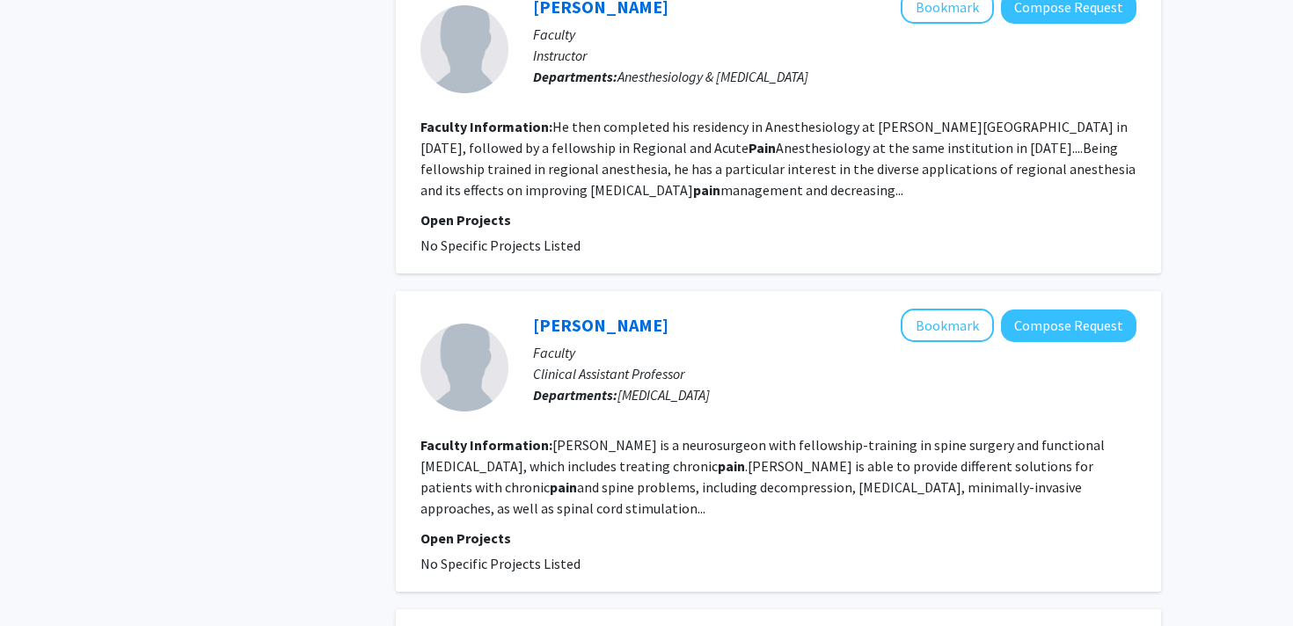
scroll to position [2644, 0]
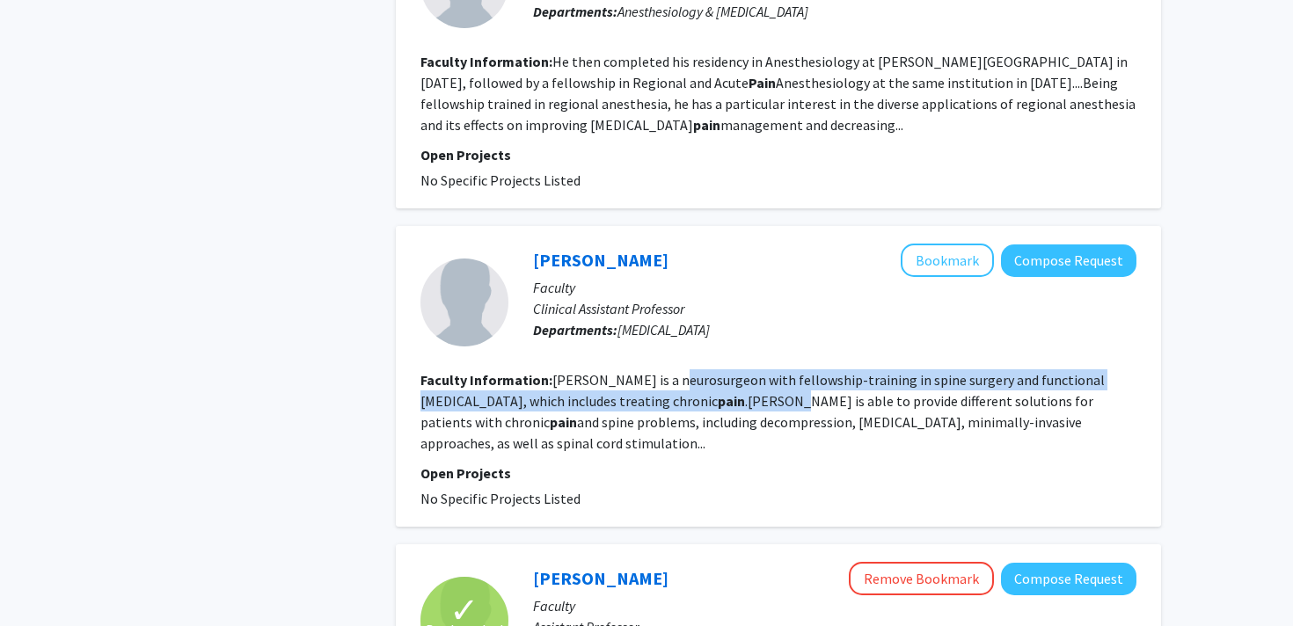
drag, startPoint x: 665, startPoint y: 405, endPoint x: 682, endPoint y: 422, distance: 24.3
click at [682, 422] on fg-read-more "Matias is a neurosurgeon with fellowship-training in spine surgery and function…" at bounding box center [762, 411] width 684 height 81
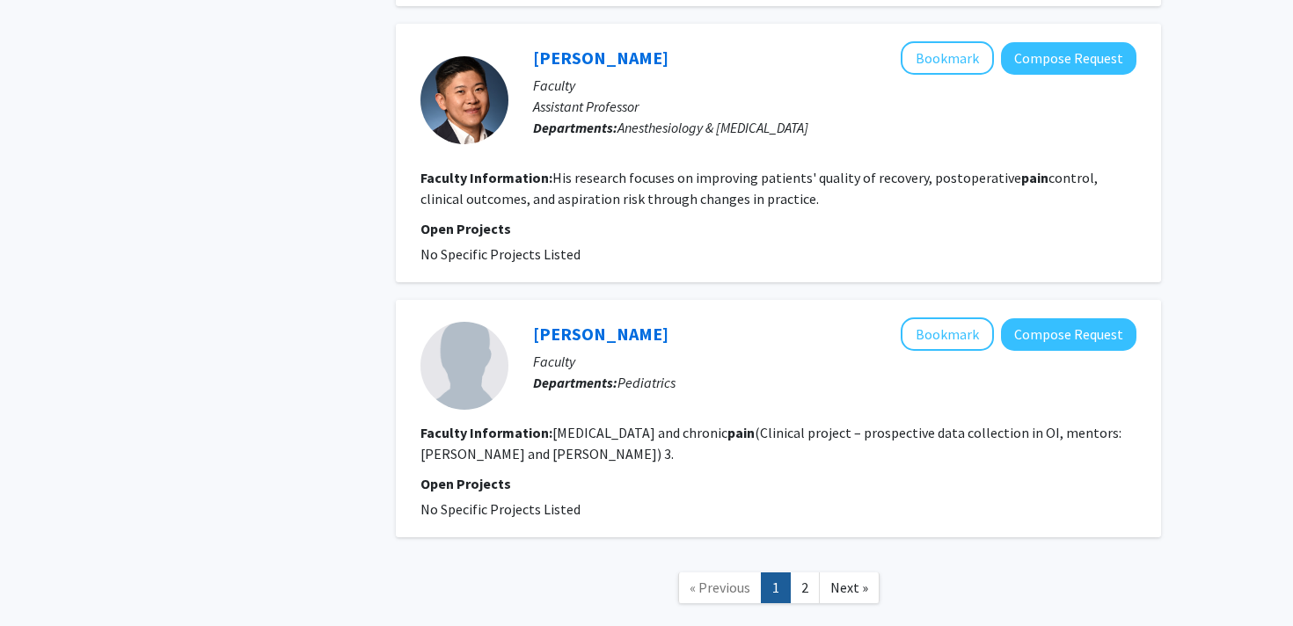
scroll to position [4459, 0]
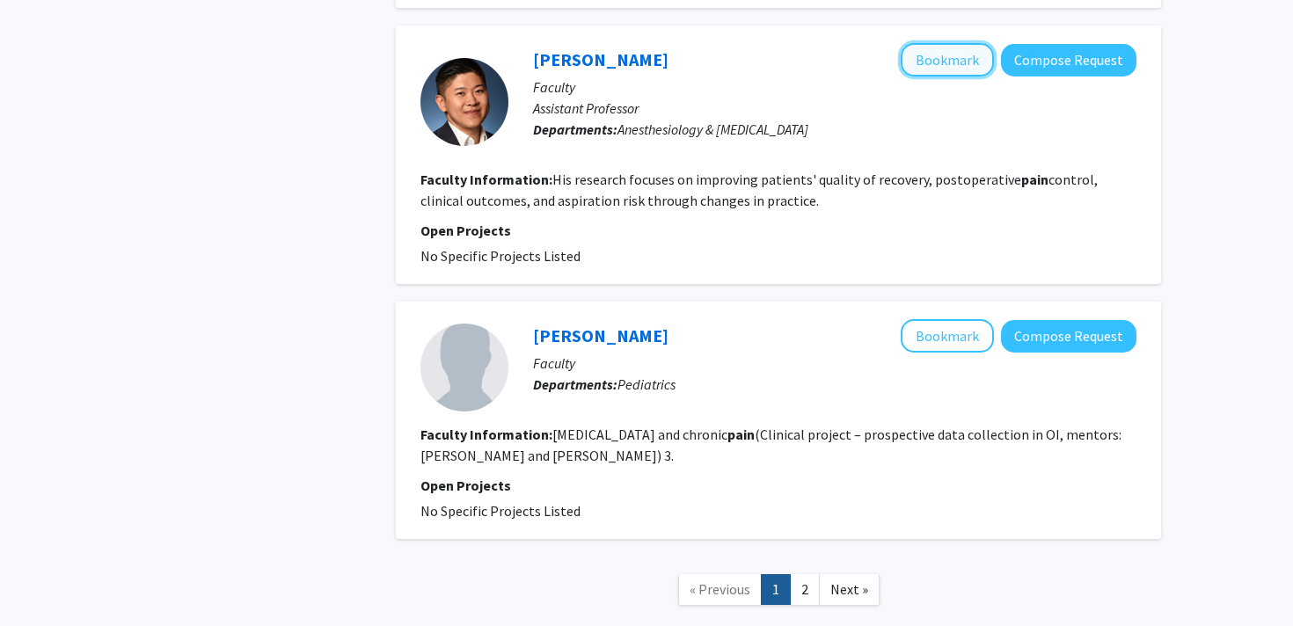
click at [942, 50] on button "Bookmark" at bounding box center [947, 59] width 93 height 33
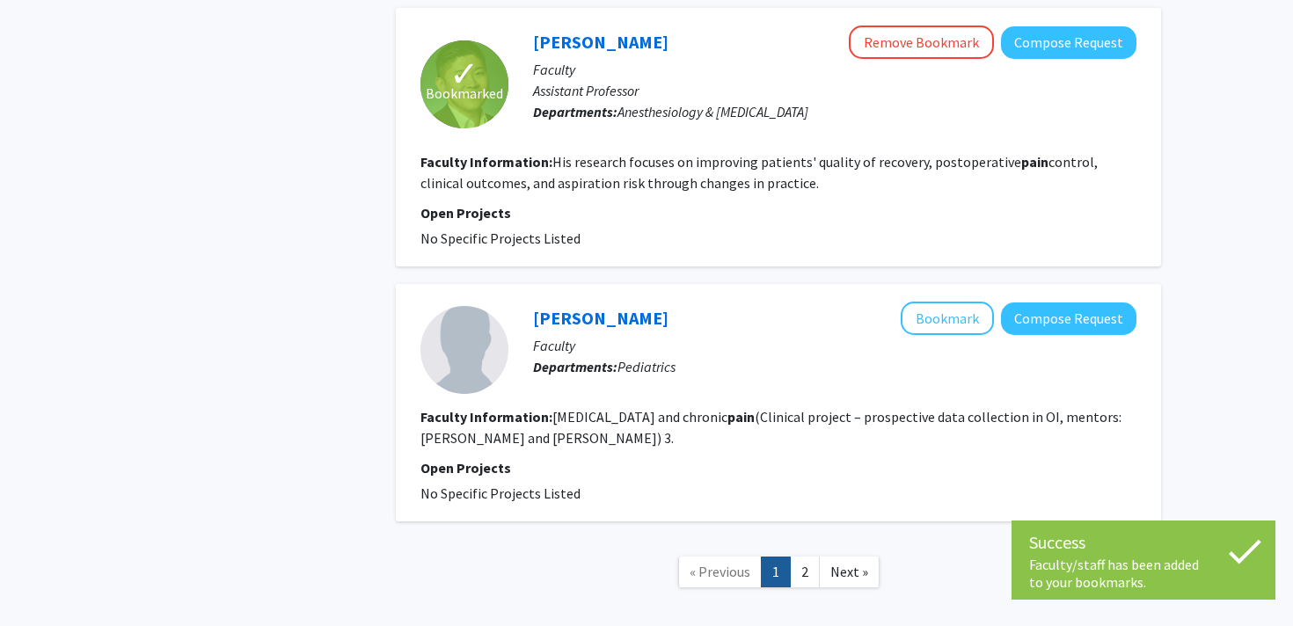
scroll to position [4545, 0]
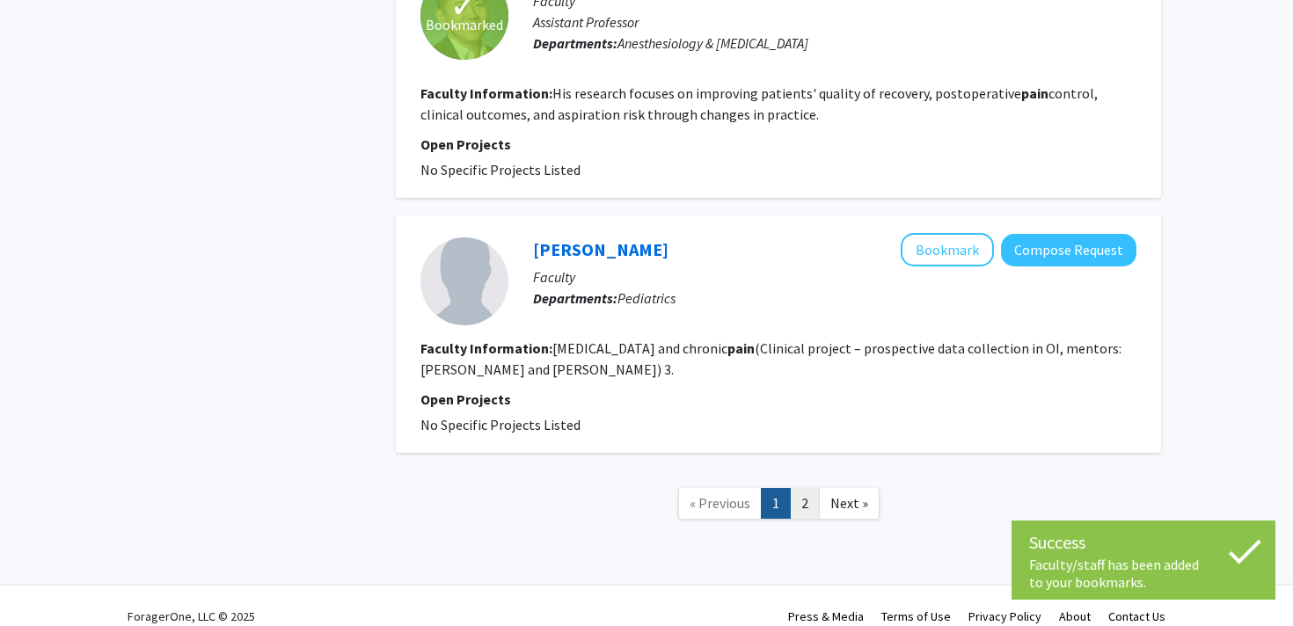
click at [802, 489] on link "2" at bounding box center [805, 503] width 30 height 31
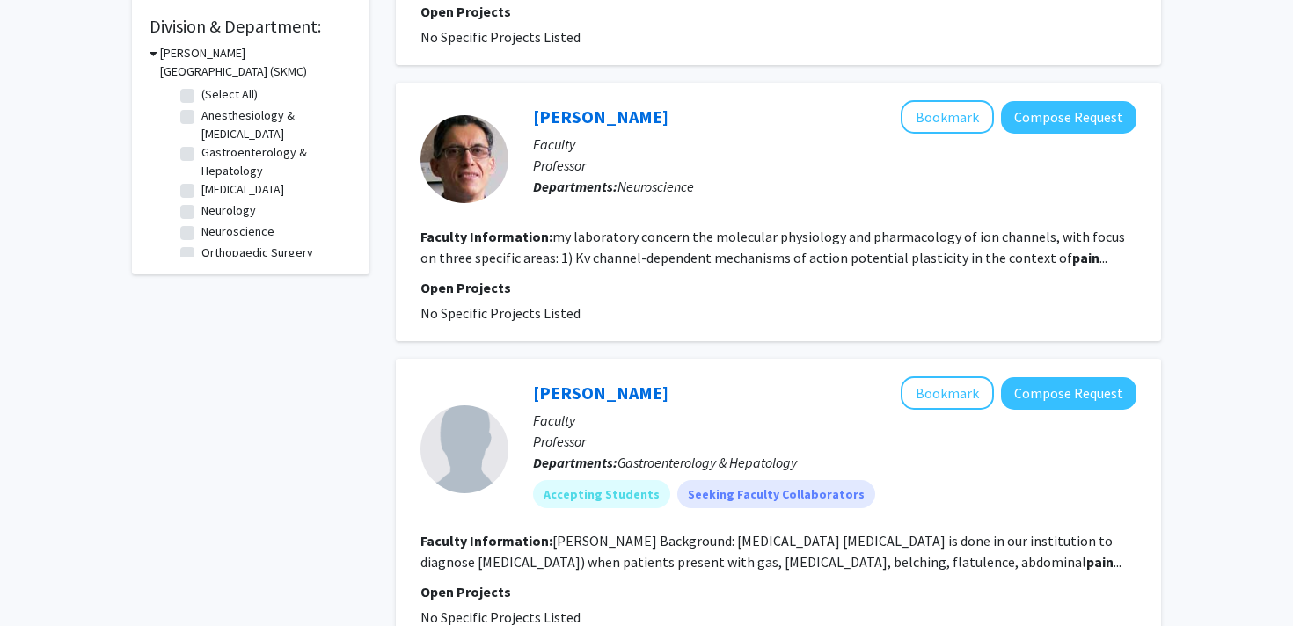
scroll to position [528, 0]
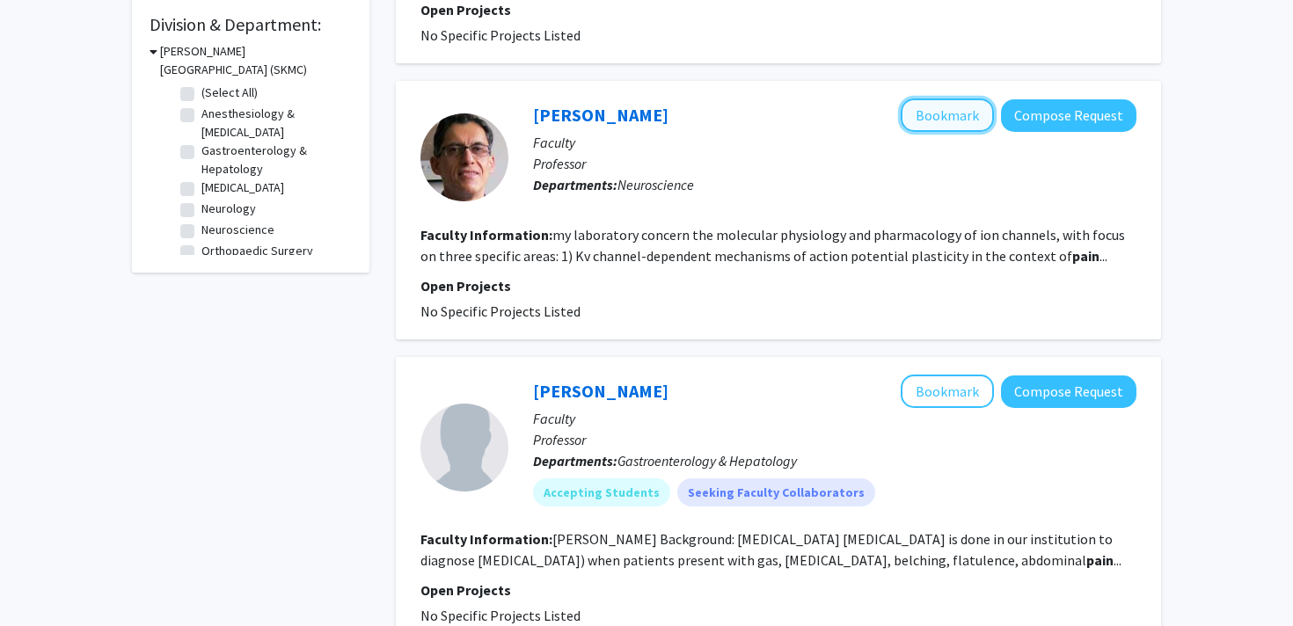
click at [931, 99] on button "Bookmark" at bounding box center [947, 115] width 93 height 33
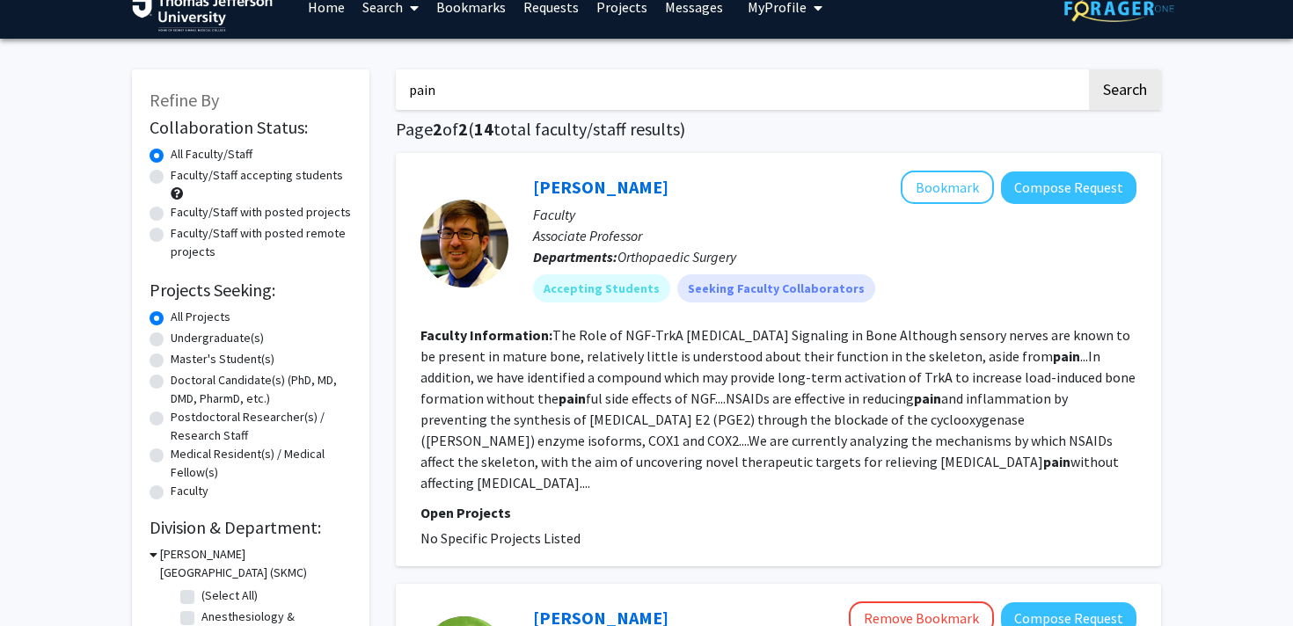
scroll to position [0, 0]
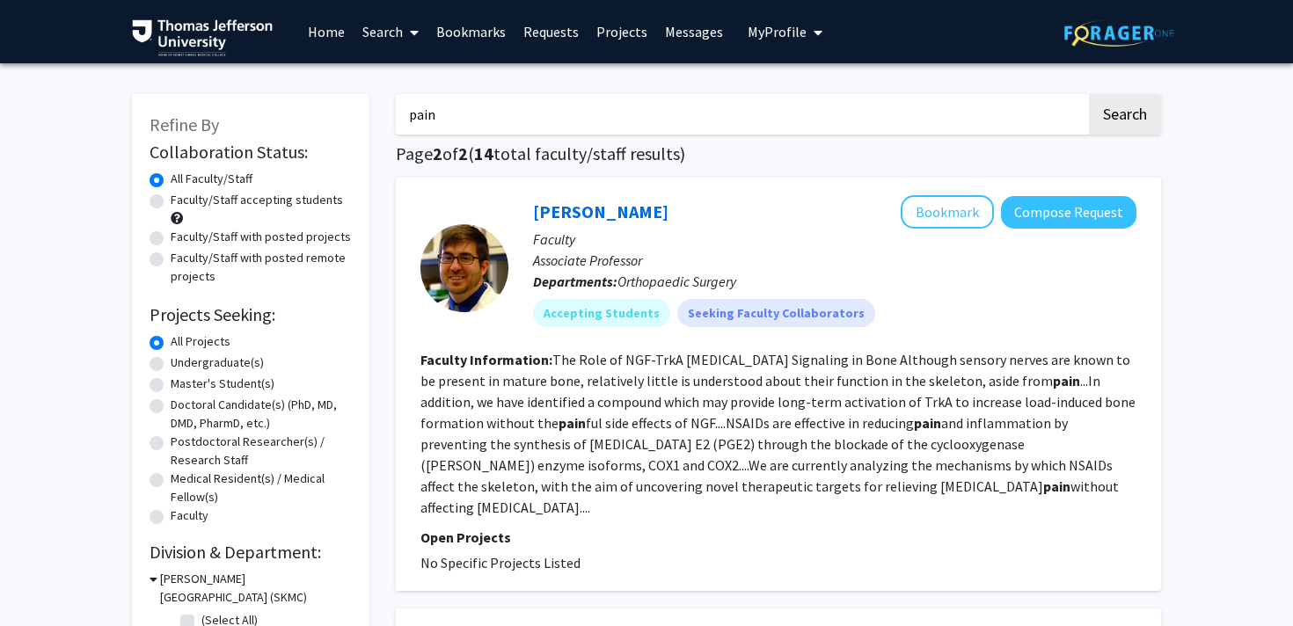
click at [555, 106] on input "pain" at bounding box center [741, 114] width 690 height 40
click at [1089, 94] on button "Search" at bounding box center [1125, 114] width 72 height 40
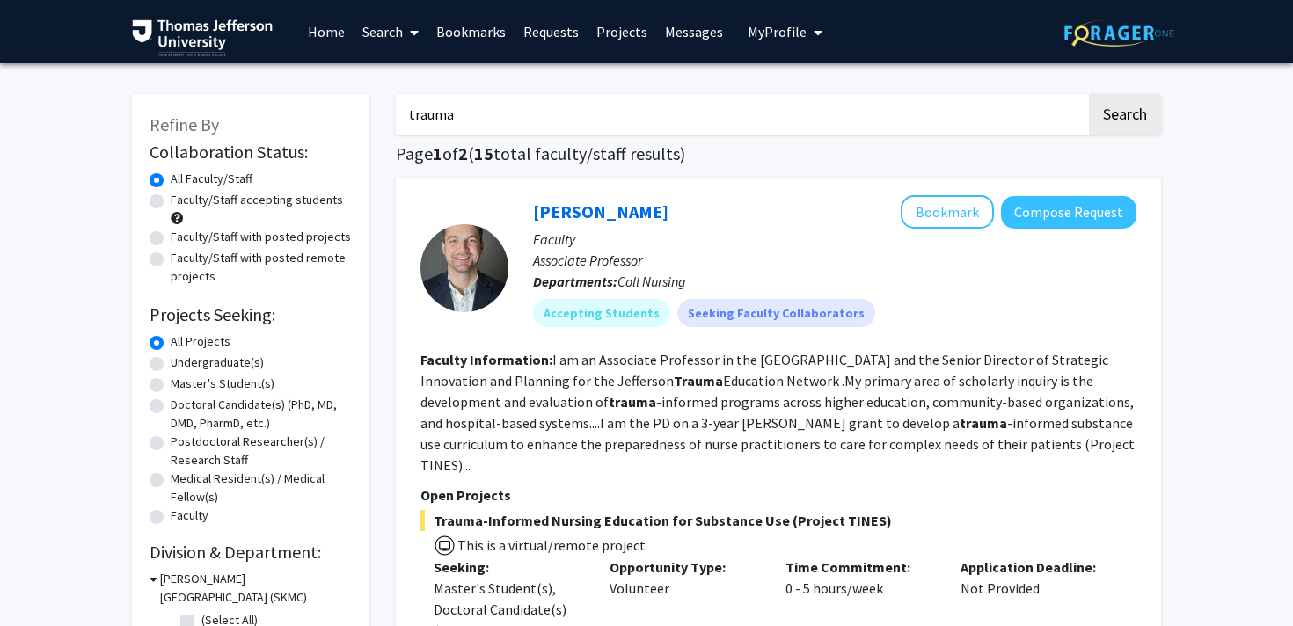
click at [464, 102] on input "trauma" at bounding box center [741, 114] width 690 height 40
click at [464, 103] on input "trauma" at bounding box center [741, 114] width 690 height 40
type input "injury"
click at [1089, 94] on button "Search" at bounding box center [1125, 114] width 72 height 40
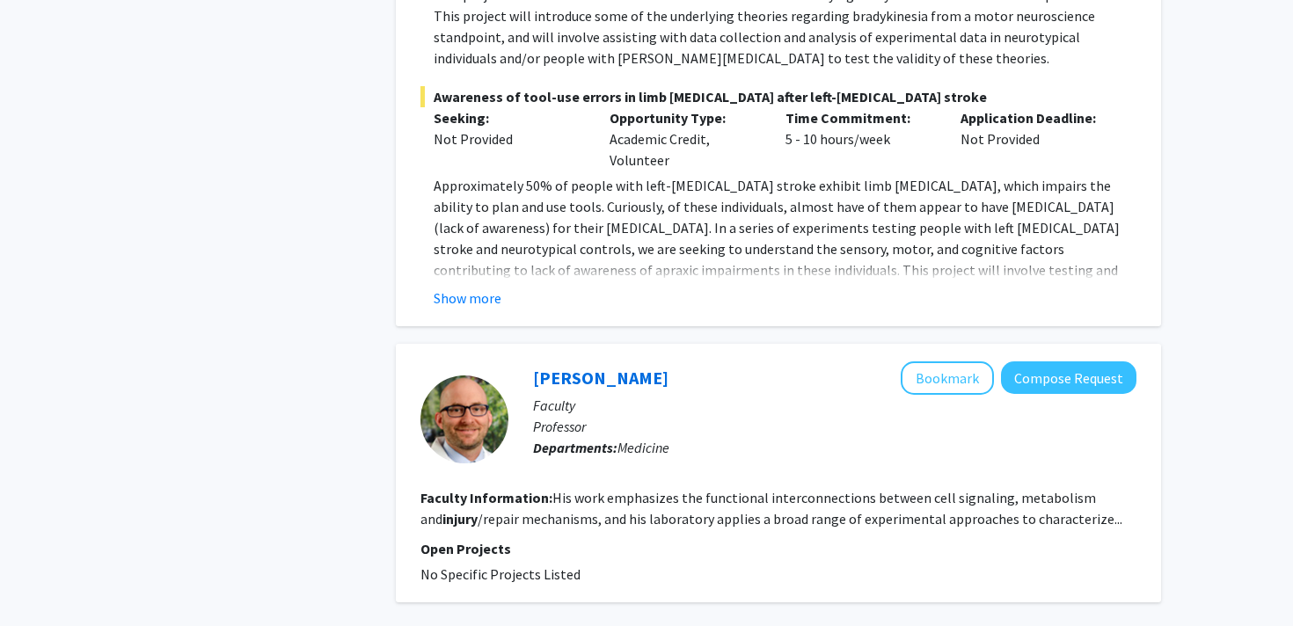
scroll to position [6394, 0]
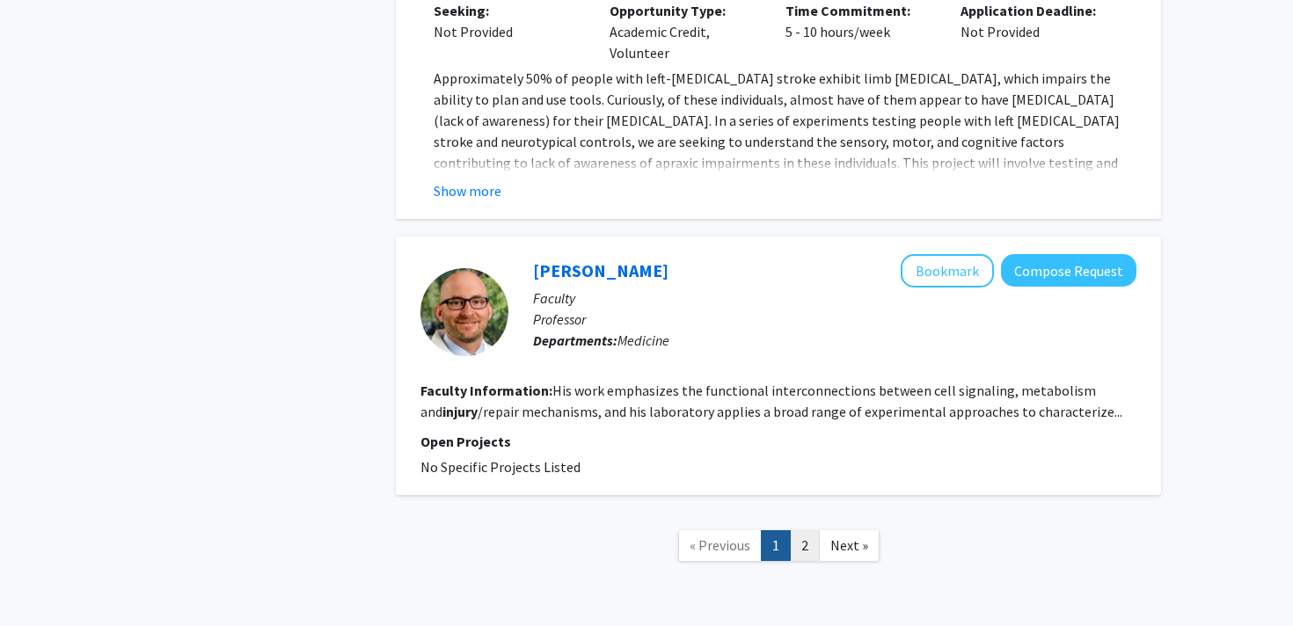
click at [797, 530] on link "2" at bounding box center [805, 545] width 30 height 31
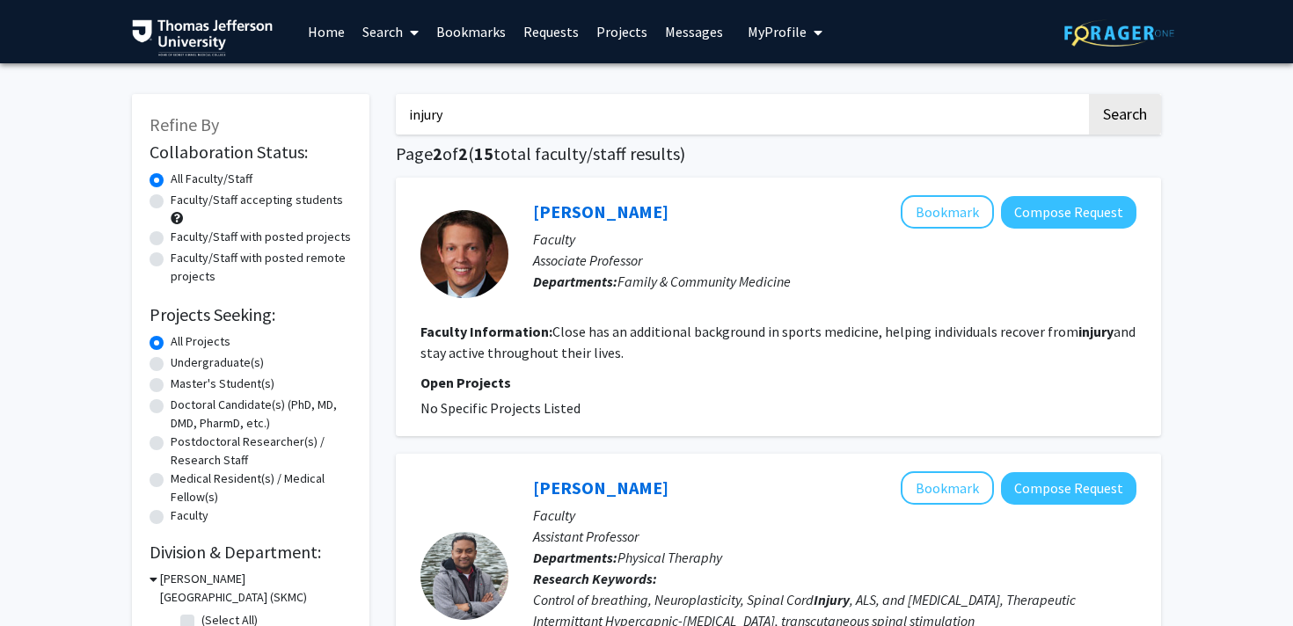
click at [447, 103] on input "injury" at bounding box center [741, 114] width 690 height 40
type input "k"
click at [1089, 94] on button "Search" at bounding box center [1125, 114] width 72 height 40
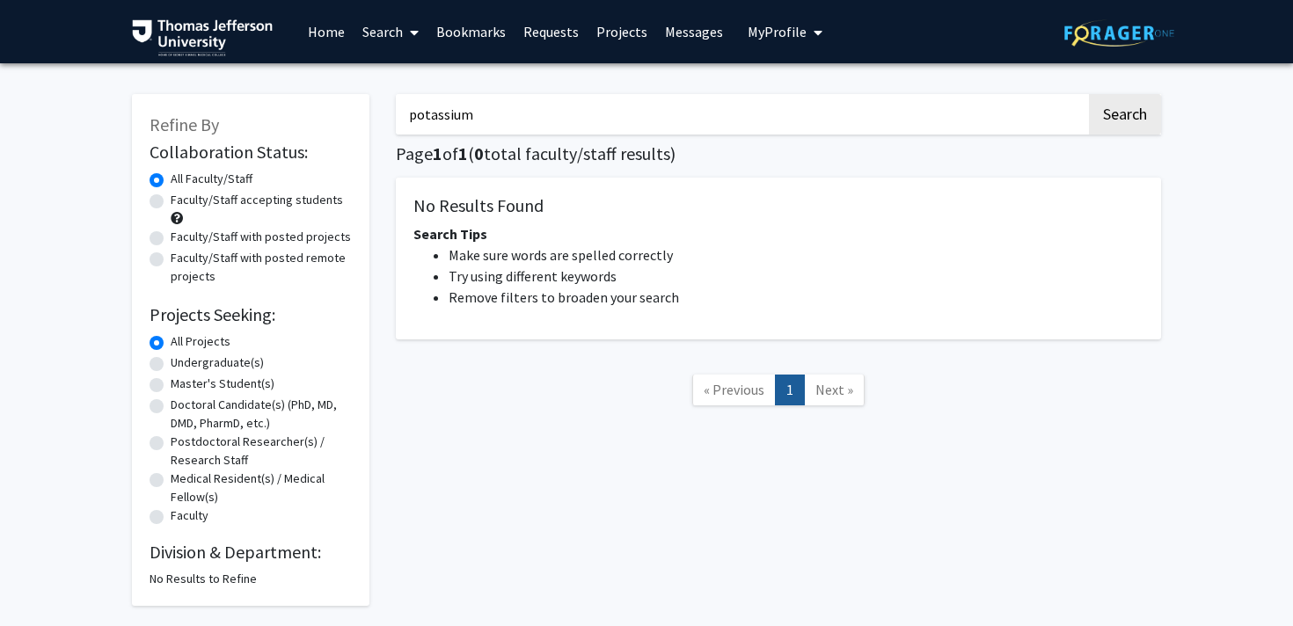
click at [449, 125] on input "potassium" at bounding box center [741, 114] width 690 height 40
type input "K channel"
click at [1089, 94] on button "Search" at bounding box center [1125, 114] width 72 height 40
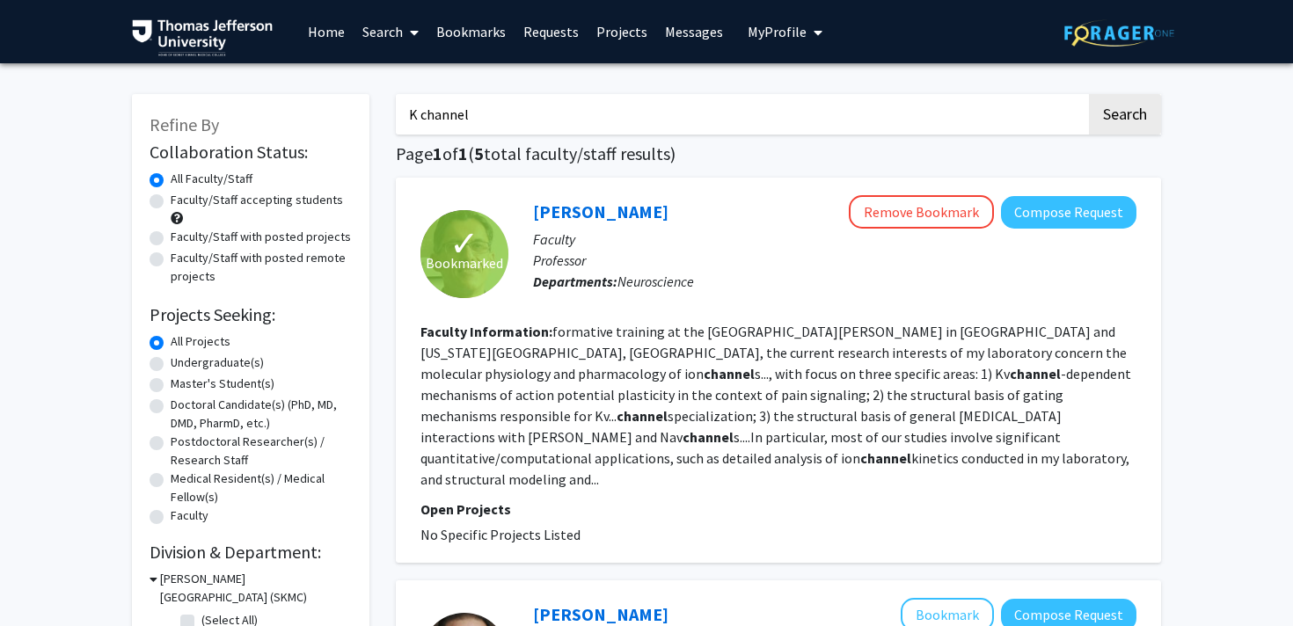
click at [488, 111] on input "K channel" at bounding box center [741, 114] width 690 height 40
type input "neuroma"
click at [1089, 94] on button "Search" at bounding box center [1125, 114] width 72 height 40
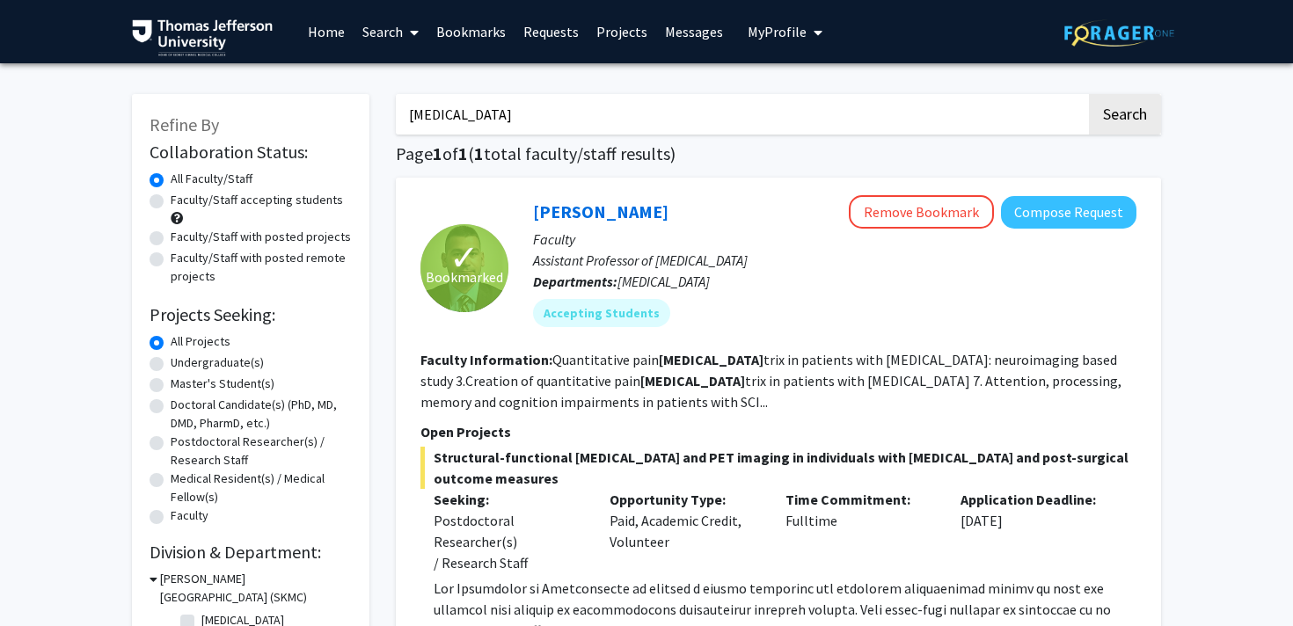
click at [490, 113] on input "neuroma" at bounding box center [741, 114] width 690 height 40
type input "nerve"
click at [1089, 94] on button "Search" at bounding box center [1125, 114] width 72 height 40
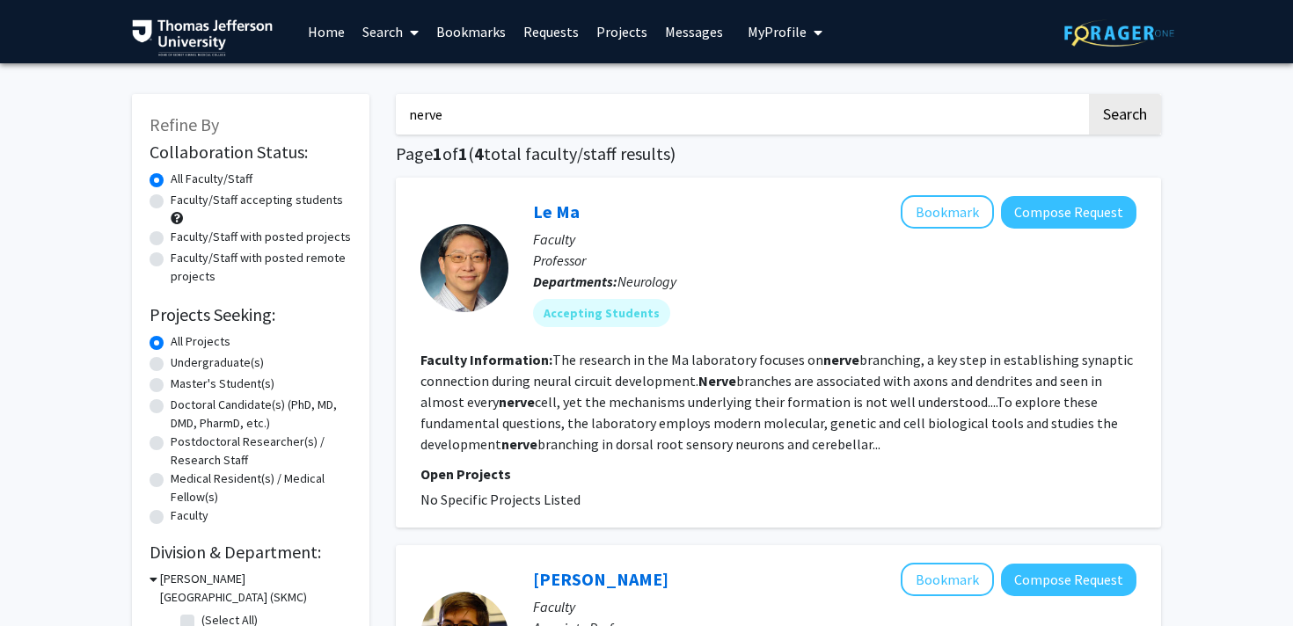
click at [1037, 105] on input "nerve" at bounding box center [741, 114] width 690 height 40
click at [491, 19] on link "Bookmarks" at bounding box center [470, 32] width 87 height 62
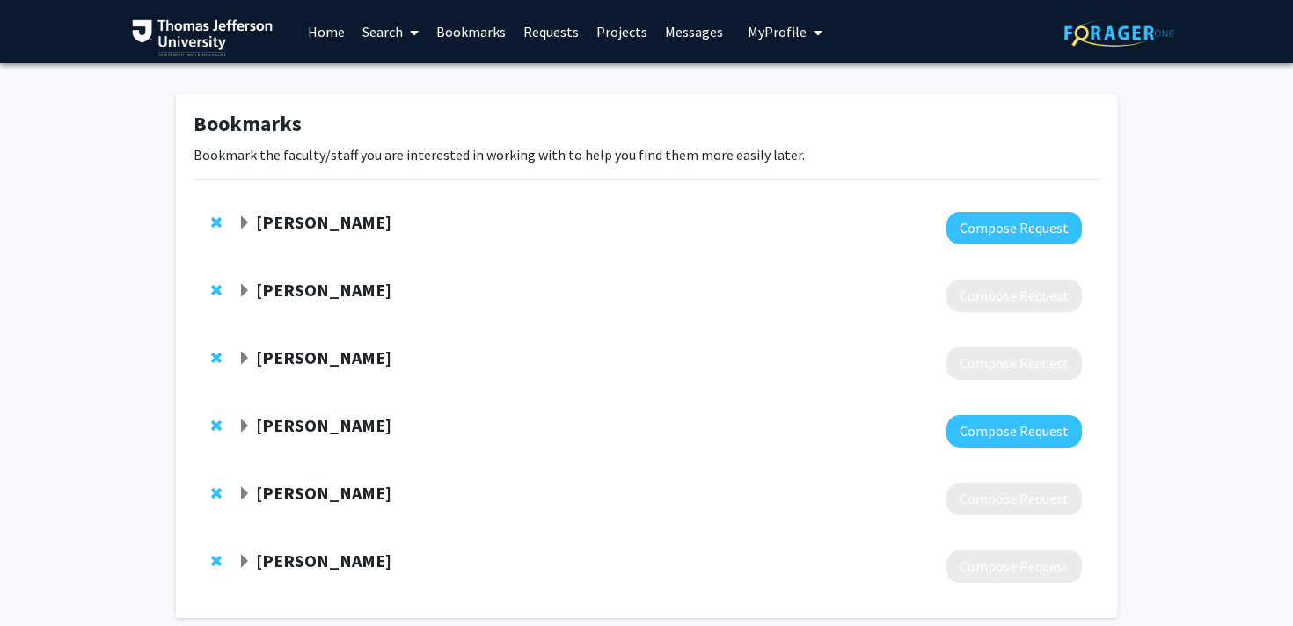
scroll to position [84, 0]
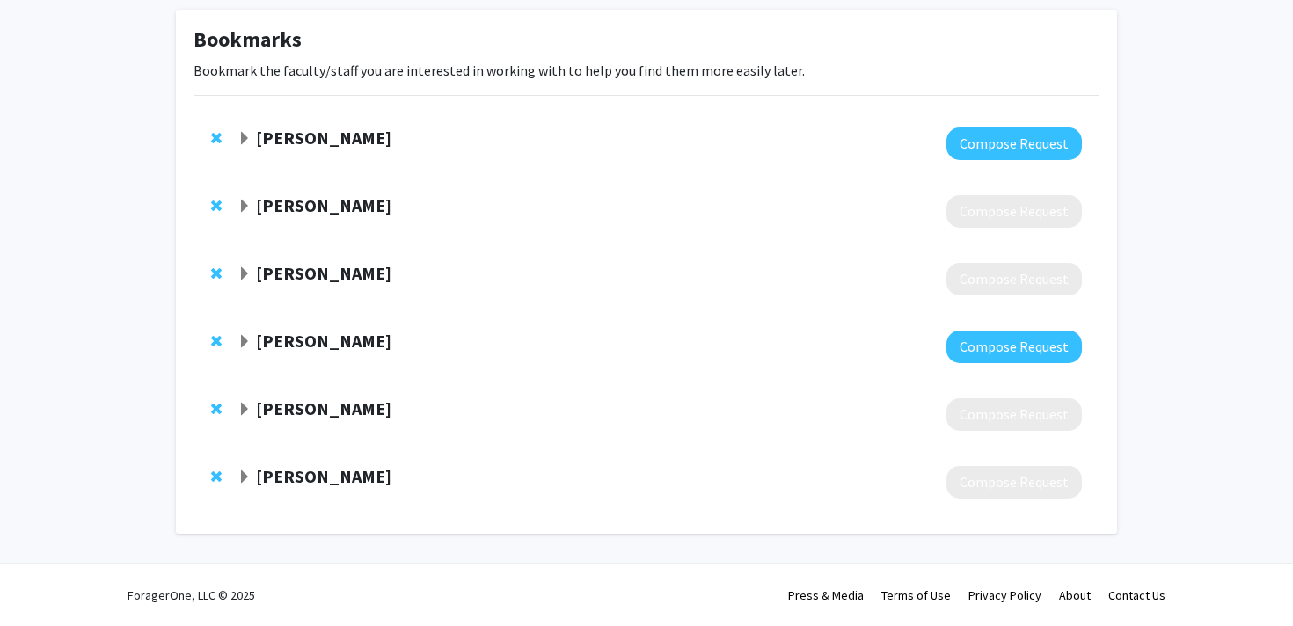
click at [346, 274] on strong "[PERSON_NAME]" at bounding box center [323, 273] width 135 height 22
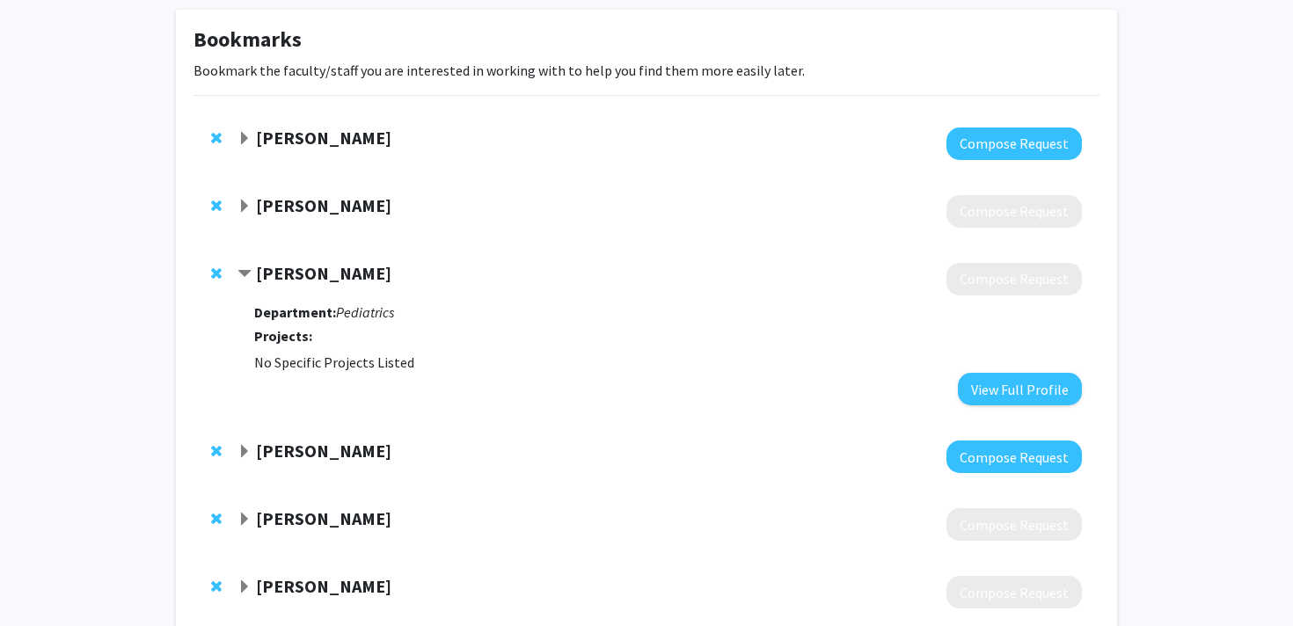
click at [343, 312] on icon "Pediatrics" at bounding box center [365, 312] width 58 height 18
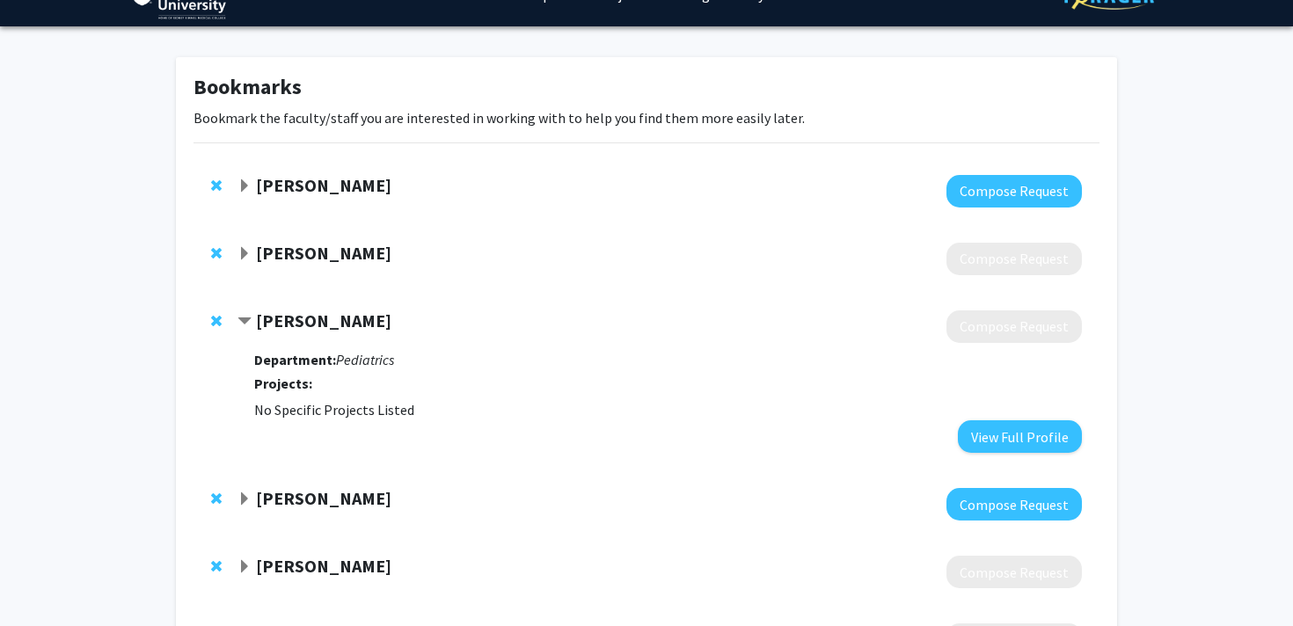
scroll to position [28, 0]
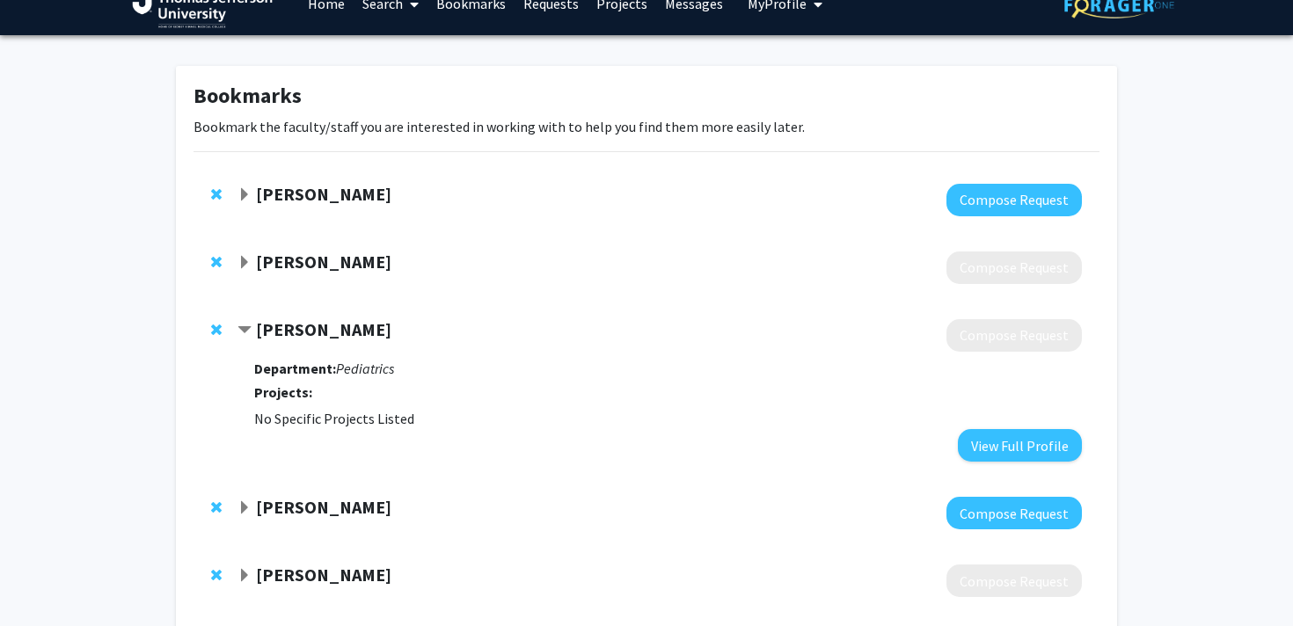
click at [253, 331] on div "[PERSON_NAME]" at bounding box center [427, 330] width 380 height 22
click at [244, 328] on span "Contract Rochelle Haas Bookmark" at bounding box center [244, 331] width 14 height 14
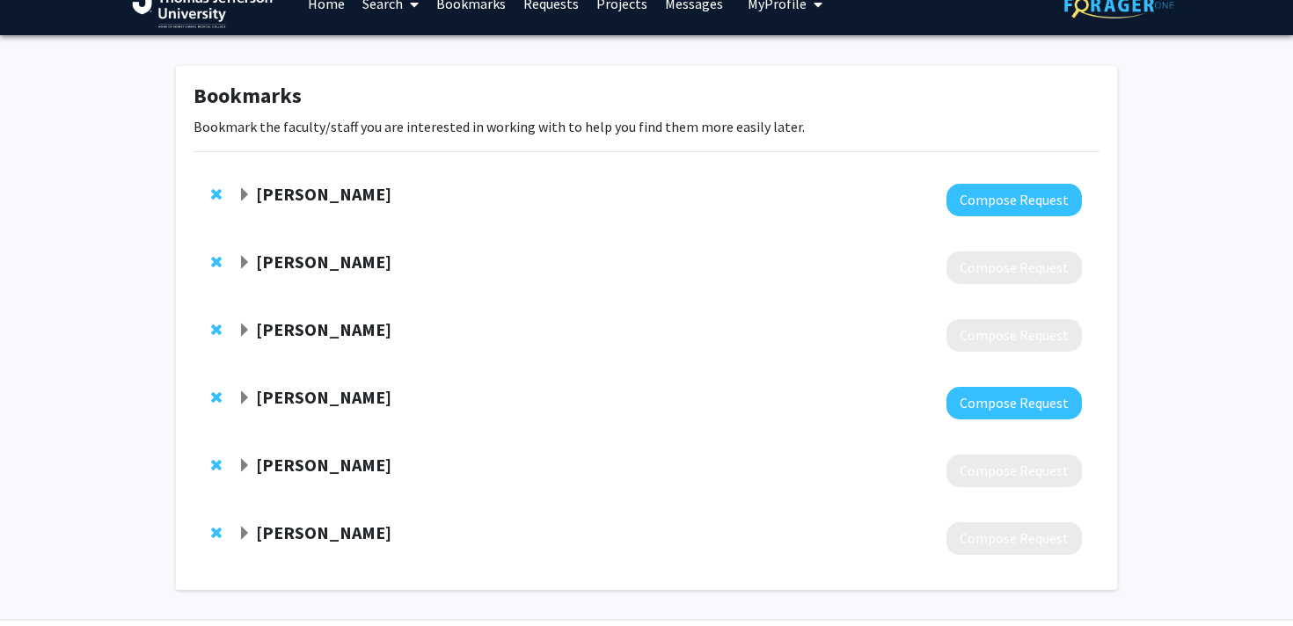
scroll to position [0, 0]
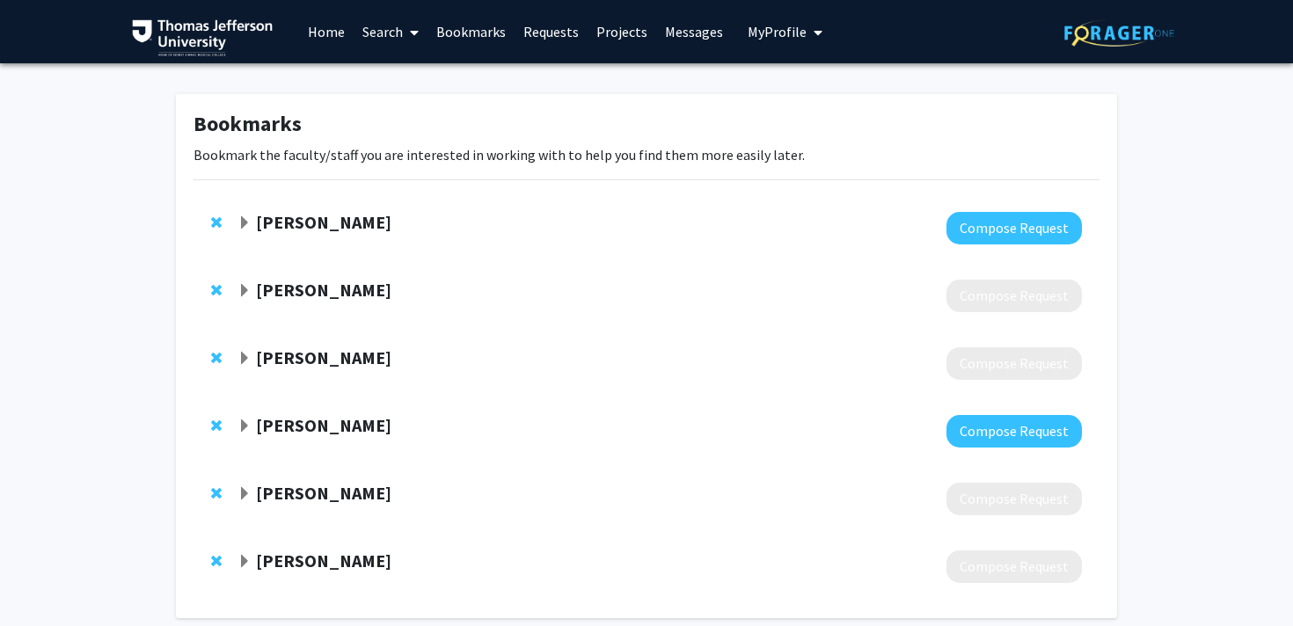
click at [319, 427] on strong "[PERSON_NAME]" at bounding box center [323, 425] width 135 height 22
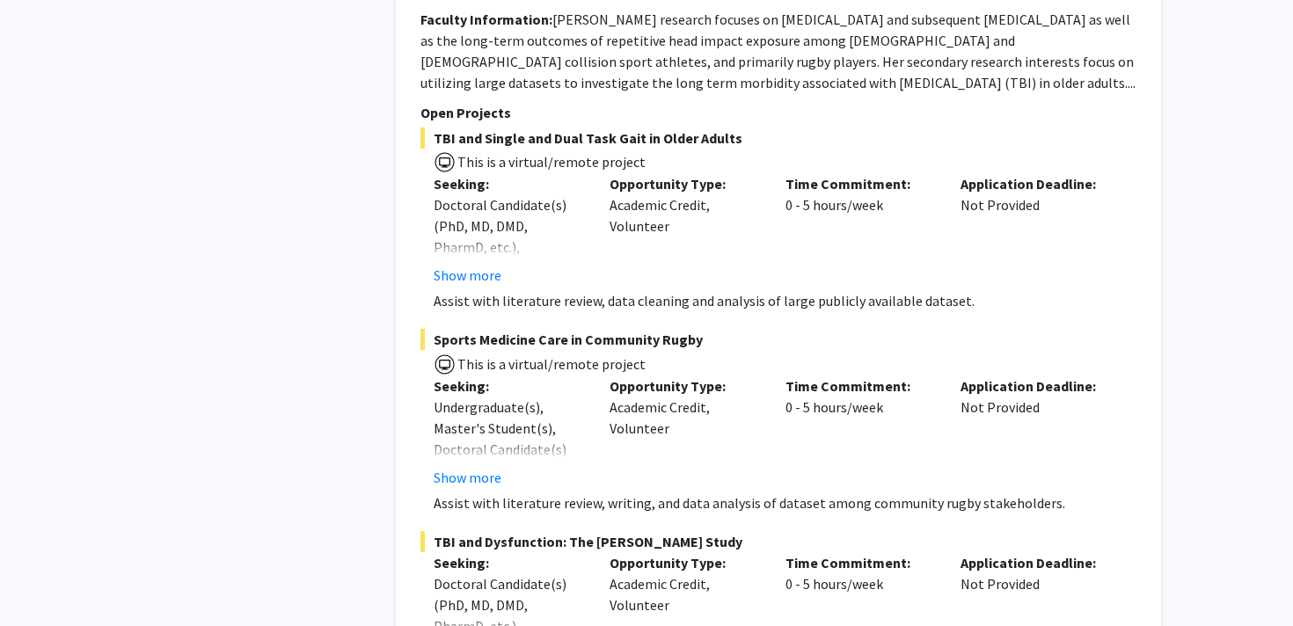
scroll to position [6395, 0]
click at [462, 465] on button "Show more" at bounding box center [468, 475] width 68 height 21
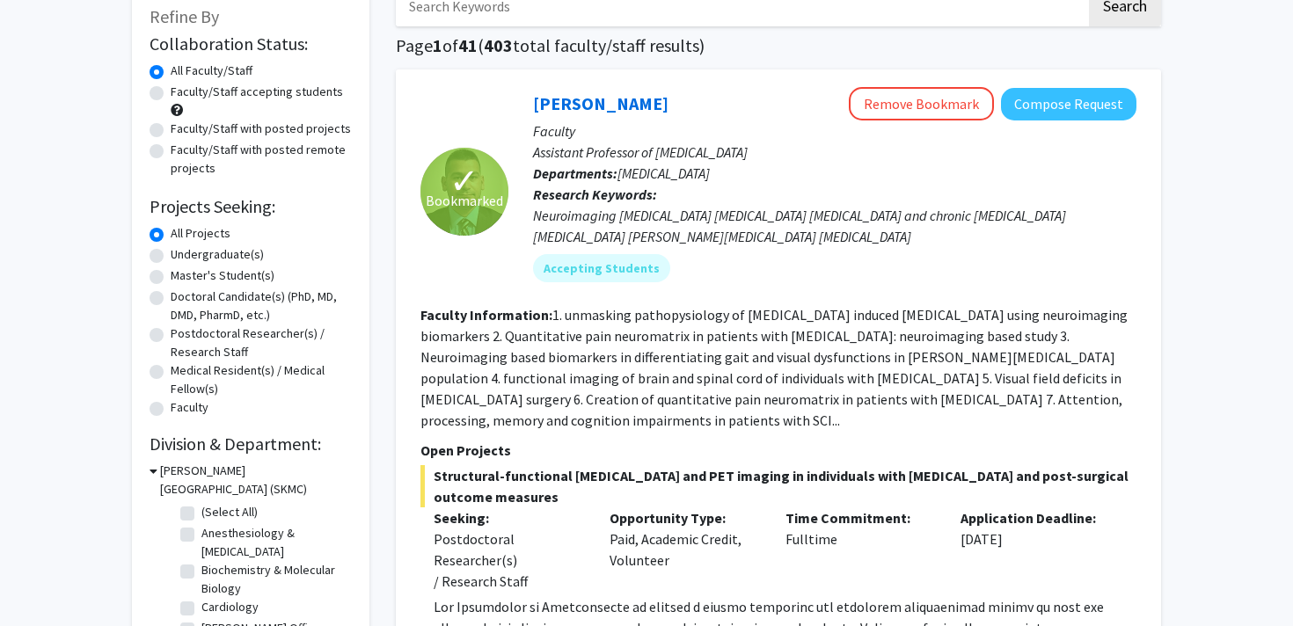
scroll to position [0, 0]
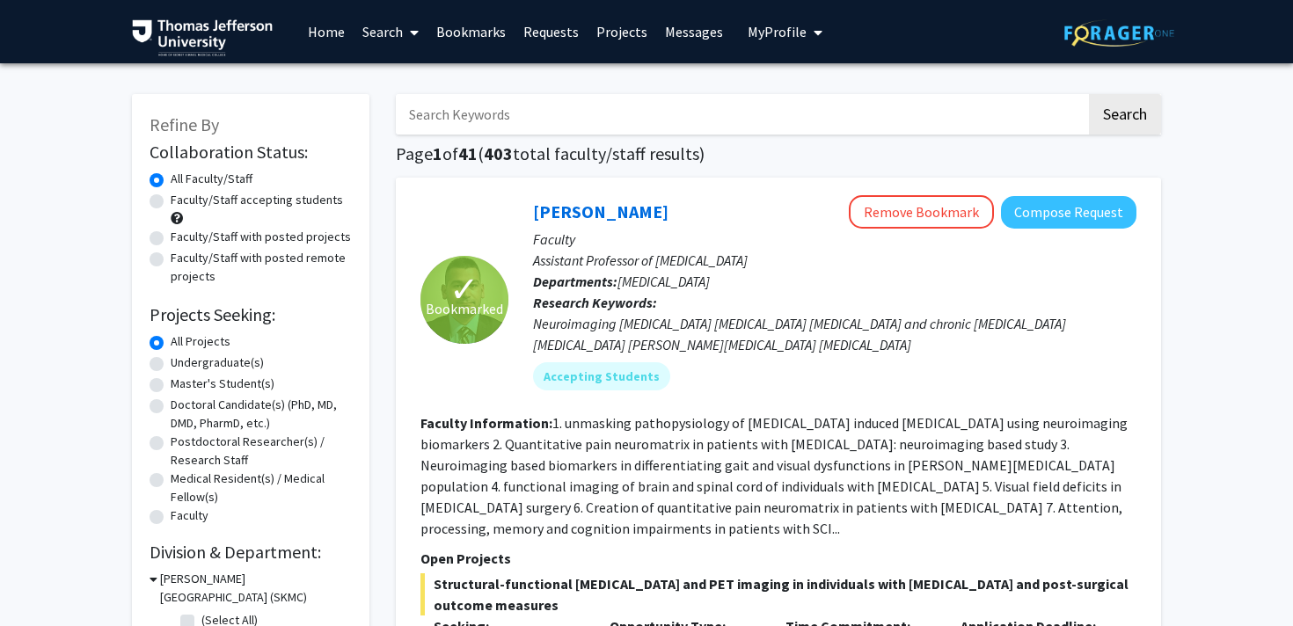
click at [494, 127] on input "Search Keywords" at bounding box center [741, 114] width 690 height 40
type input "[MEDICAL_DATA]"
click at [1089, 94] on button "Search" at bounding box center [1125, 114] width 72 height 40
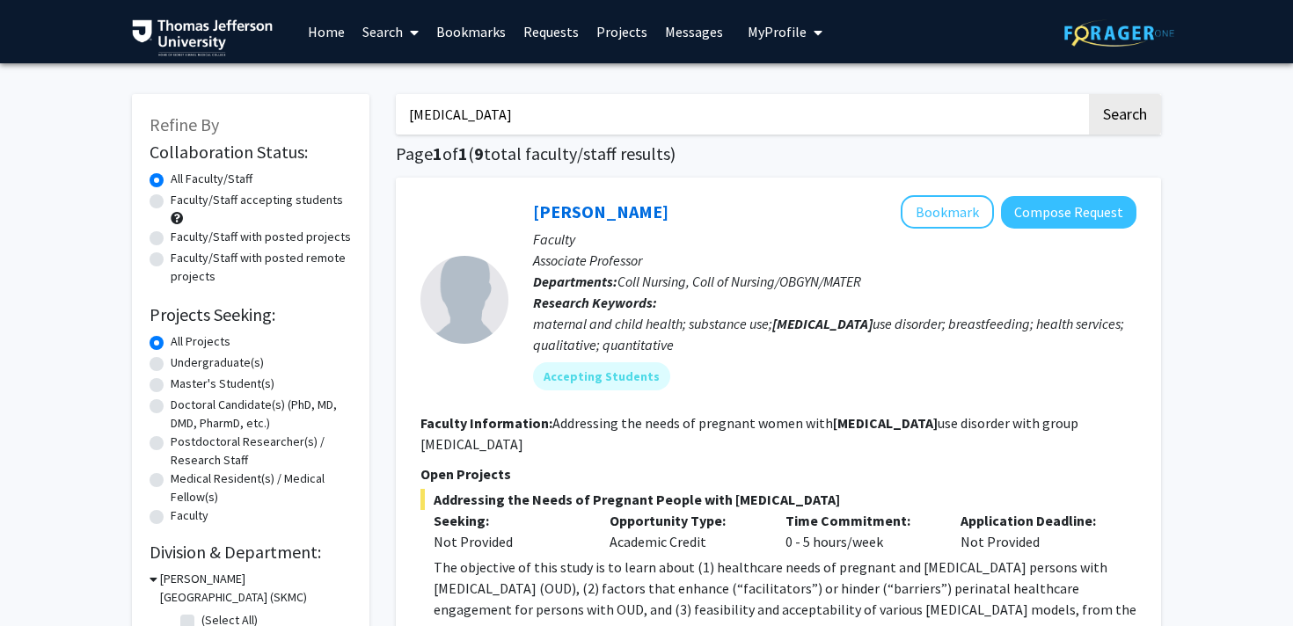
click at [468, 27] on link "Bookmarks" at bounding box center [470, 32] width 87 height 62
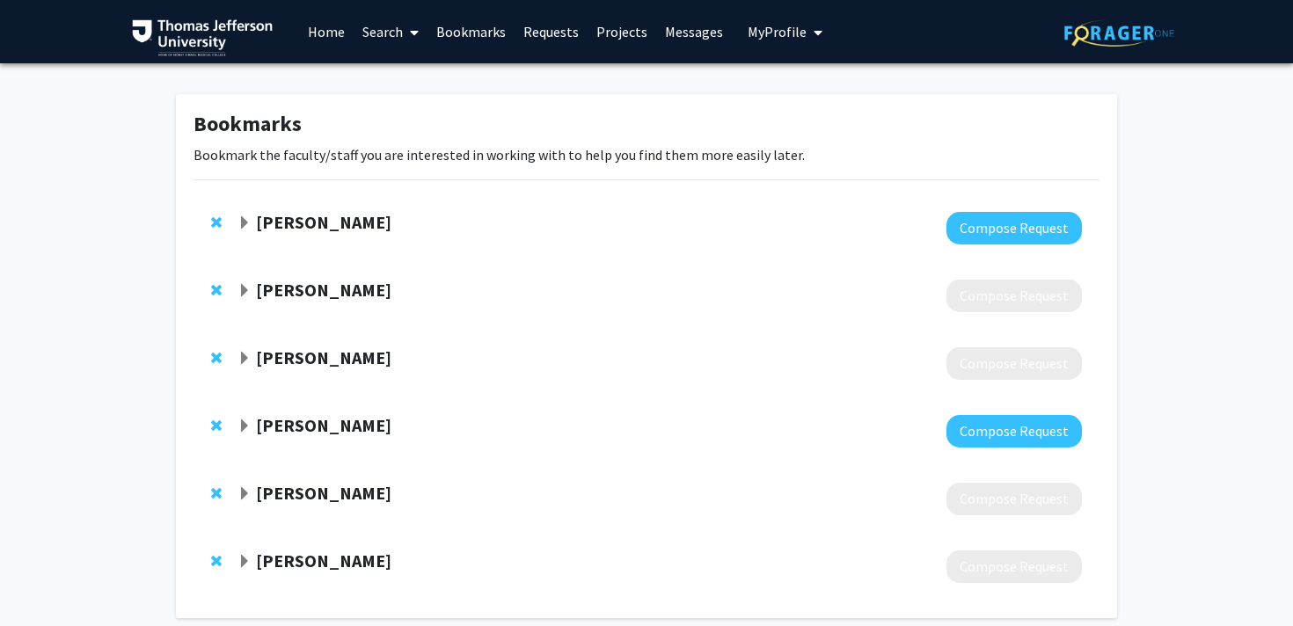
click at [310, 281] on strong "[PERSON_NAME]" at bounding box center [323, 290] width 135 height 22
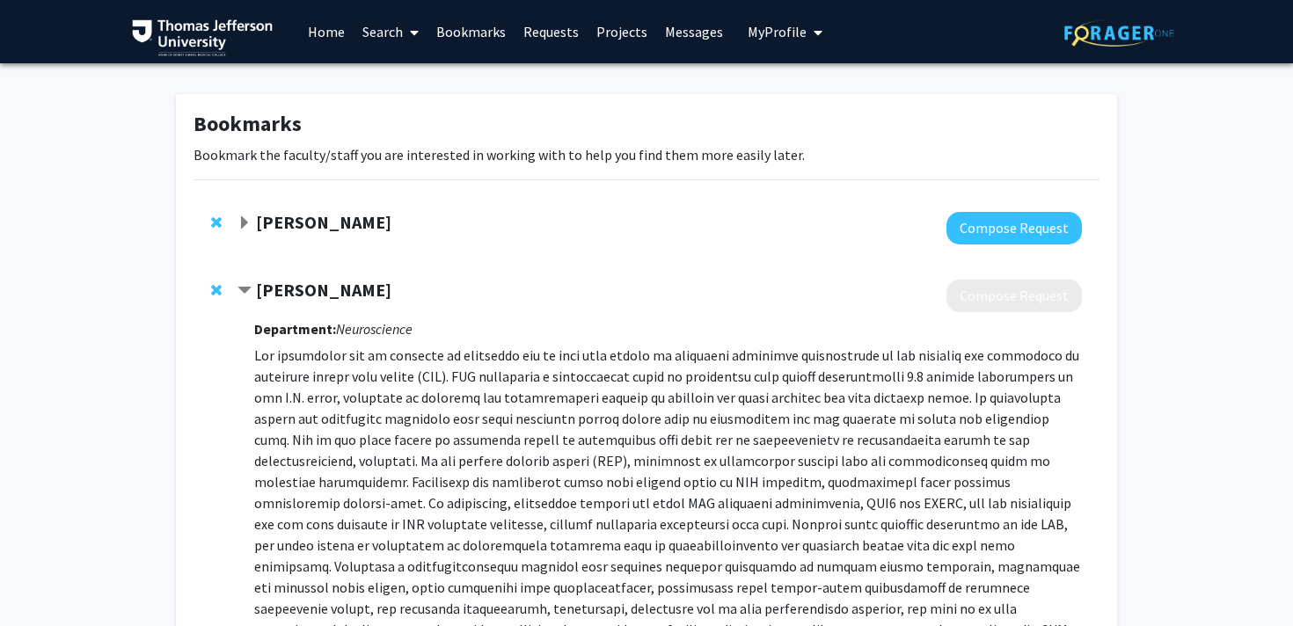
click at [312, 283] on strong "[PERSON_NAME]" at bounding box center [323, 290] width 135 height 22
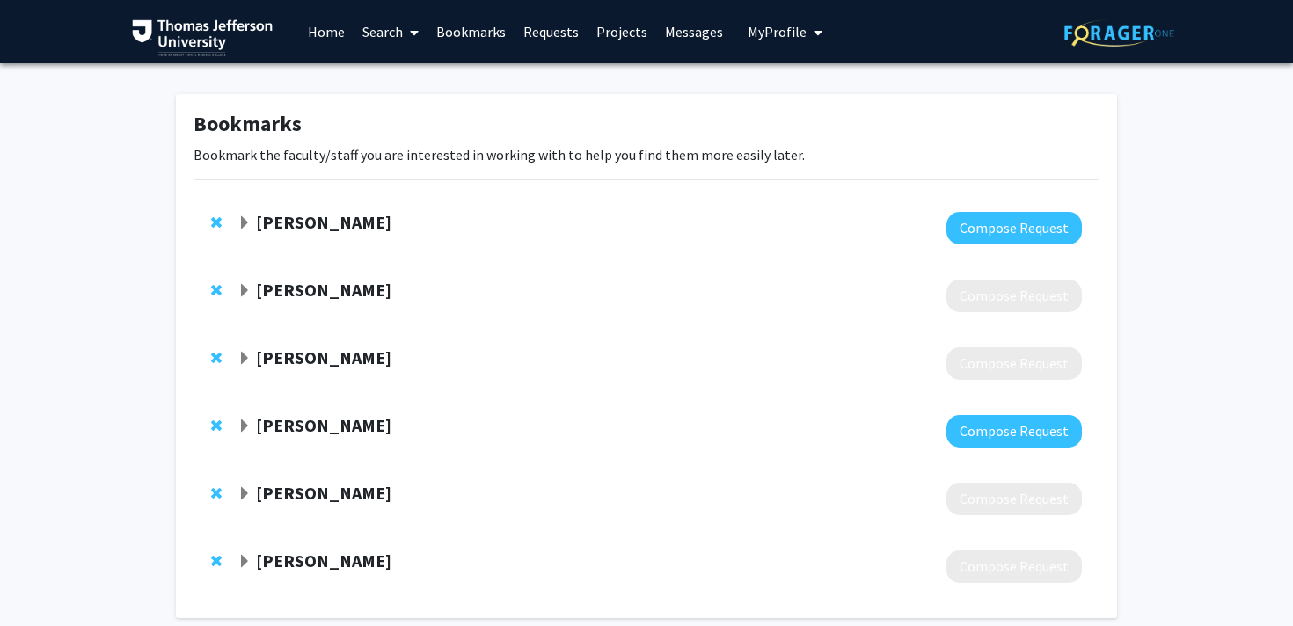
click at [314, 284] on strong "[PERSON_NAME]" at bounding box center [323, 290] width 135 height 22
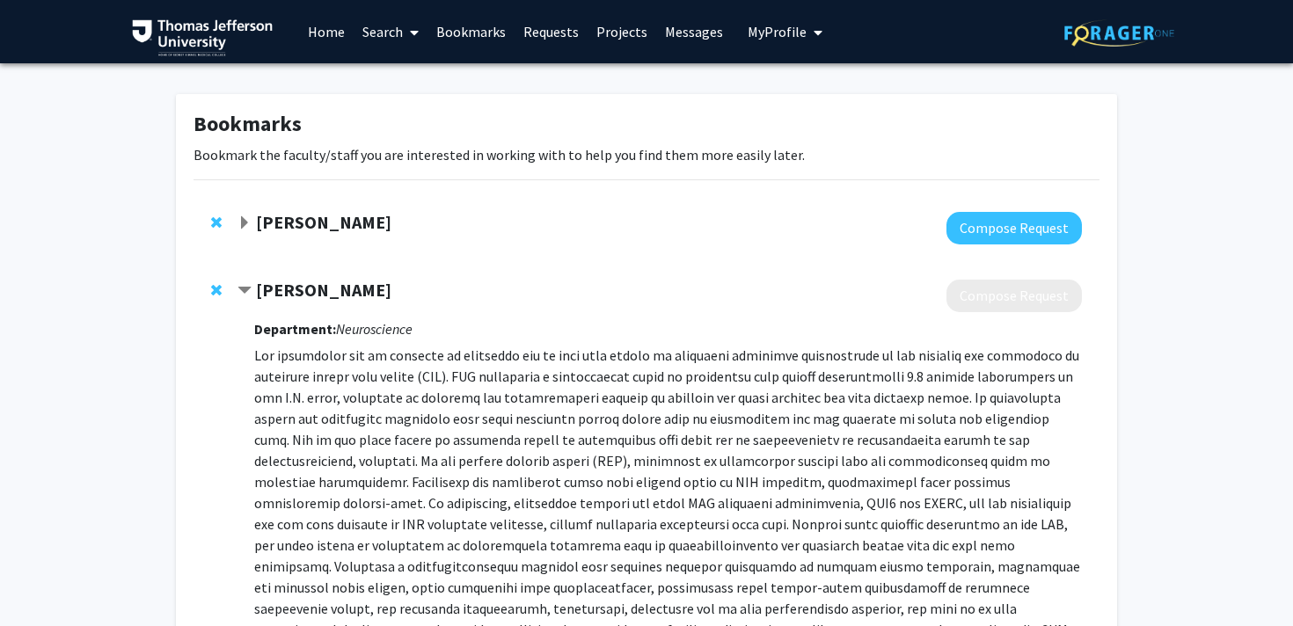
click at [328, 291] on strong "[PERSON_NAME]" at bounding box center [323, 290] width 135 height 22
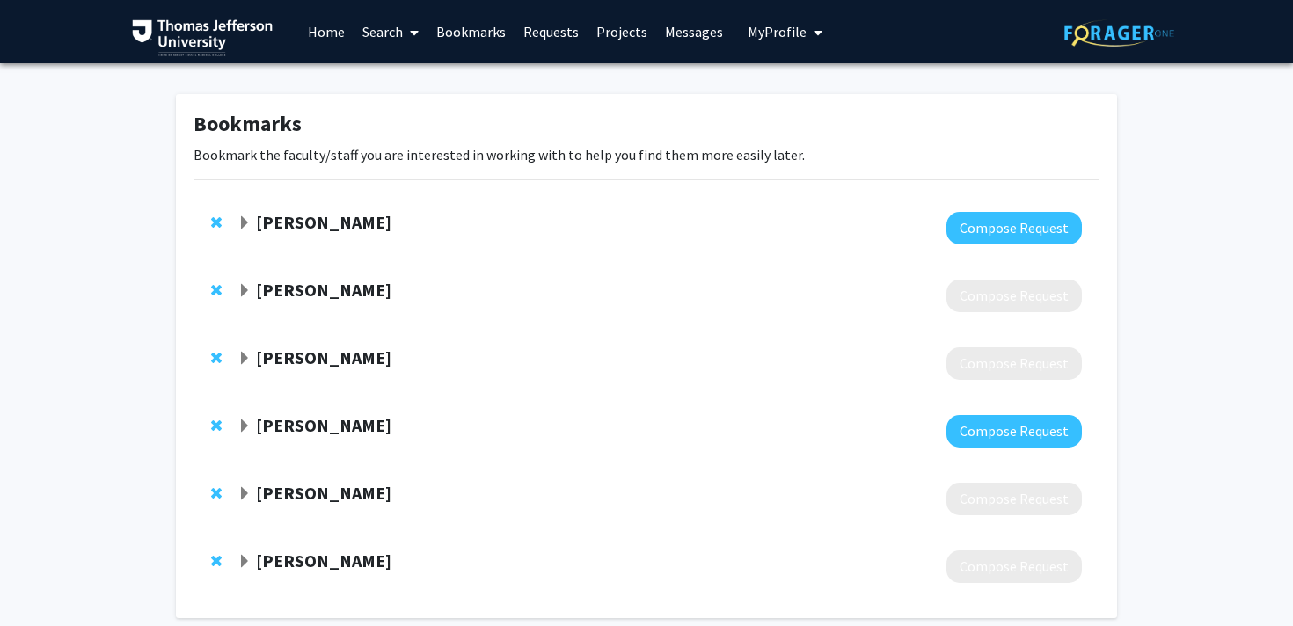
scroll to position [84, 0]
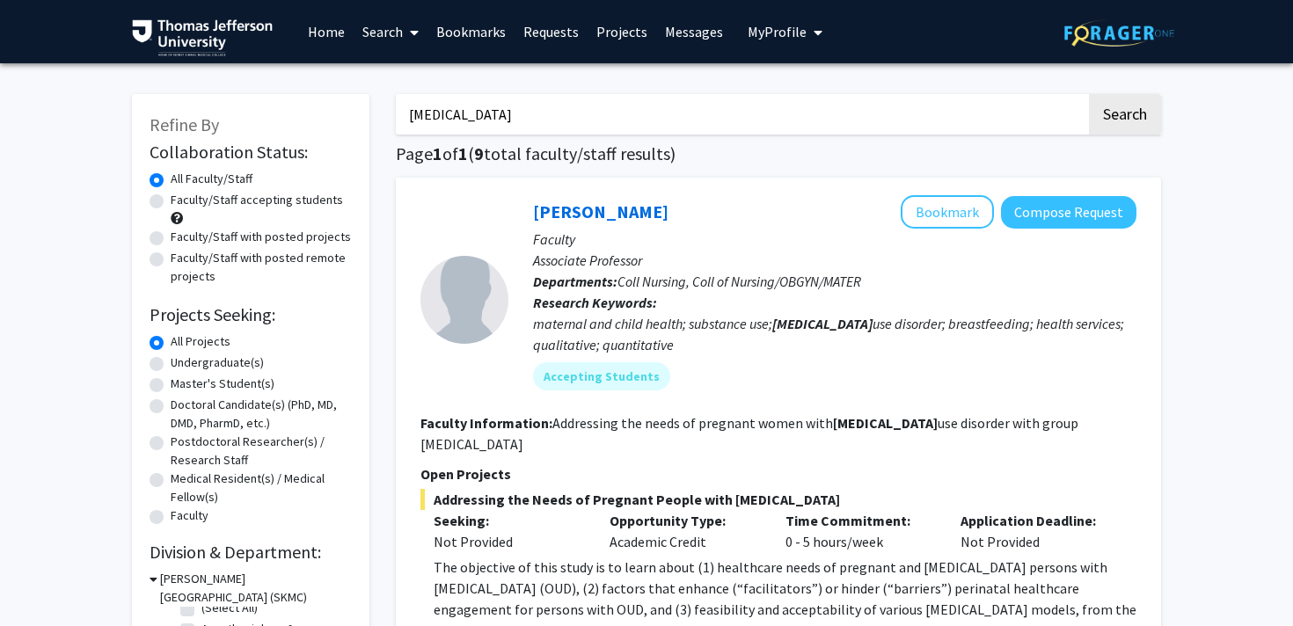
click at [441, 118] on input "[MEDICAL_DATA]" at bounding box center [741, 114] width 690 height 40
click at [1089, 94] on button "Search" at bounding box center [1125, 114] width 72 height 40
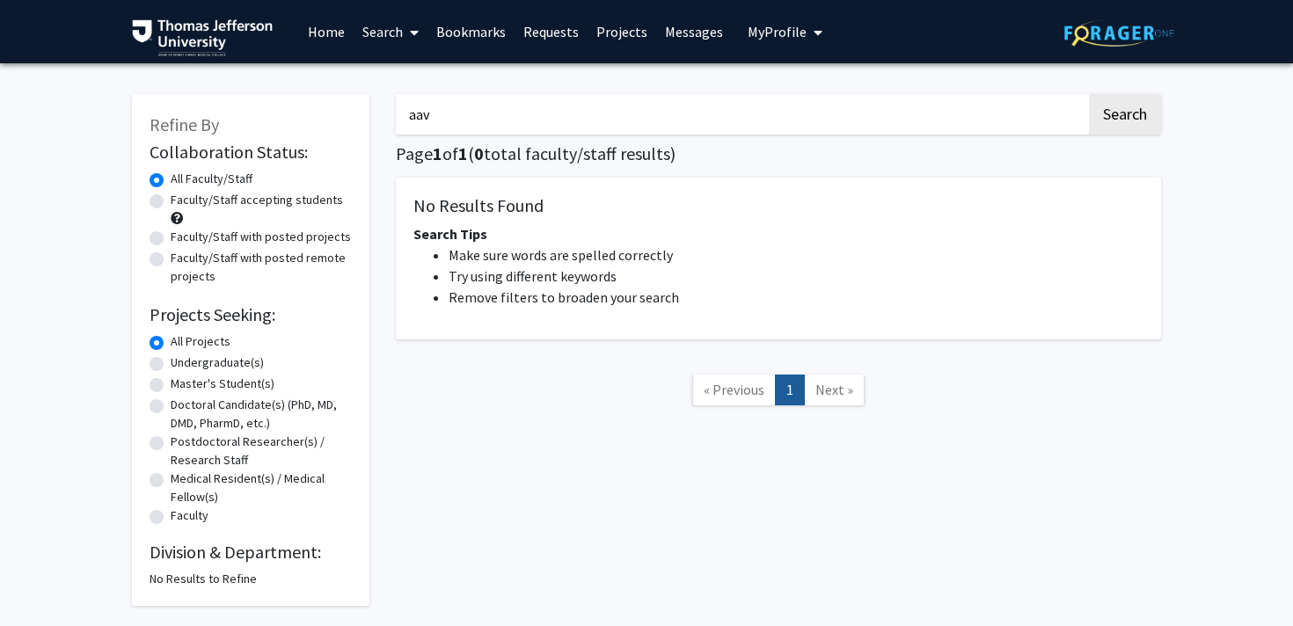
click at [419, 113] on input "aav" at bounding box center [741, 114] width 690 height 40
click at [1089, 94] on button "Search" at bounding box center [1125, 114] width 72 height 40
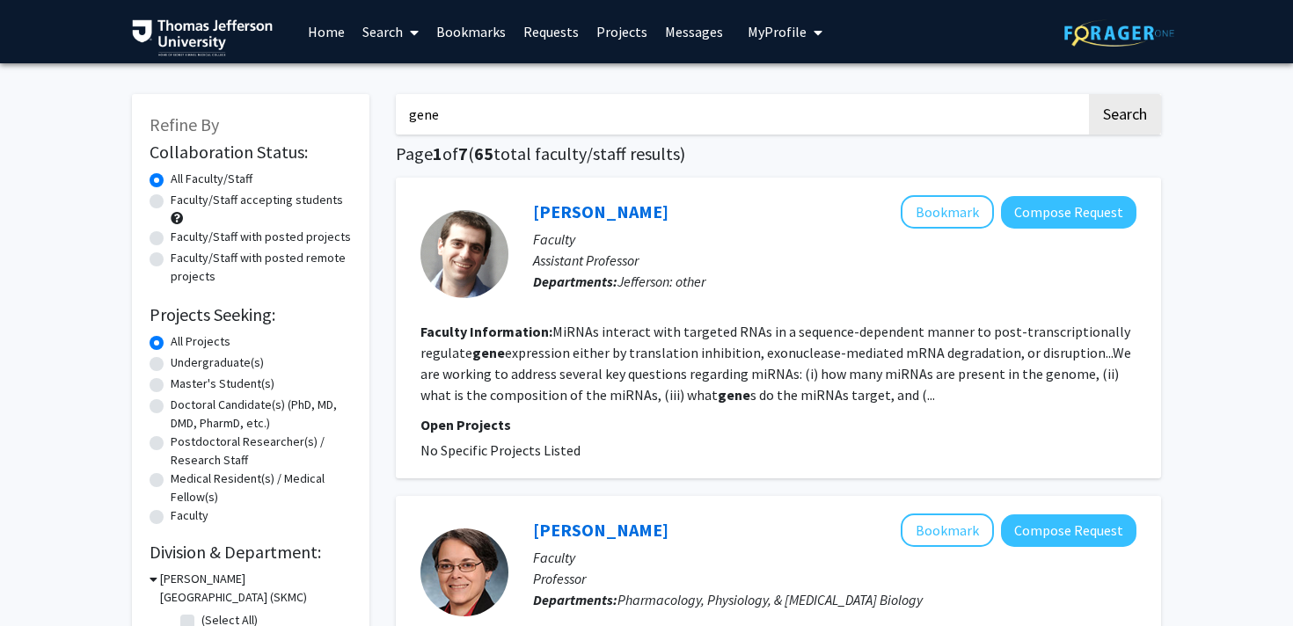
click at [490, 100] on input "gene" at bounding box center [741, 114] width 690 height 40
click at [491, 103] on input "gene" at bounding box center [741, 114] width 690 height 40
click at [1089, 94] on button "Search" at bounding box center [1125, 114] width 72 height 40
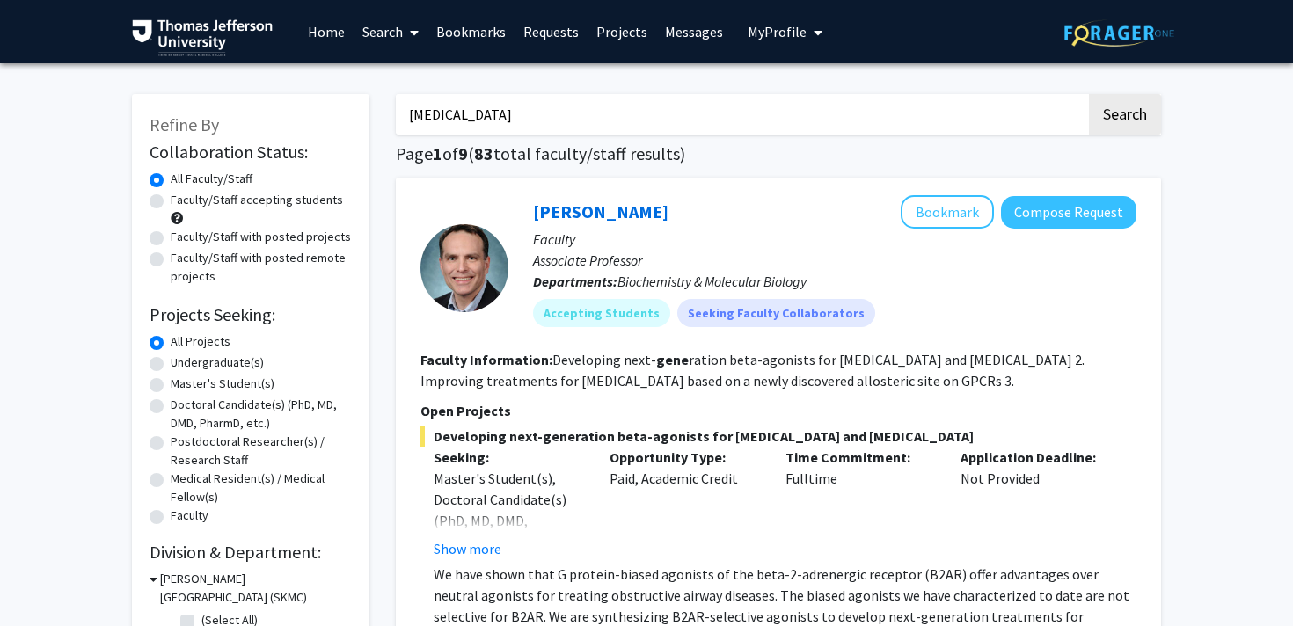
click at [448, 113] on input "[MEDICAL_DATA]" at bounding box center [741, 114] width 690 height 40
click at [1089, 94] on button "Search" at bounding box center [1125, 114] width 72 height 40
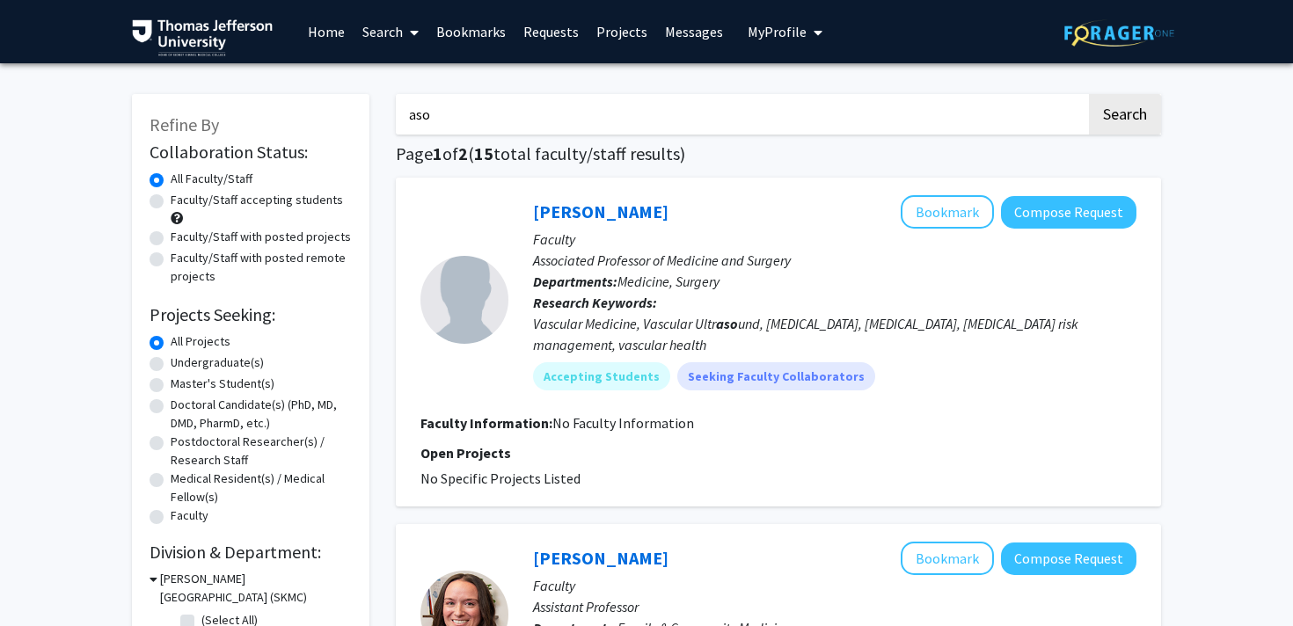
click at [432, 103] on input "aso" at bounding box center [741, 114] width 690 height 40
click at [1089, 94] on button "Search" at bounding box center [1125, 114] width 72 height 40
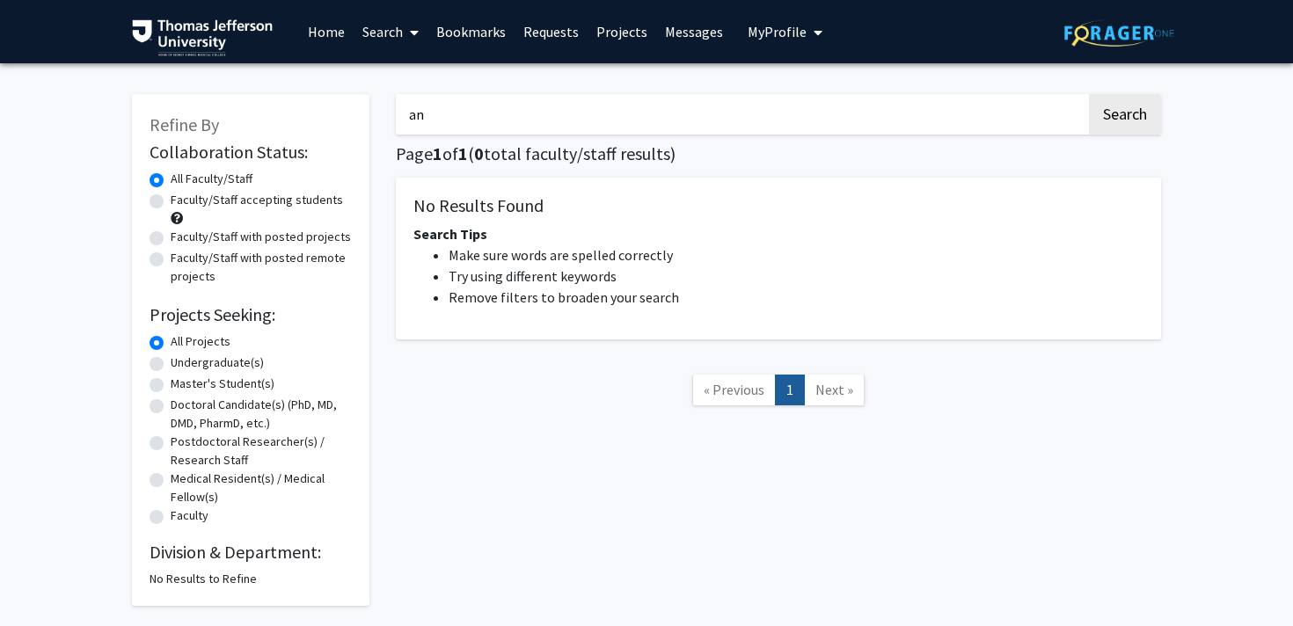
type input "a"
click at [1089, 94] on button "Search" at bounding box center [1125, 114] width 72 height 40
type input "c"
type input "nerve"
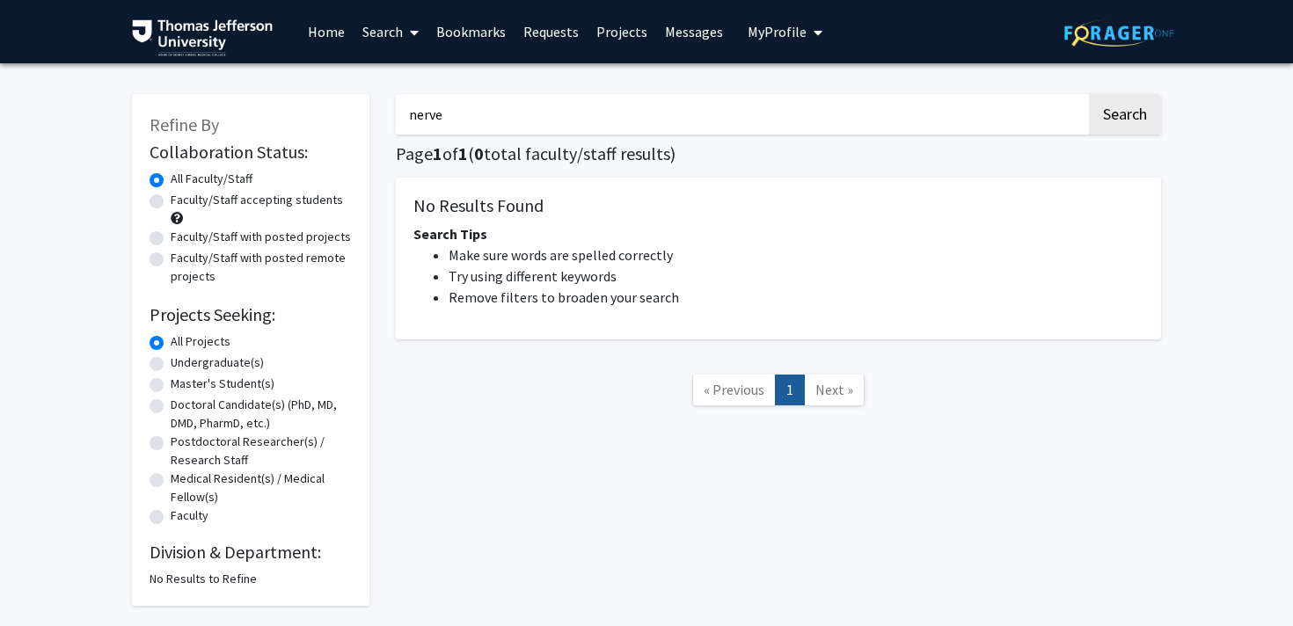
click at [1089, 94] on button "Search" at bounding box center [1125, 114] width 72 height 40
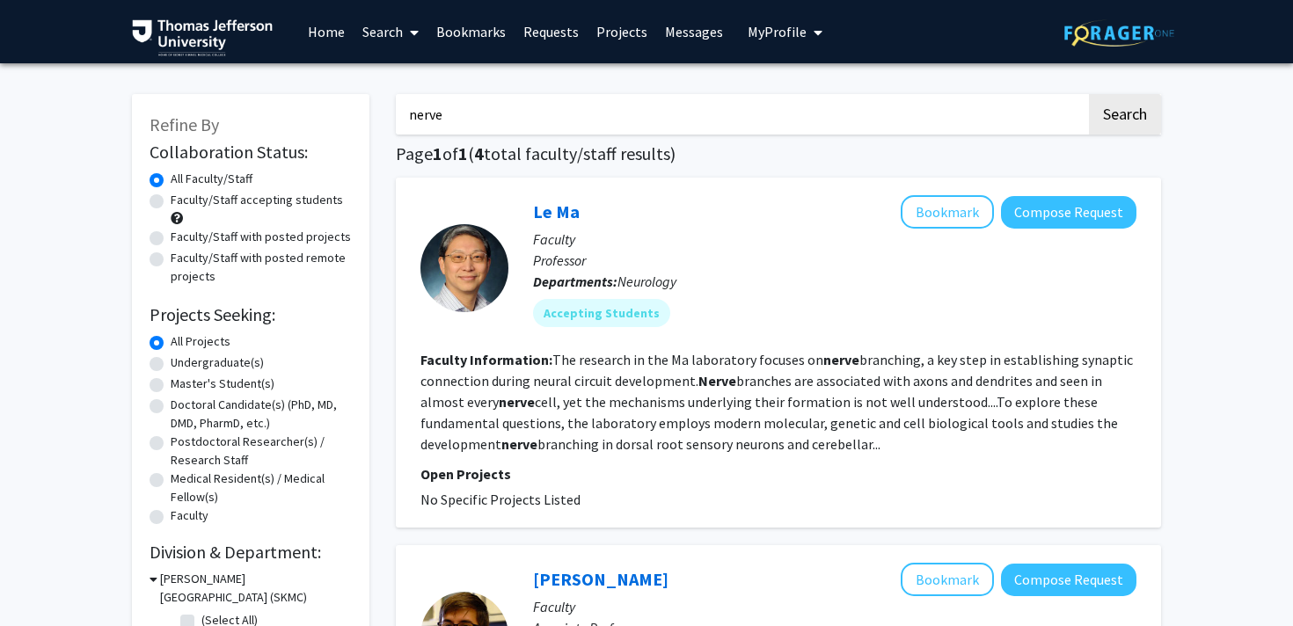
click at [478, 113] on input "nerve" at bounding box center [741, 114] width 690 height 40
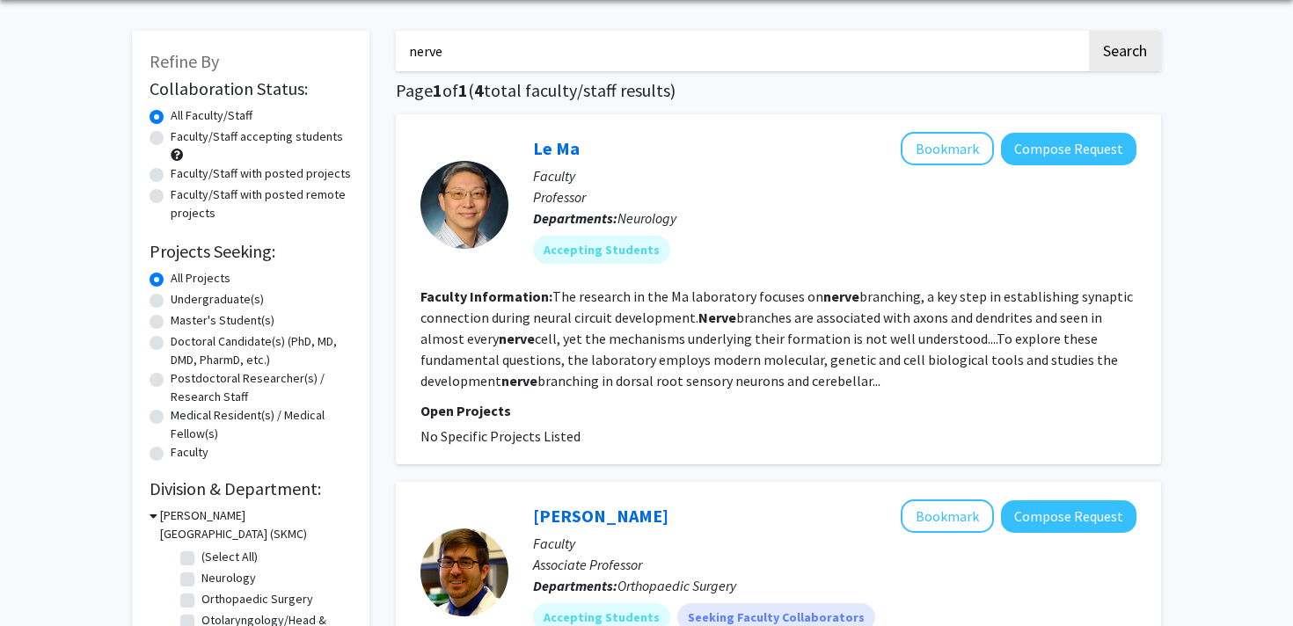
scroll to position [97, 0]
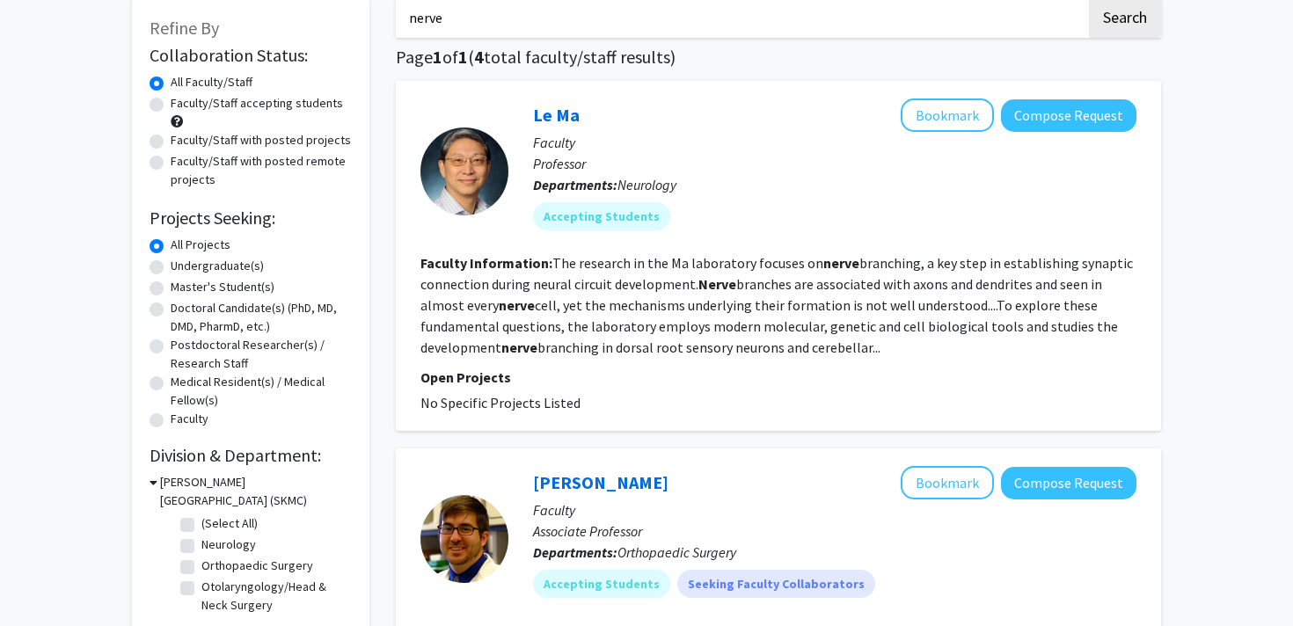
click at [269, 138] on label "Faculty/Staff with posted projects" at bounding box center [261, 140] width 180 height 18
click at [182, 138] on input "Faculty/Staff with posted projects" at bounding box center [176, 136] width 11 height 11
radio input "true"
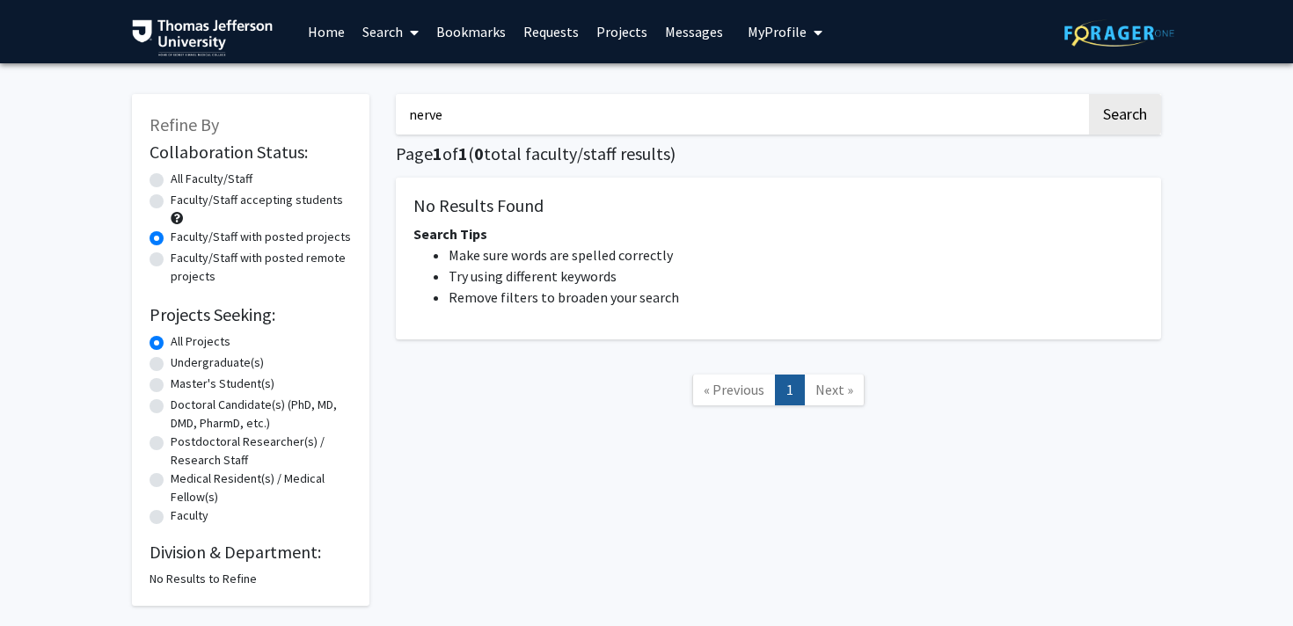
click at [529, 109] on input "nerve" at bounding box center [741, 114] width 690 height 40
type input "\"
click at [1089, 94] on button "Search" at bounding box center [1125, 114] width 72 height 40
radio input "true"
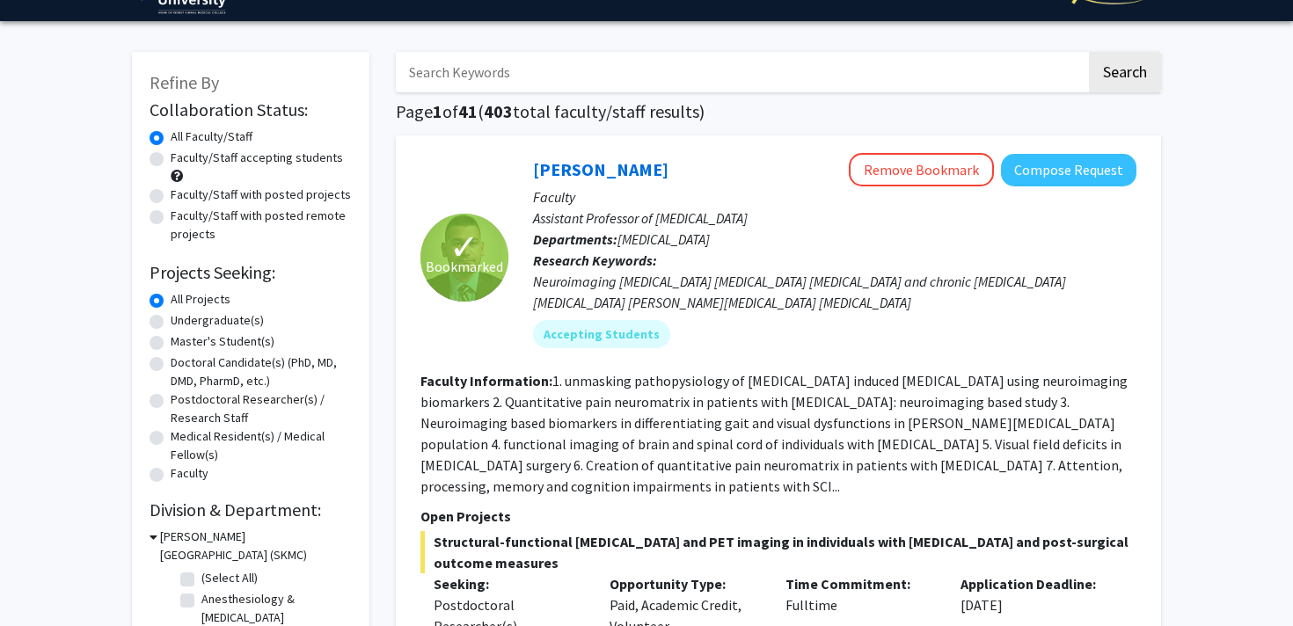
scroll to position [45, 0]
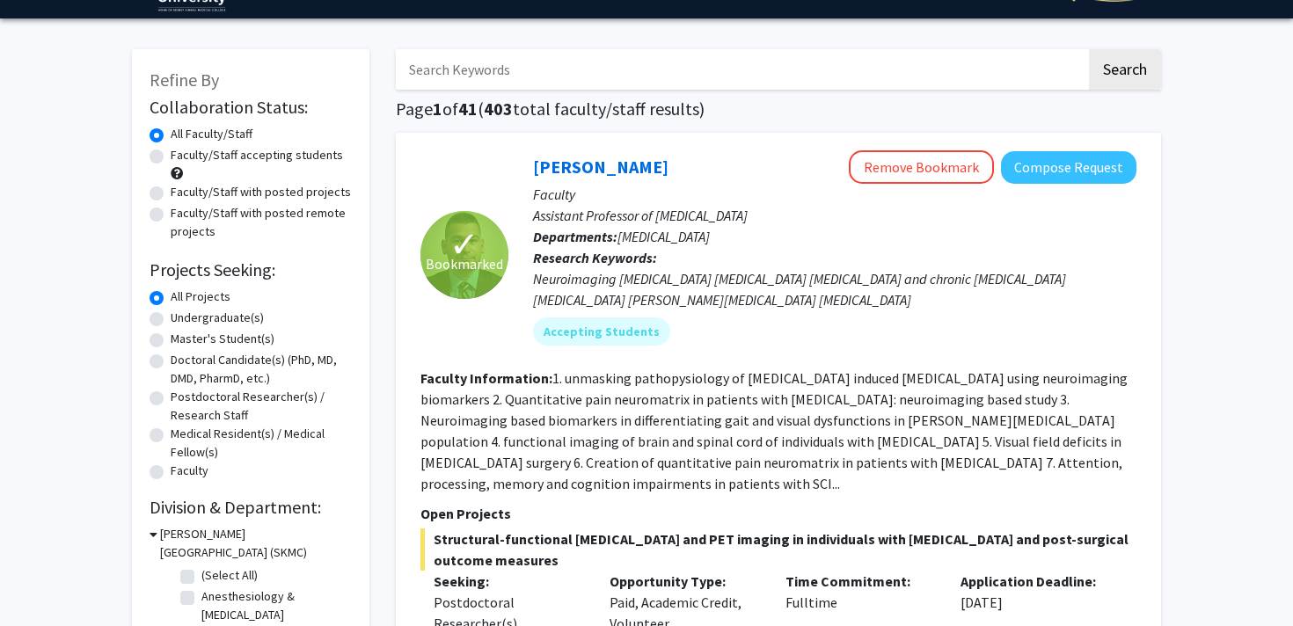
click at [208, 184] on label "Faculty/Staff with posted projects" at bounding box center [261, 192] width 180 height 18
click at [182, 184] on input "Faculty/Staff with posted projects" at bounding box center [176, 188] width 11 height 11
radio input "true"
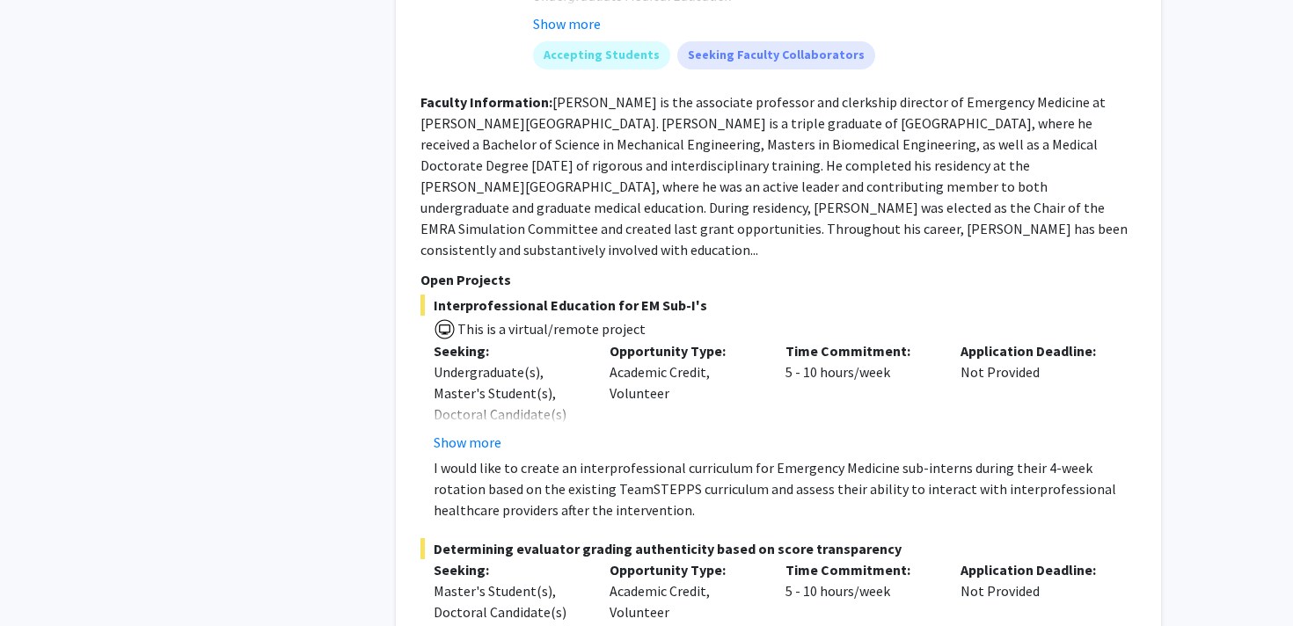
scroll to position [7551, 0]
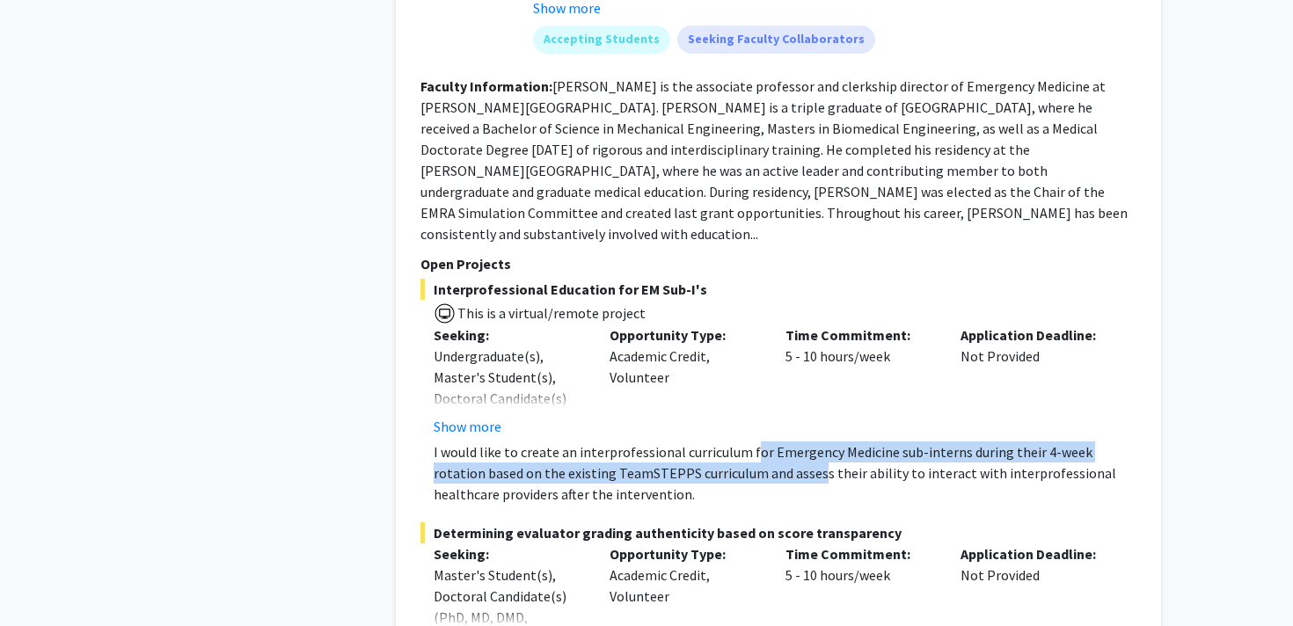
drag, startPoint x: 752, startPoint y: 400, endPoint x: 763, endPoint y: 425, distance: 26.8
click at [763, 442] on p "I would like to create an interprofessional curriculum for Emergency Medicine s…" at bounding box center [785, 473] width 703 height 63
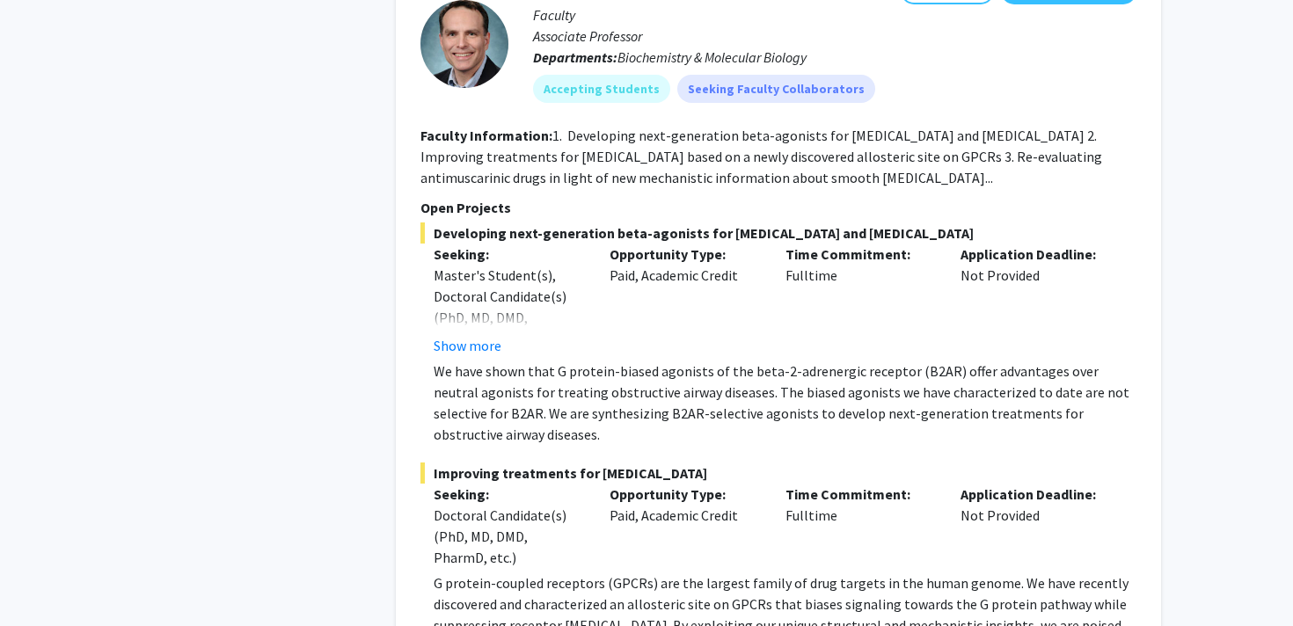
scroll to position [9836, 0]
click at [474, 336] on button "Show more" at bounding box center [468, 346] width 68 height 21
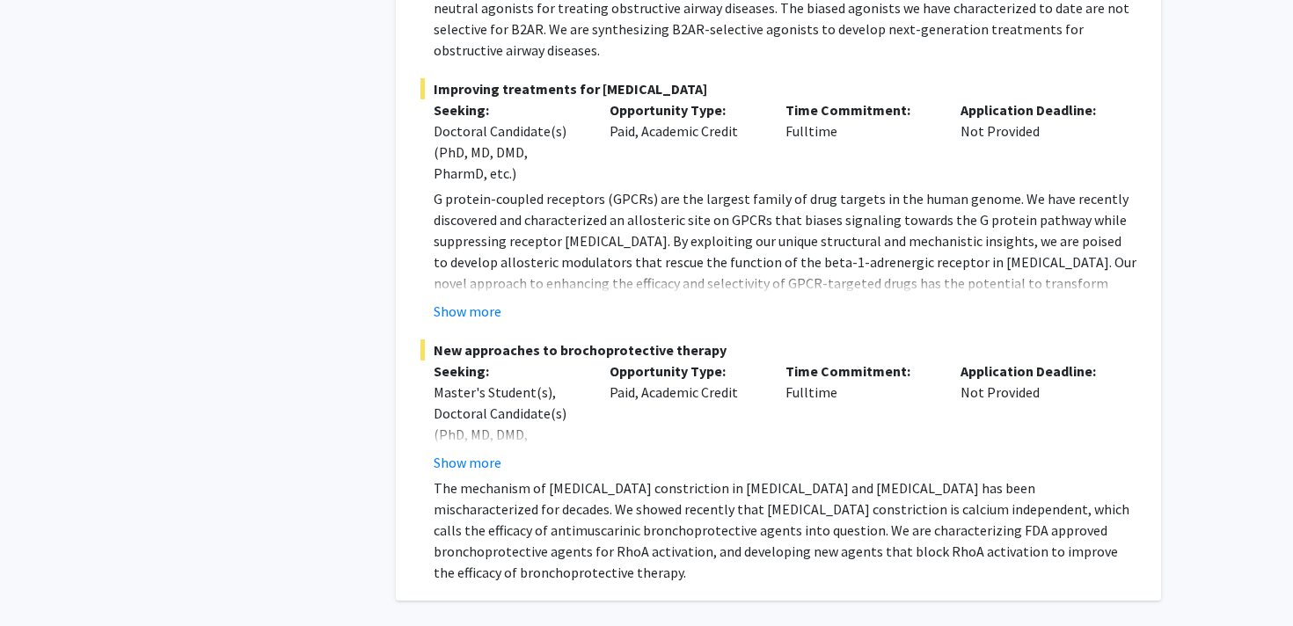
scroll to position [10348, 0]
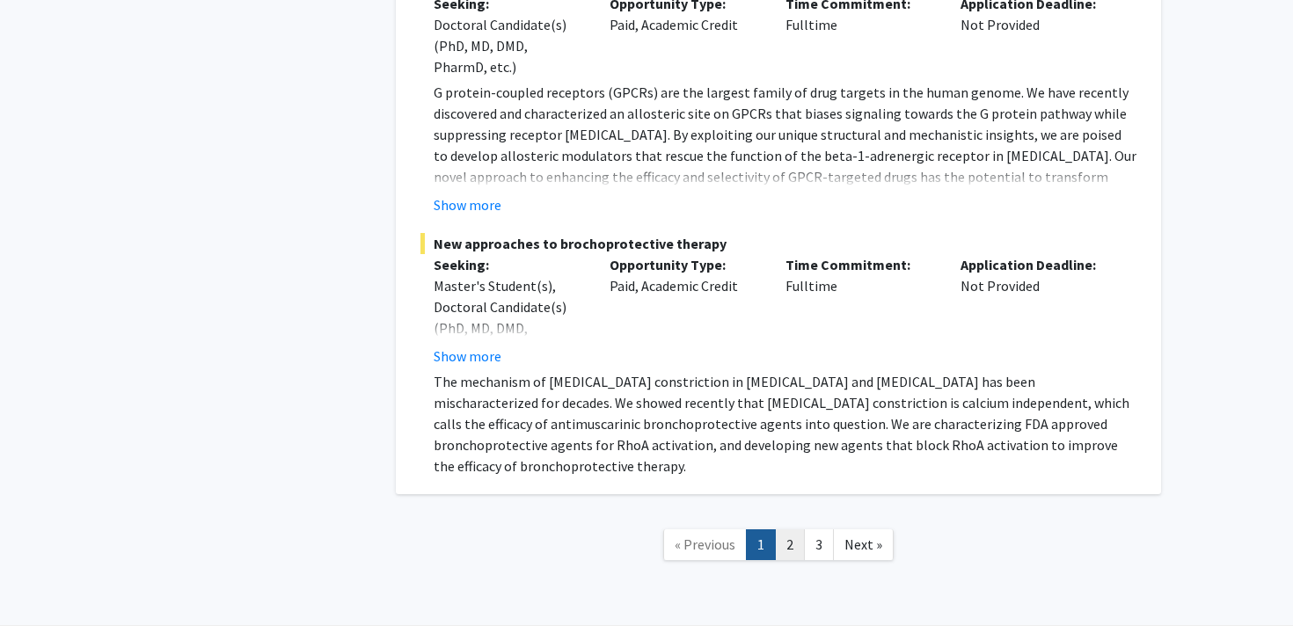
click at [785, 529] on link "2" at bounding box center [790, 544] width 30 height 31
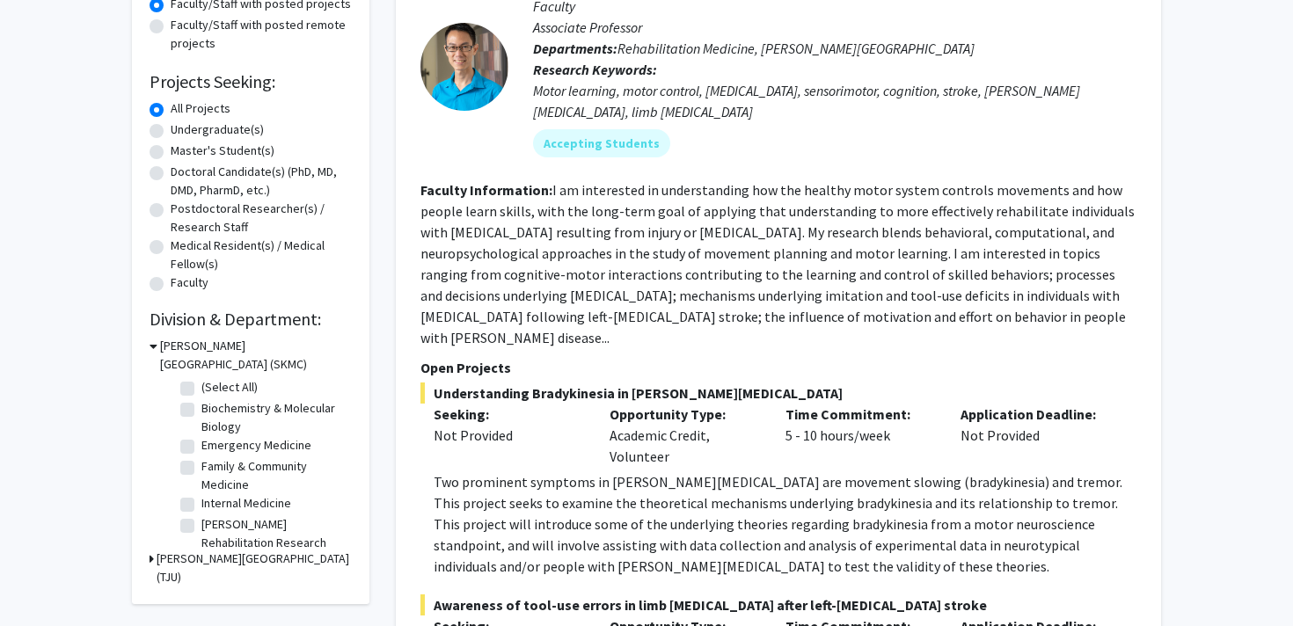
scroll to position [228, 0]
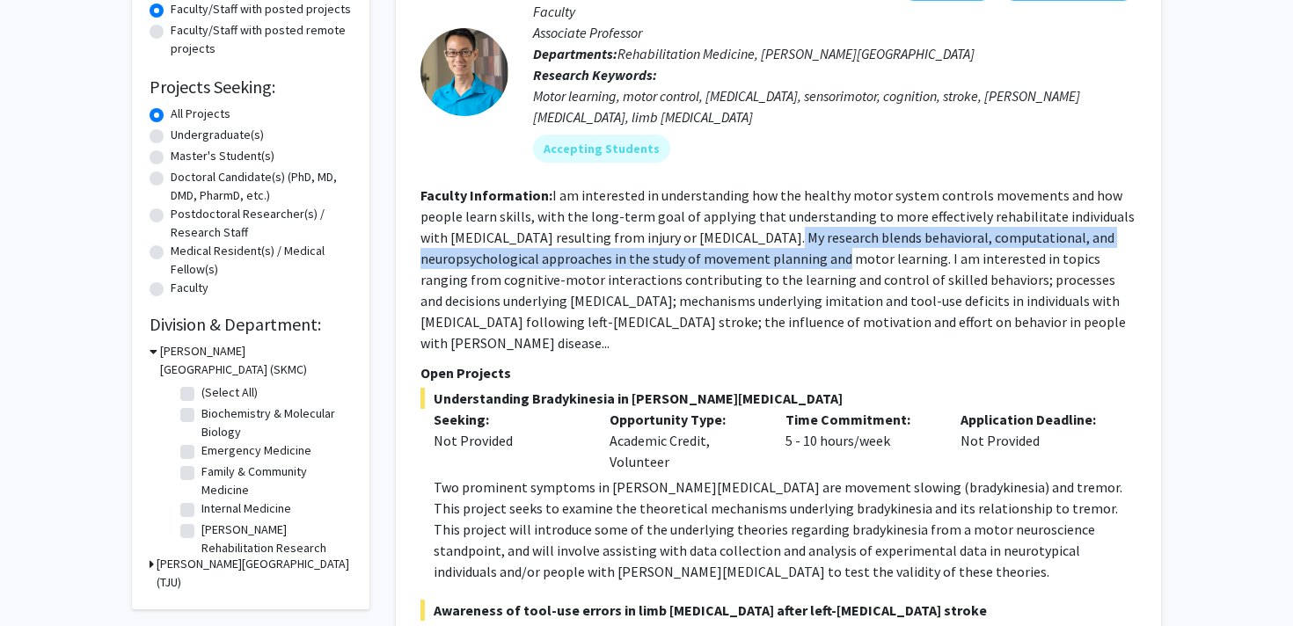
drag, startPoint x: 762, startPoint y: 239, endPoint x: 774, endPoint y: 259, distance: 23.7
click at [776, 259] on fg-read-more "I am interested in understanding how the healthy motor system controls movement…" at bounding box center [777, 268] width 714 height 165
click at [774, 259] on fg-read-more "I am interested in understanding how the healthy motor system controls movement…" at bounding box center [777, 268] width 714 height 165
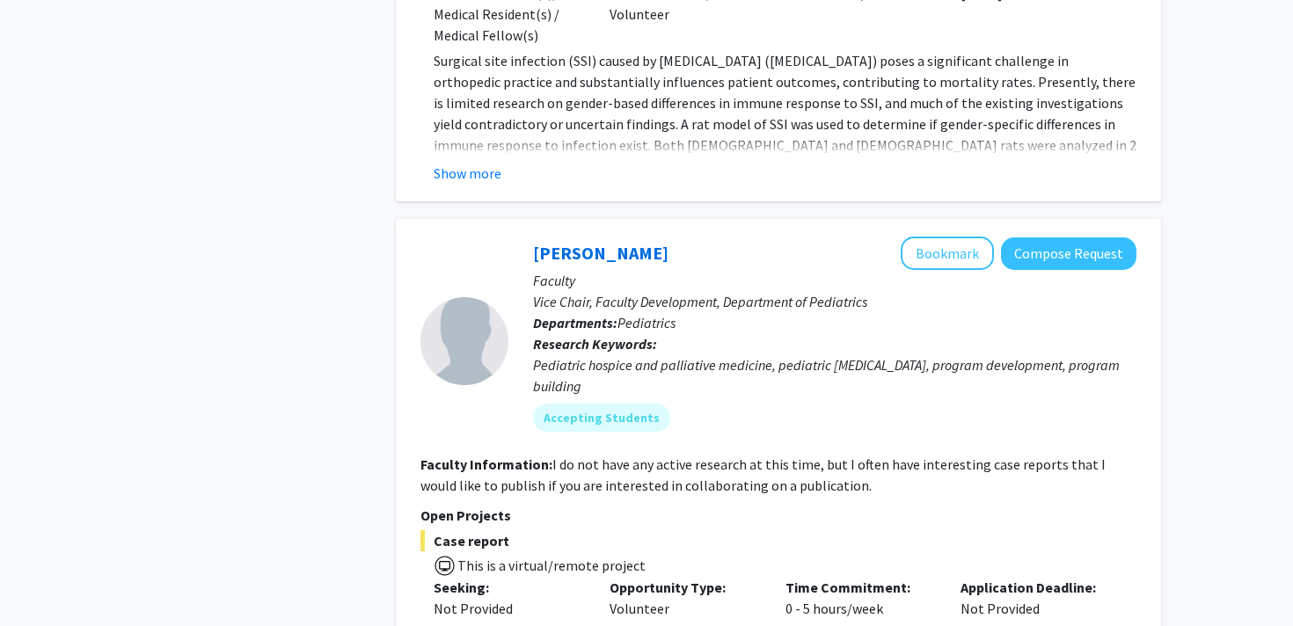
scroll to position [3417, 0]
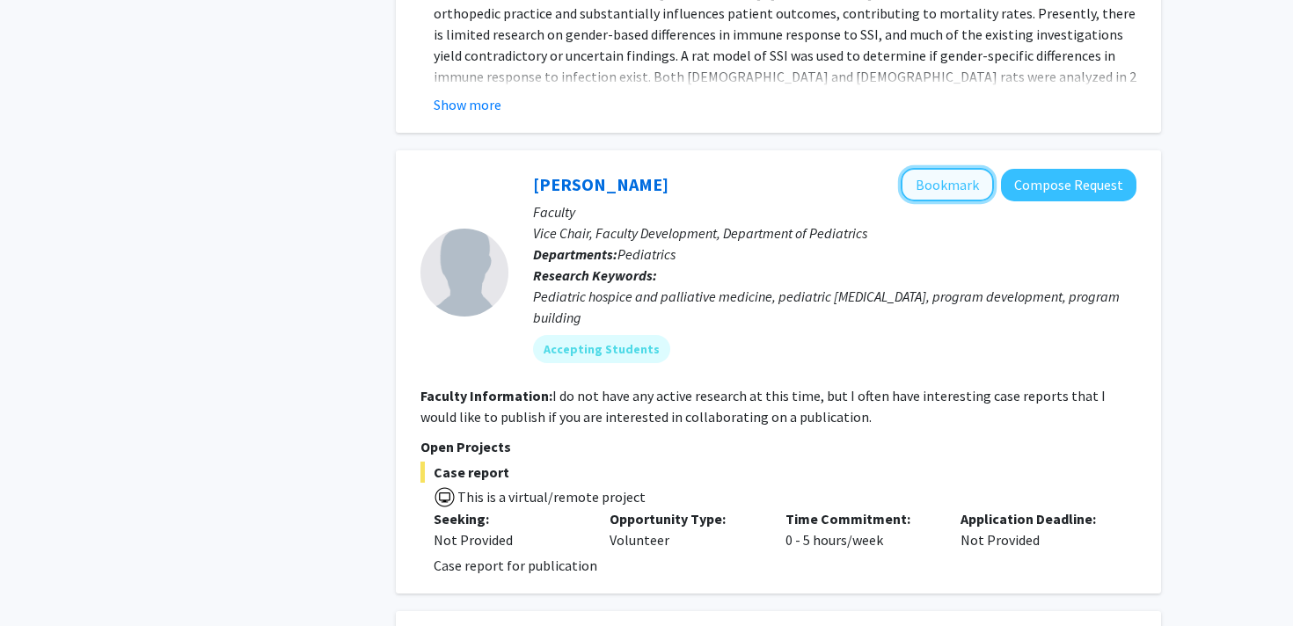
click at [957, 168] on button "Bookmark" at bounding box center [947, 184] width 93 height 33
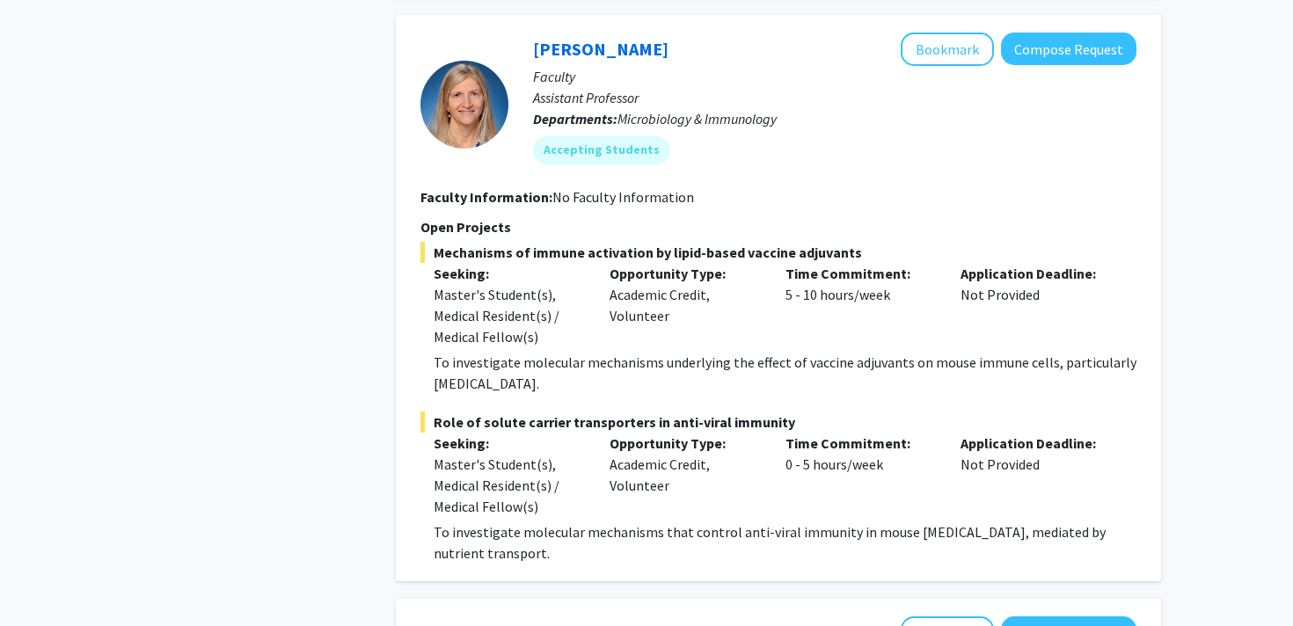
scroll to position [4993, 0]
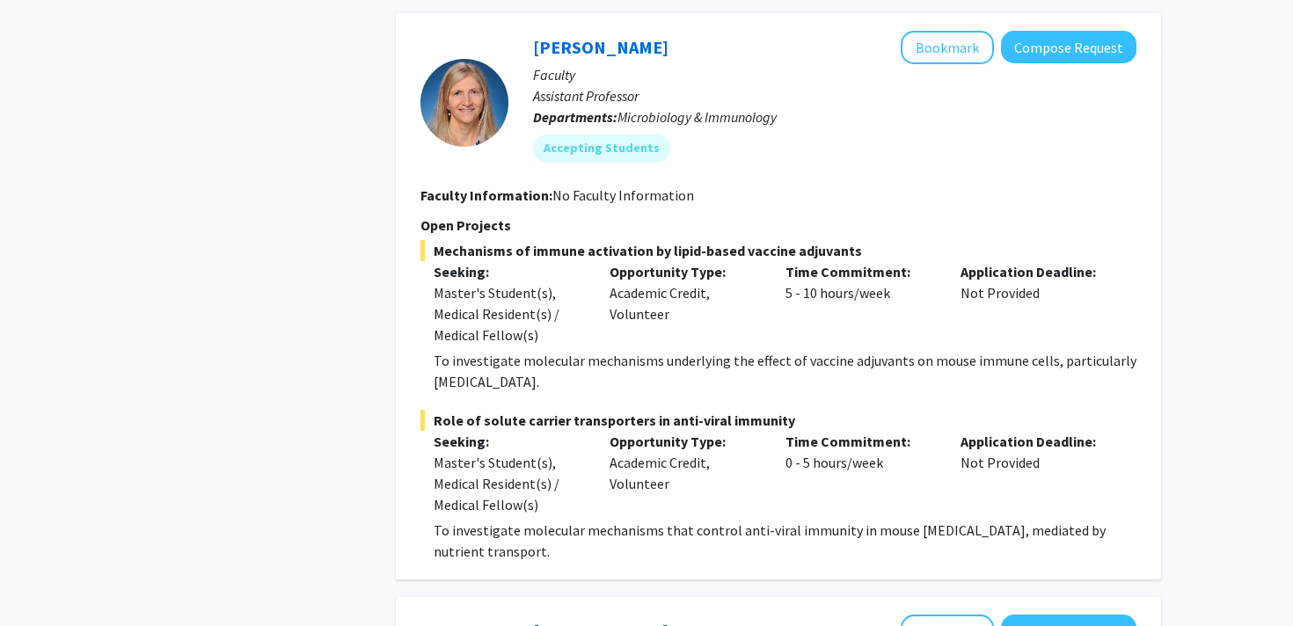
drag, startPoint x: 731, startPoint y: 366, endPoint x: 519, endPoint y: 342, distance: 213.3
click at [519, 350] on p "To investigate molecular mechanisms underlying the effect of vaccine adjuvants …" at bounding box center [785, 371] width 703 height 42
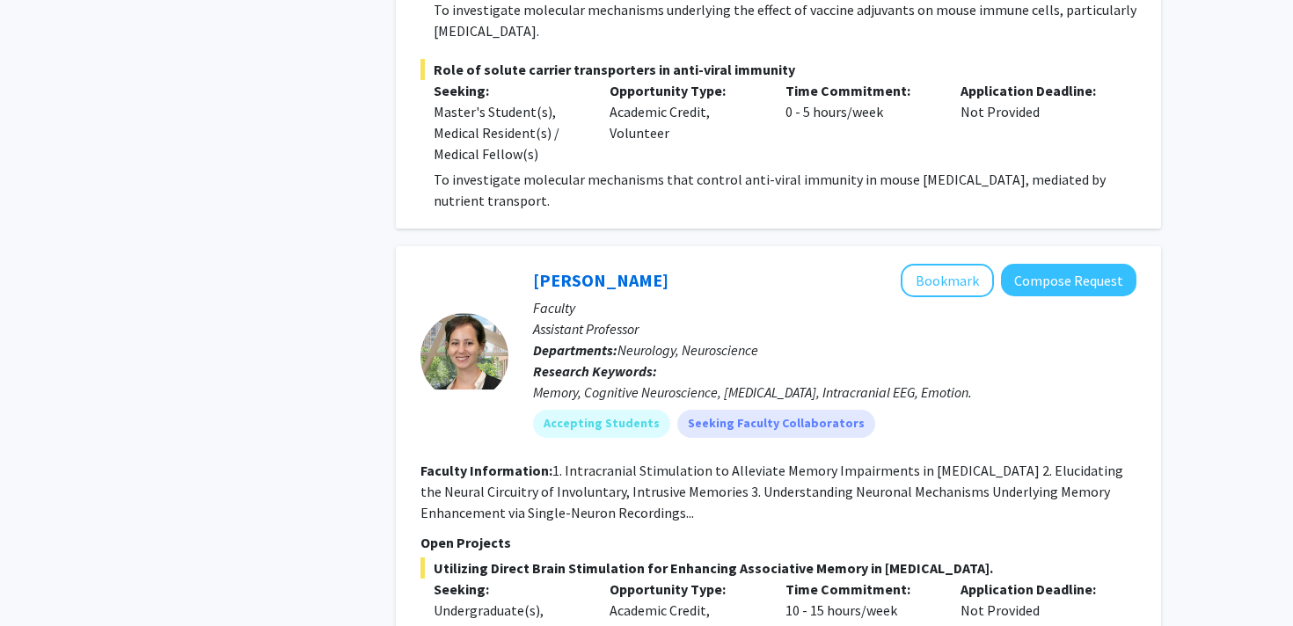
scroll to position [5391, 0]
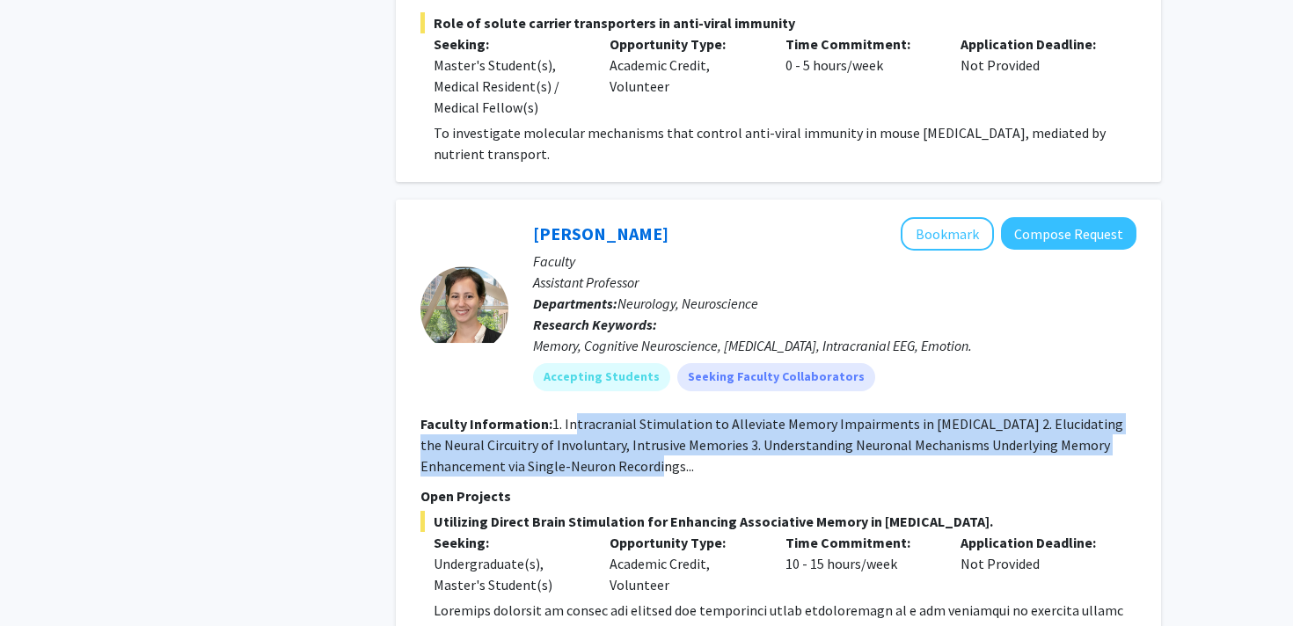
drag, startPoint x: 573, startPoint y: 402, endPoint x: 612, endPoint y: 451, distance: 62.6
click at [617, 451] on section "Faculty Information: 1. Intracranial Stimulation to Alleviate Memory Impairment…" at bounding box center [778, 444] width 716 height 63
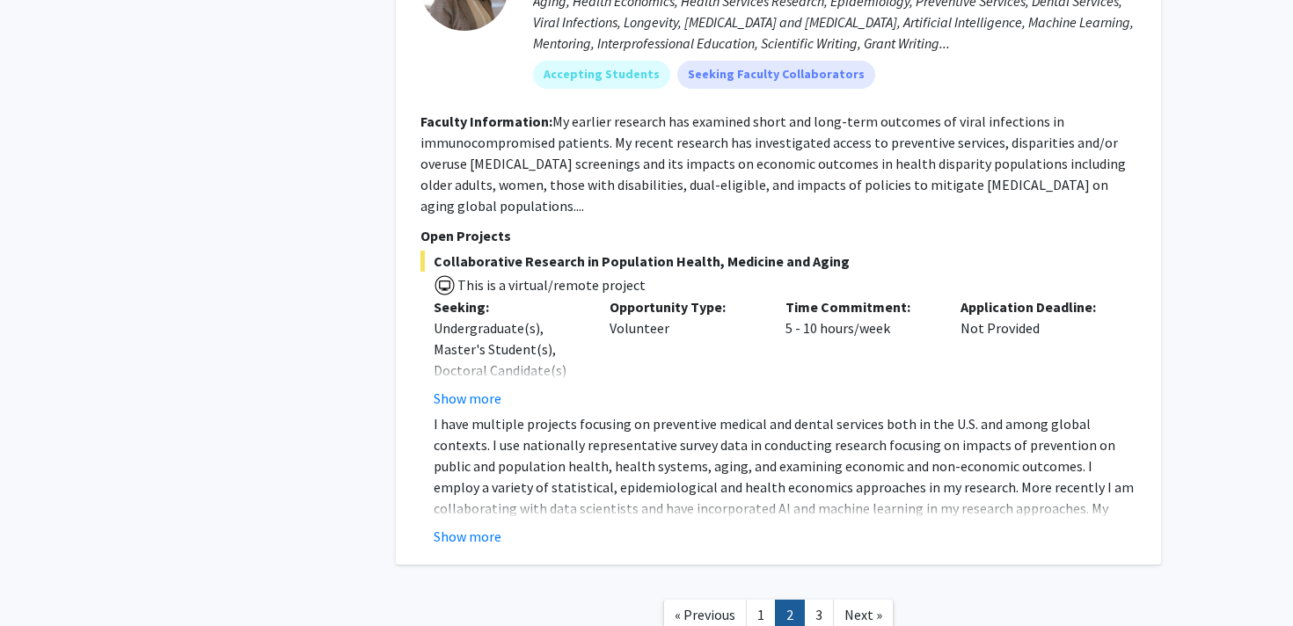
scroll to position [6396, 0]
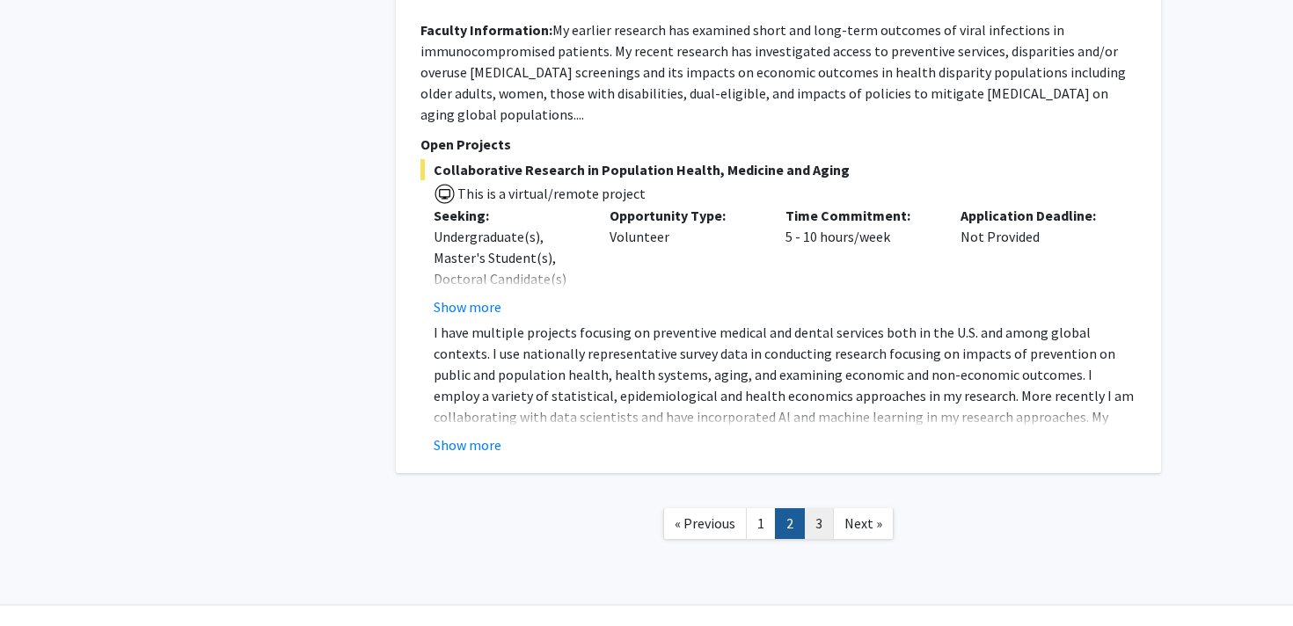
click at [830, 508] on link "3" at bounding box center [819, 523] width 30 height 31
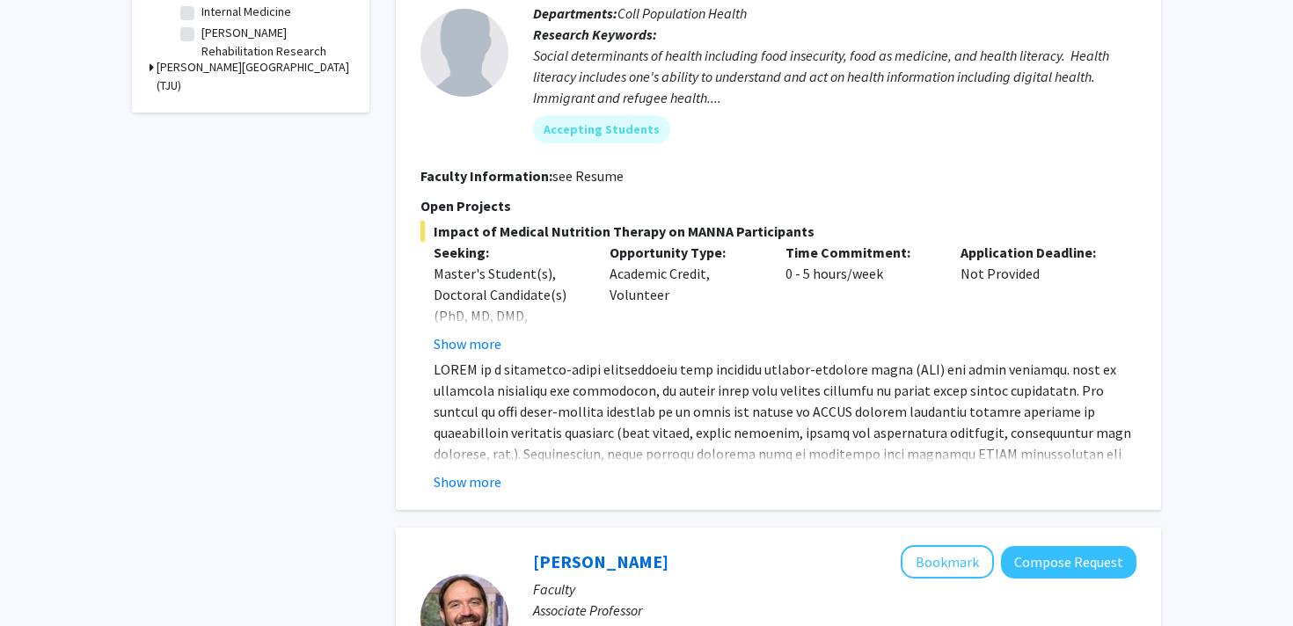
scroll to position [937, 0]
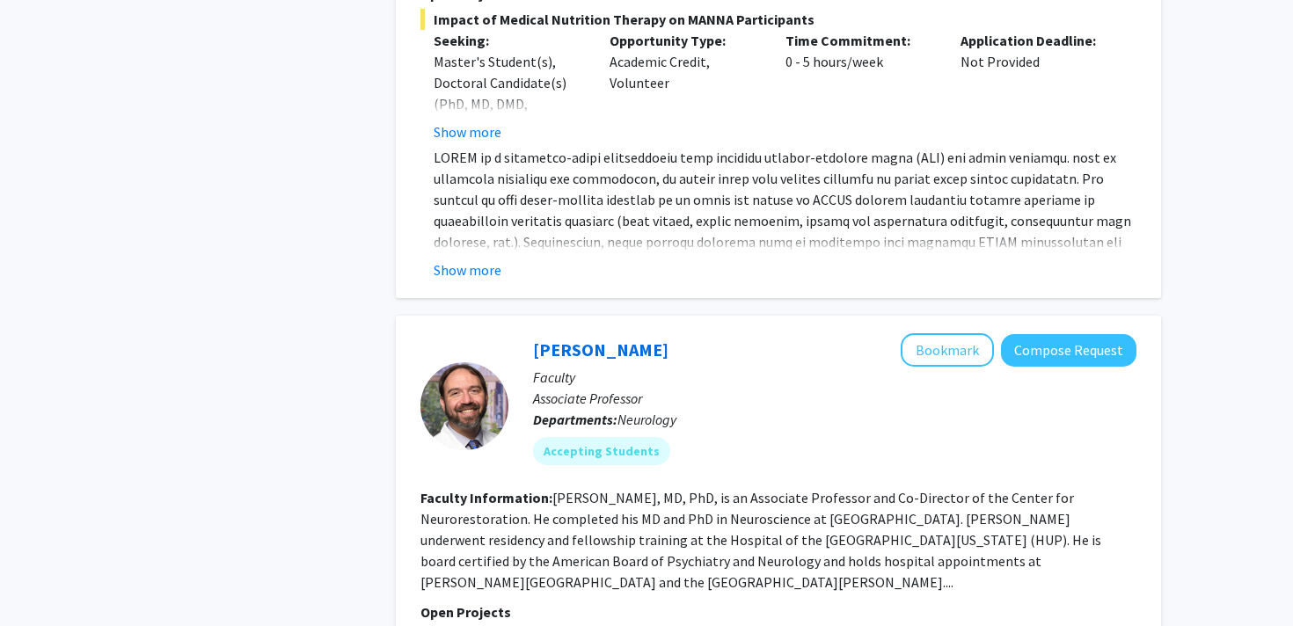
click at [639, 517] on fg-read-more "[PERSON_NAME], MD, PhD, is an Associate Professor and Co-Director of the Center…" at bounding box center [760, 540] width 681 height 102
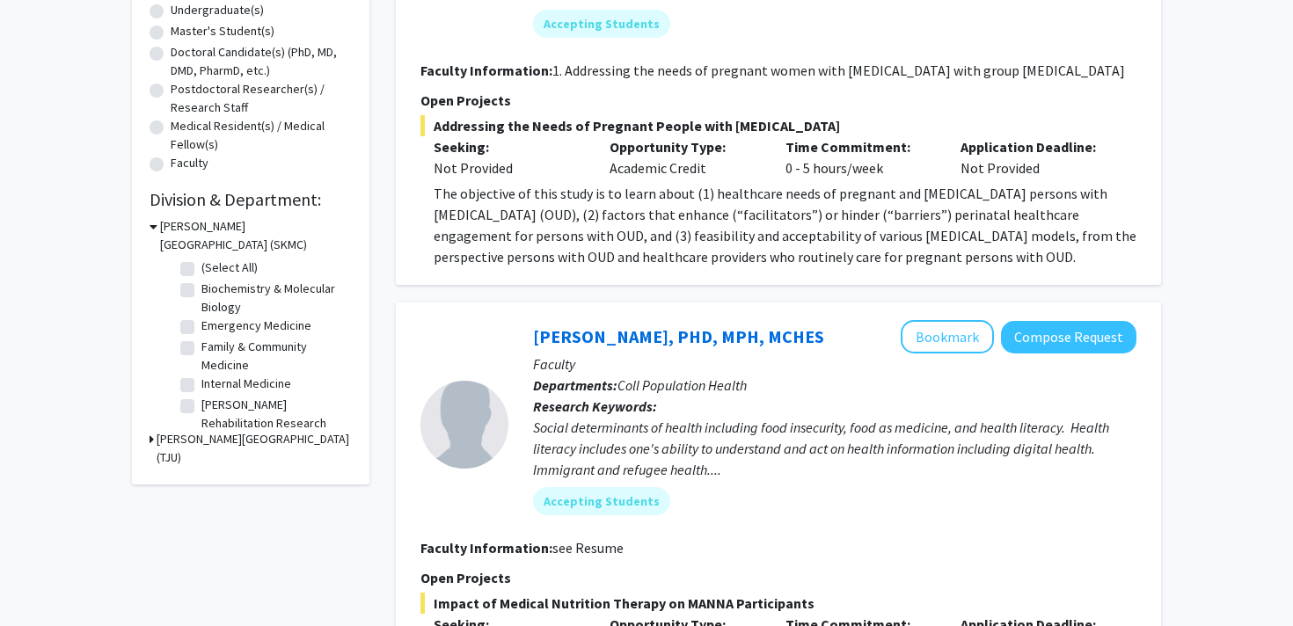
scroll to position [0, 0]
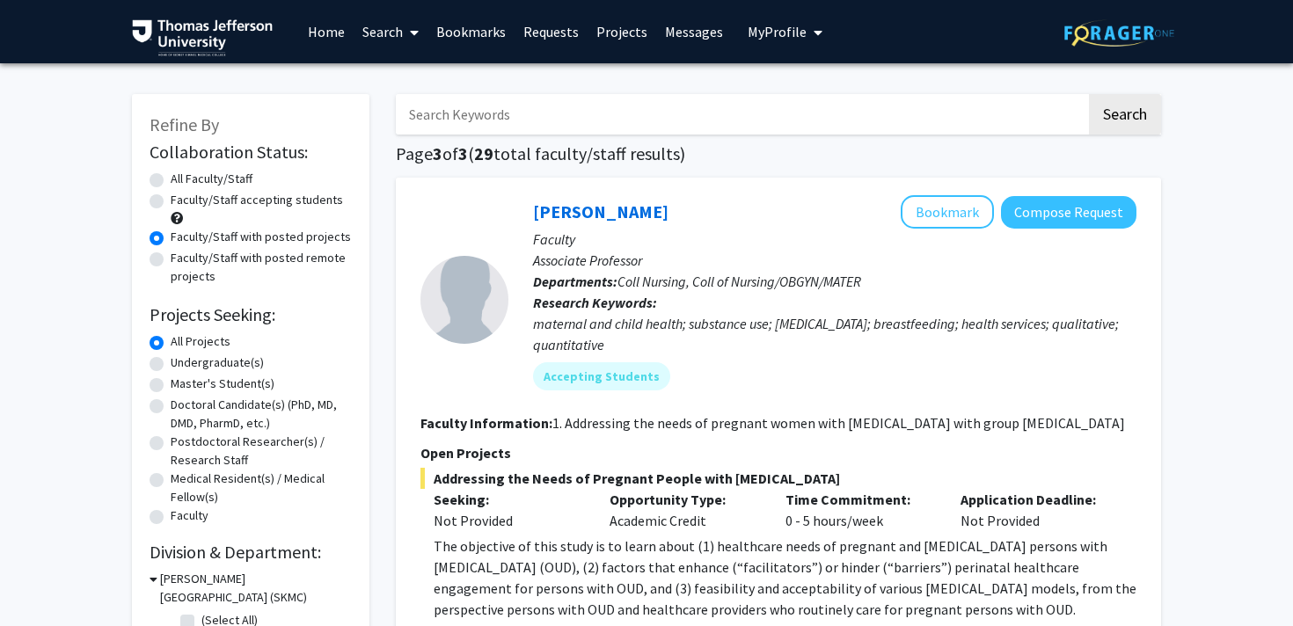
click at [193, 173] on label "All Faculty/Staff" at bounding box center [212, 179] width 82 height 18
click at [182, 173] on input "All Faculty/Staff" at bounding box center [176, 175] width 11 height 11
radio input "true"
